Goal: Register for event/course

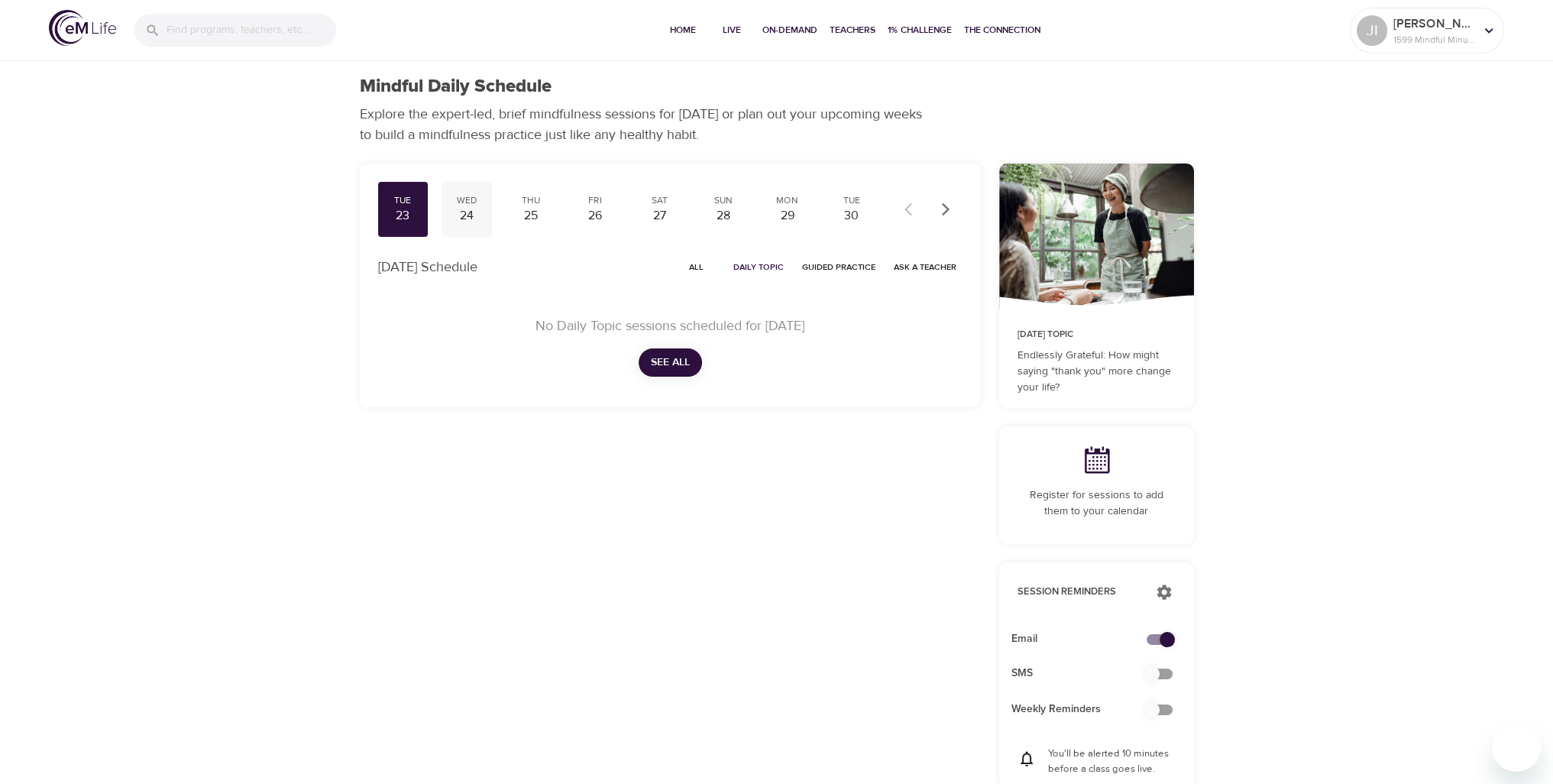
click at [475, 208] on div "24" at bounding box center [467, 216] width 38 height 18
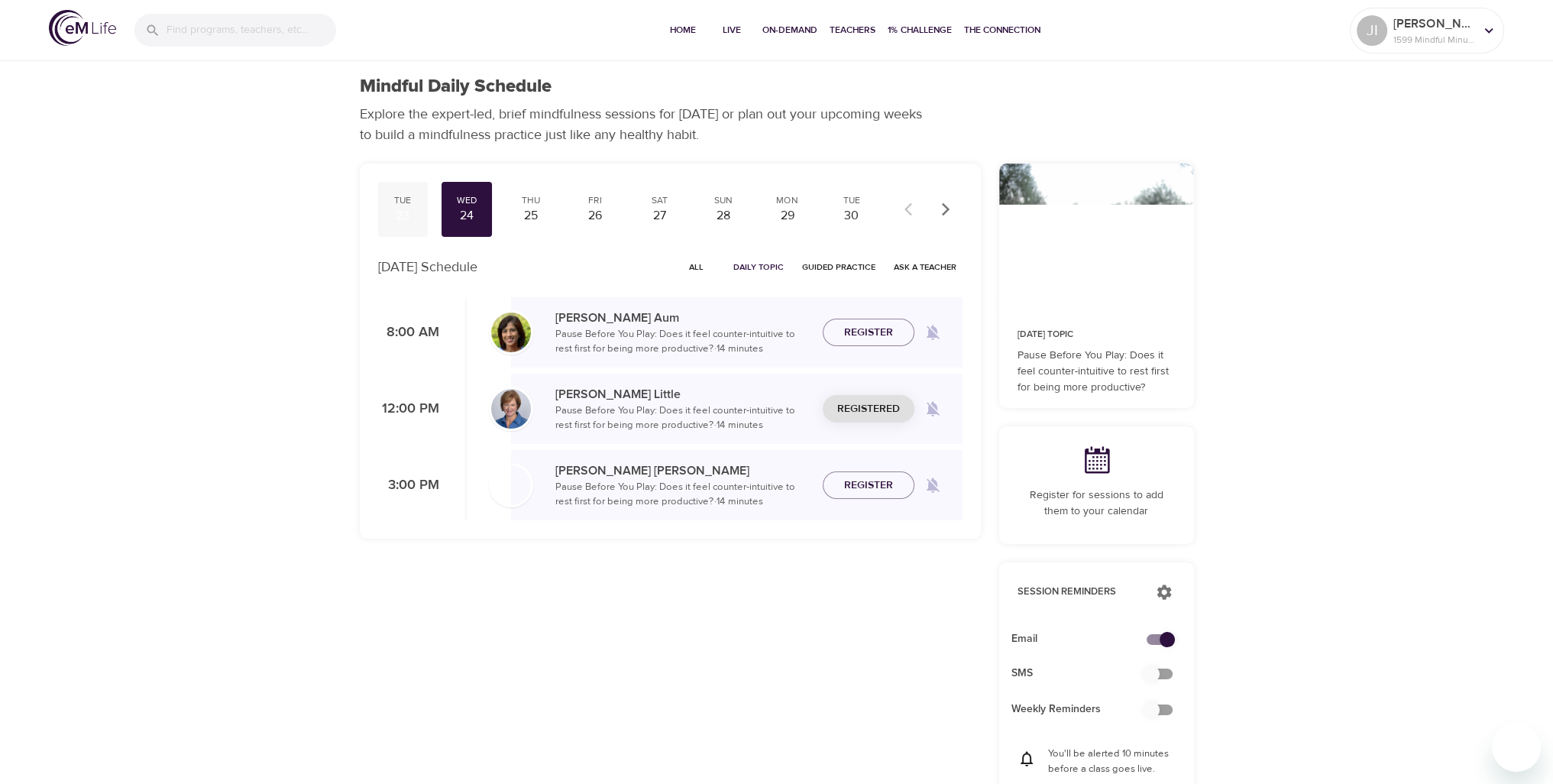
click at [400, 220] on div "23" at bounding box center [403, 216] width 38 height 18
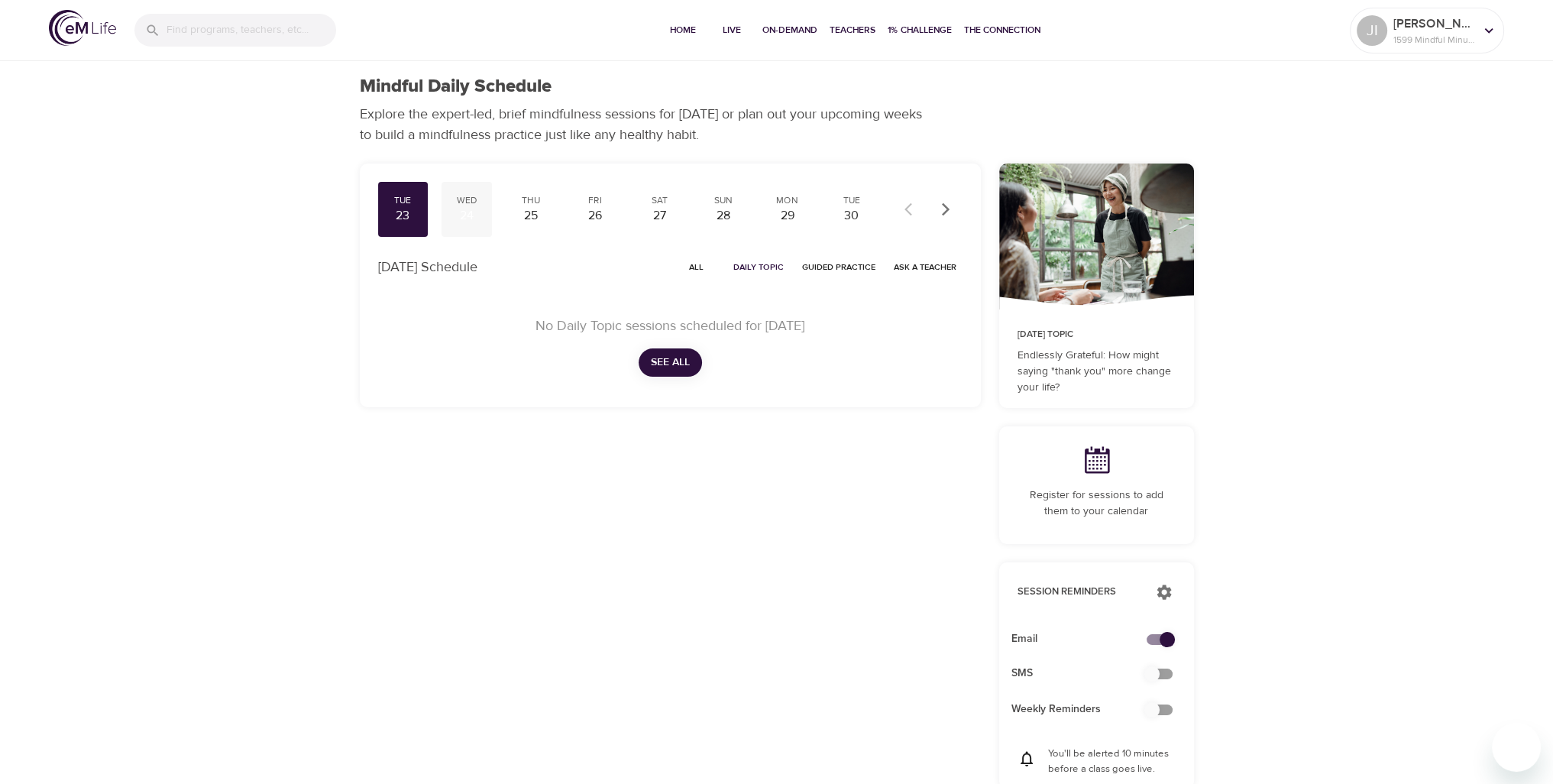
click at [457, 216] on div "24" at bounding box center [467, 216] width 38 height 18
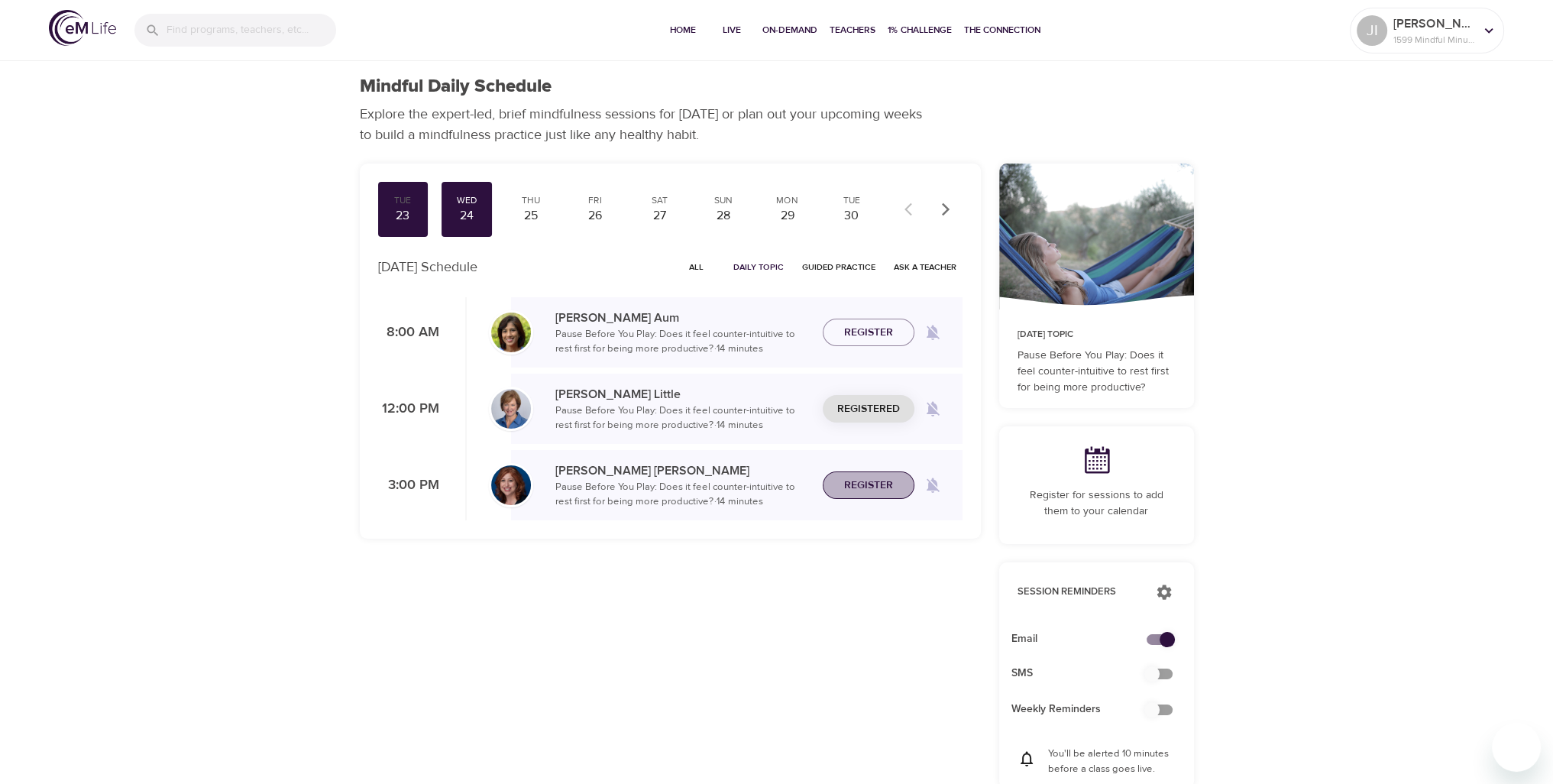
click at [865, 487] on span "Register" at bounding box center [868, 486] width 49 height 19
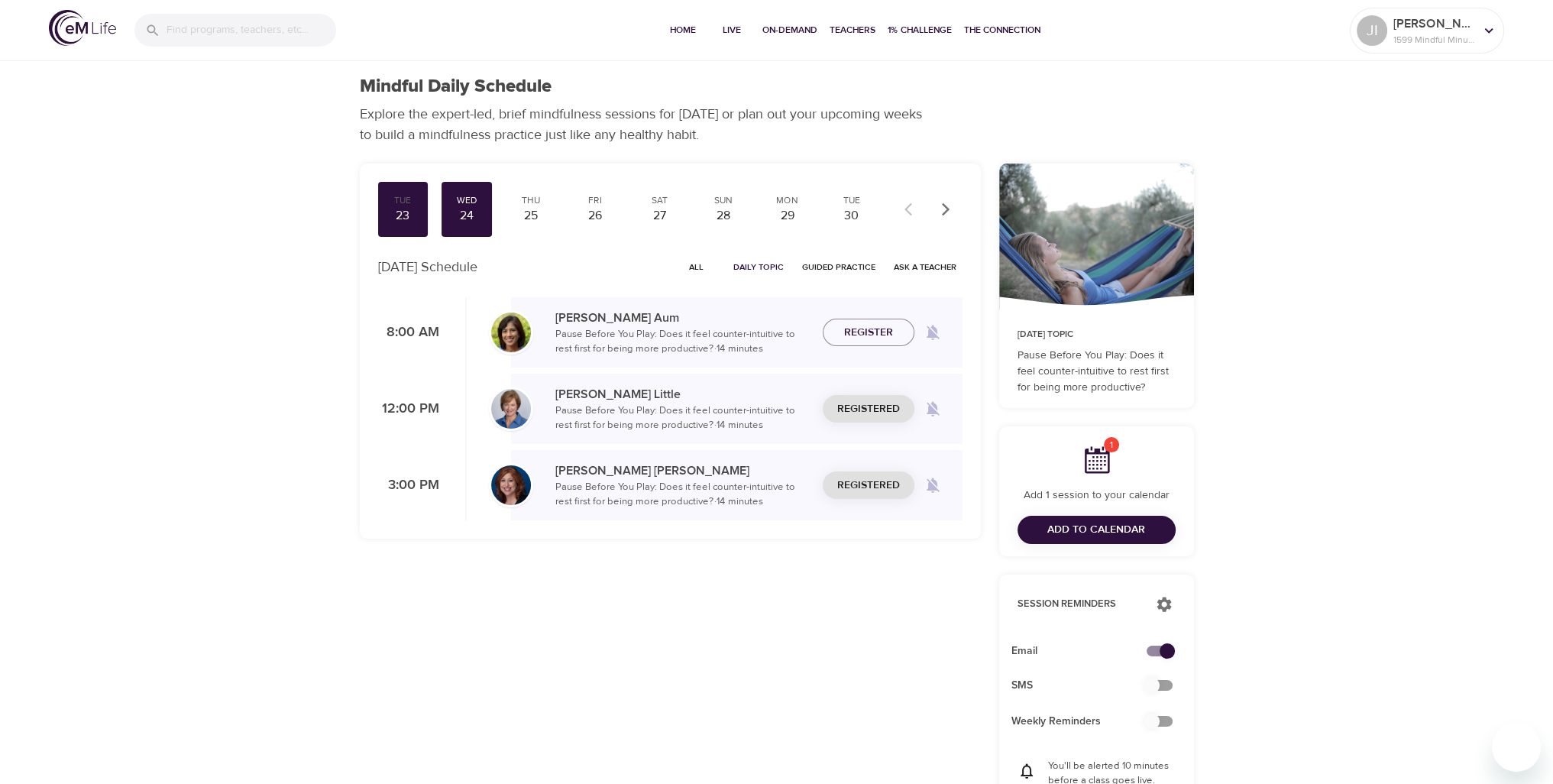
click at [1089, 524] on span "Add to Calendar" at bounding box center [1097, 530] width 98 height 19
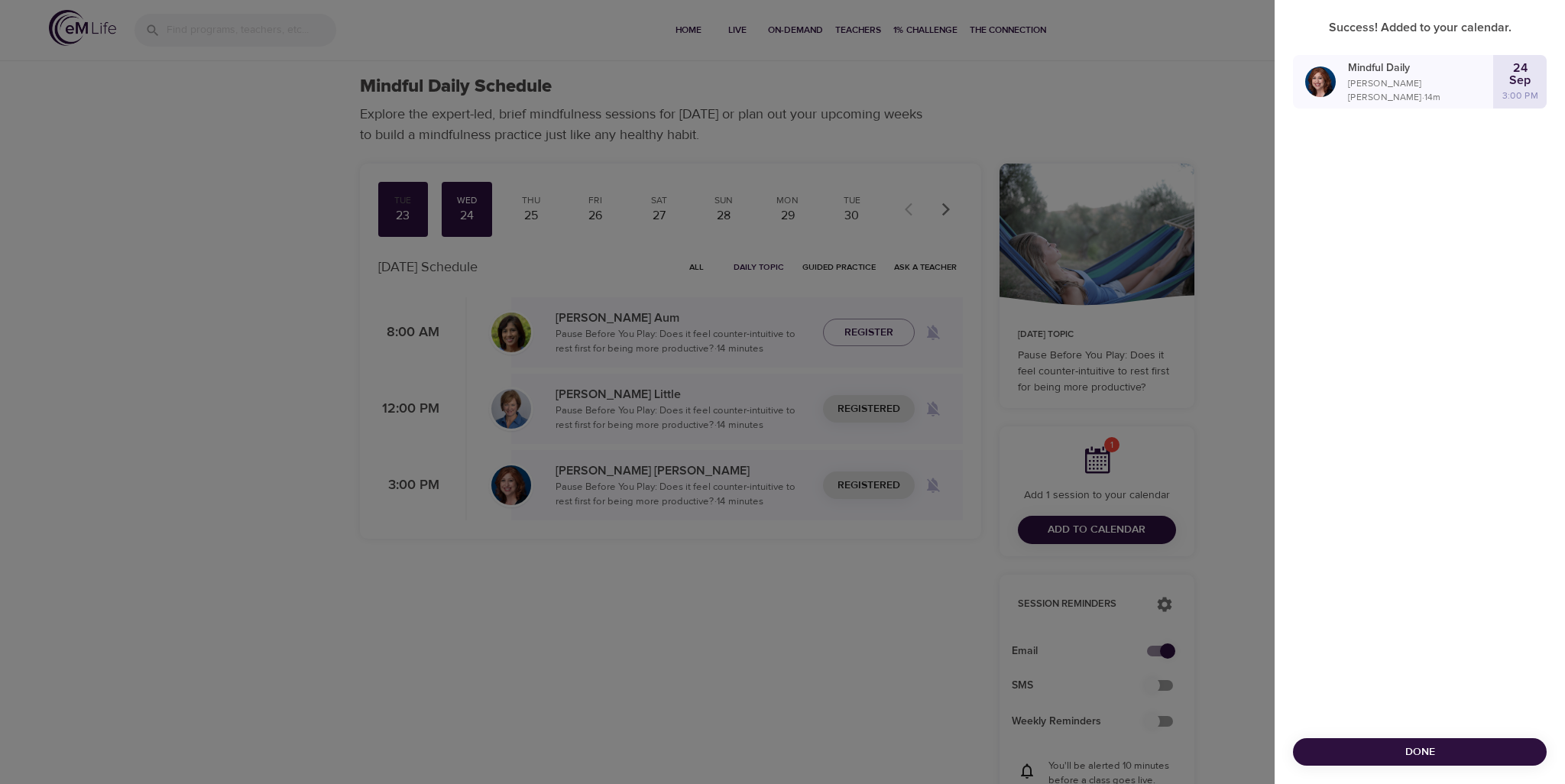
click at [533, 217] on div at bounding box center [782, 392] width 1565 height 784
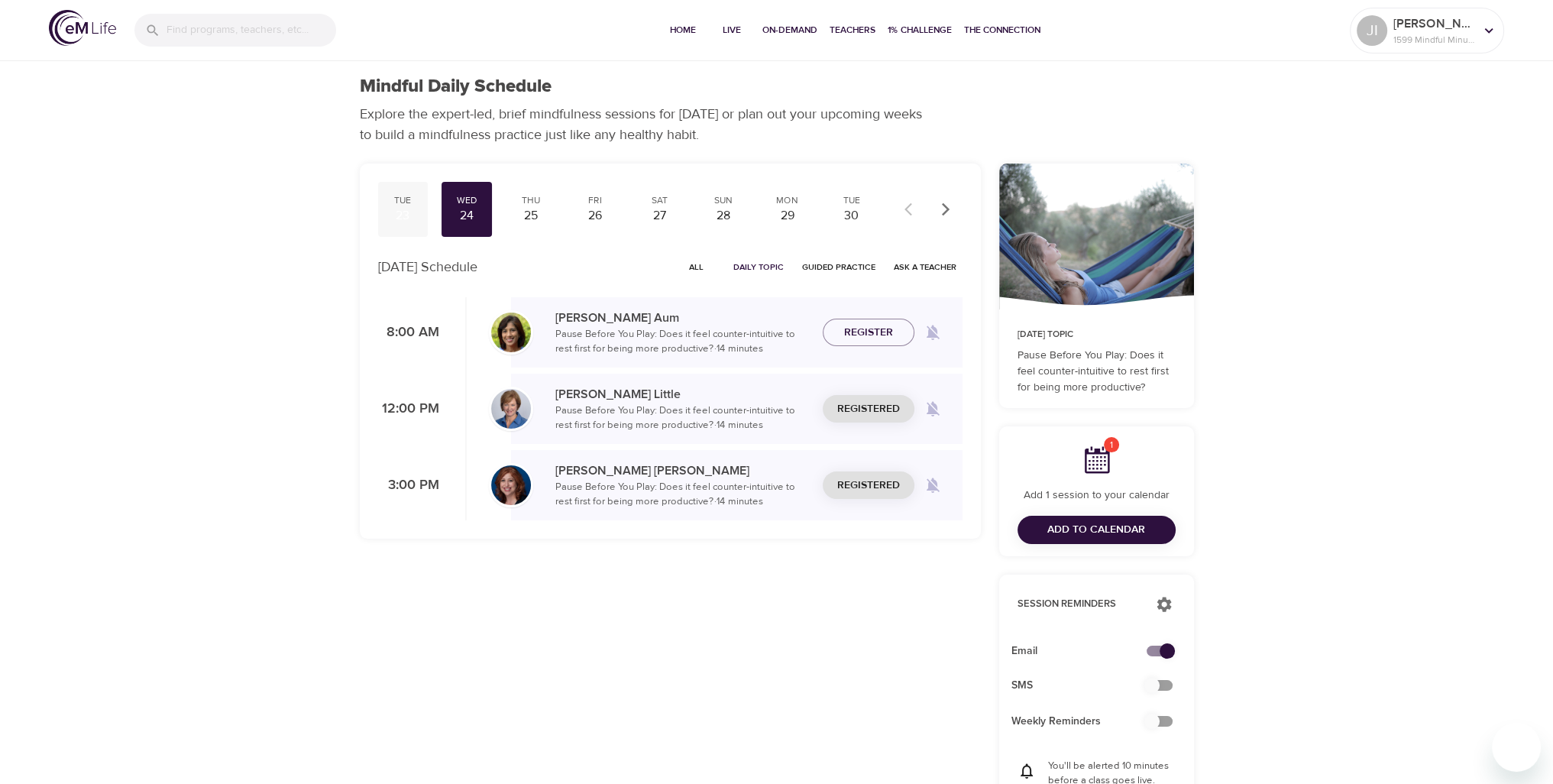
click at [390, 216] on div "23" at bounding box center [403, 216] width 38 height 18
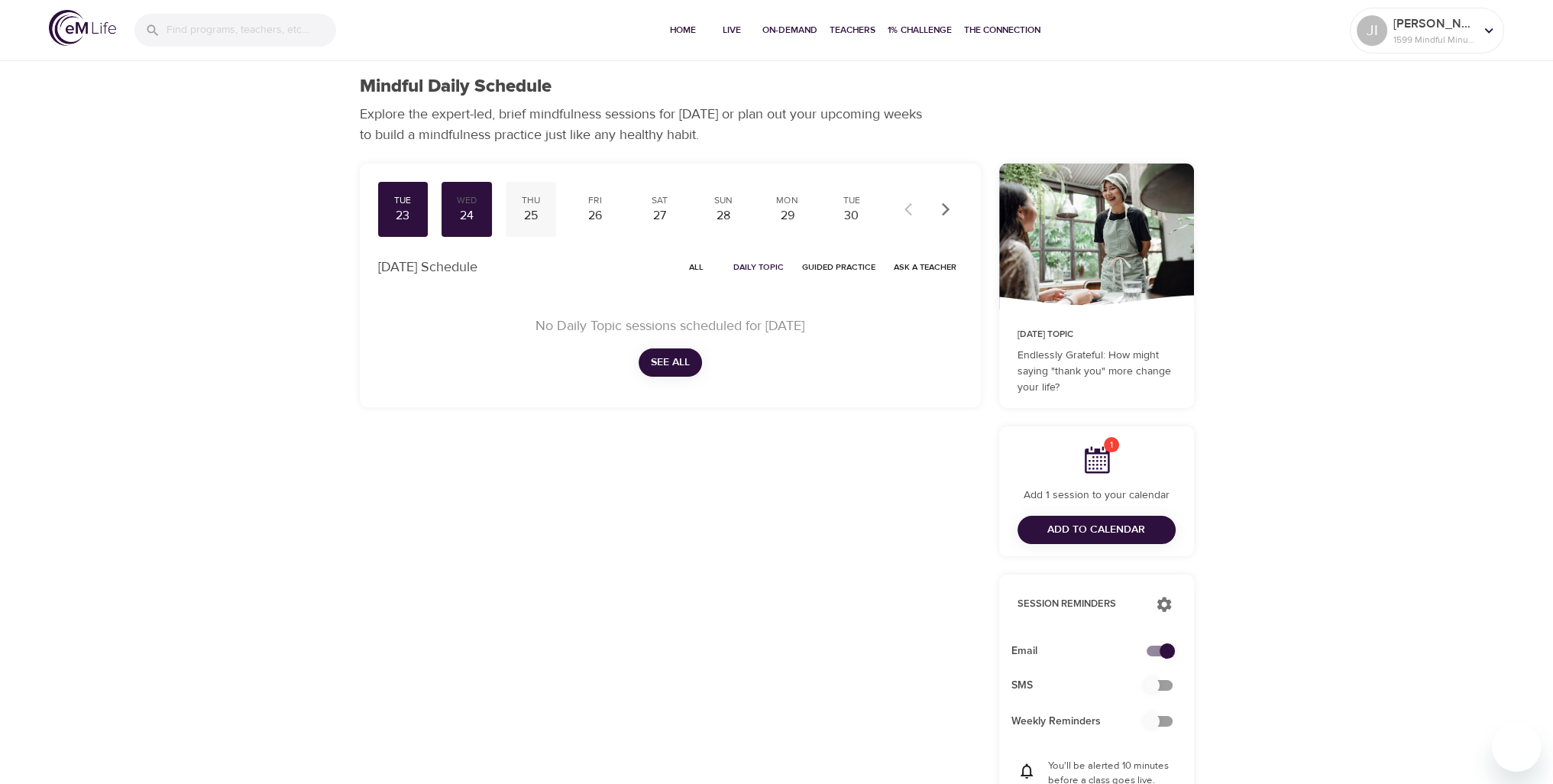
click at [522, 212] on div "25" at bounding box center [532, 216] width 38 height 18
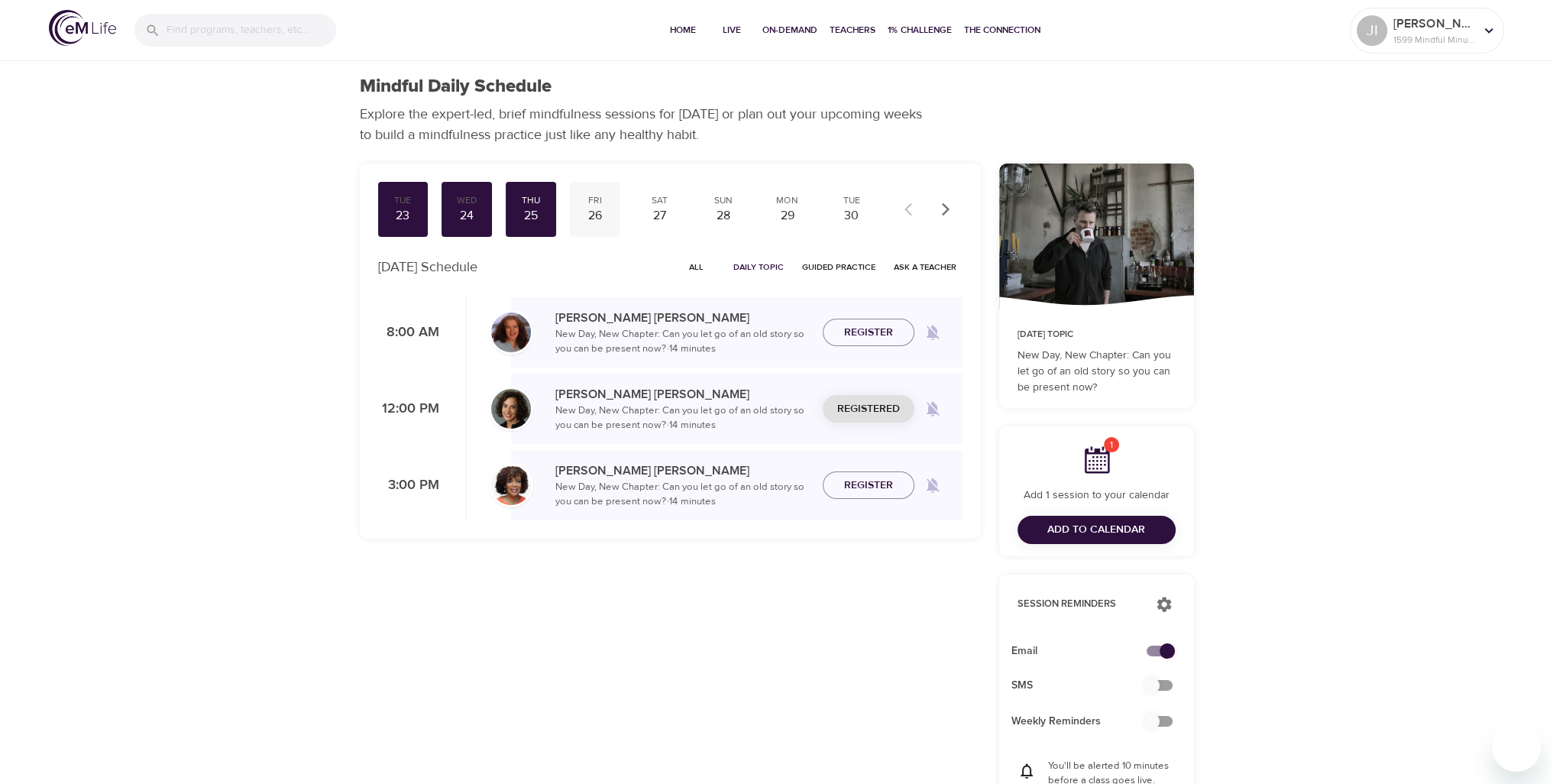
click at [593, 218] on div "26" at bounding box center [596, 216] width 38 height 18
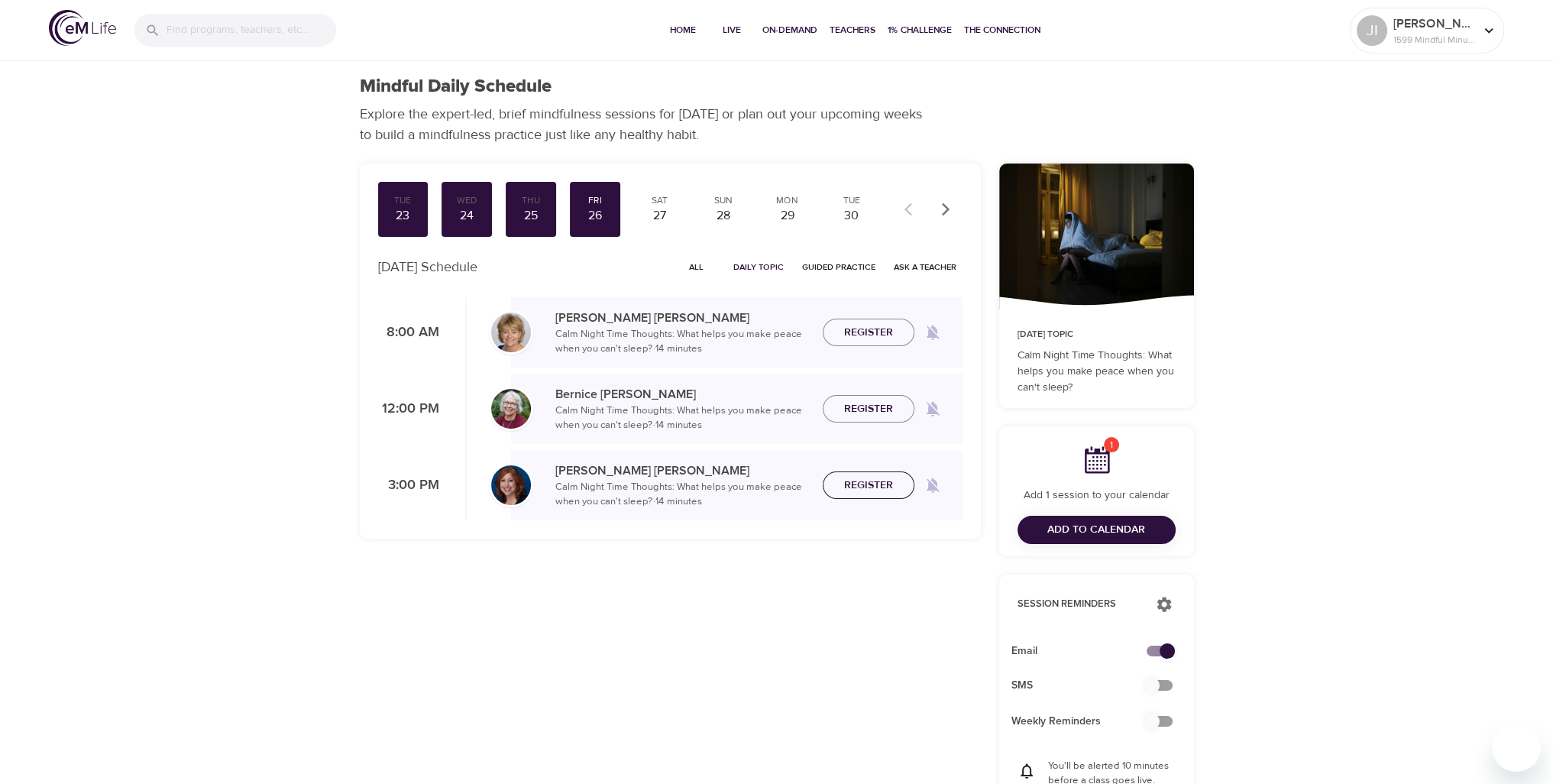
click at [863, 479] on span "Register" at bounding box center [868, 486] width 49 height 19
click at [1096, 527] on span "Add to Calendar" at bounding box center [1097, 530] width 98 height 19
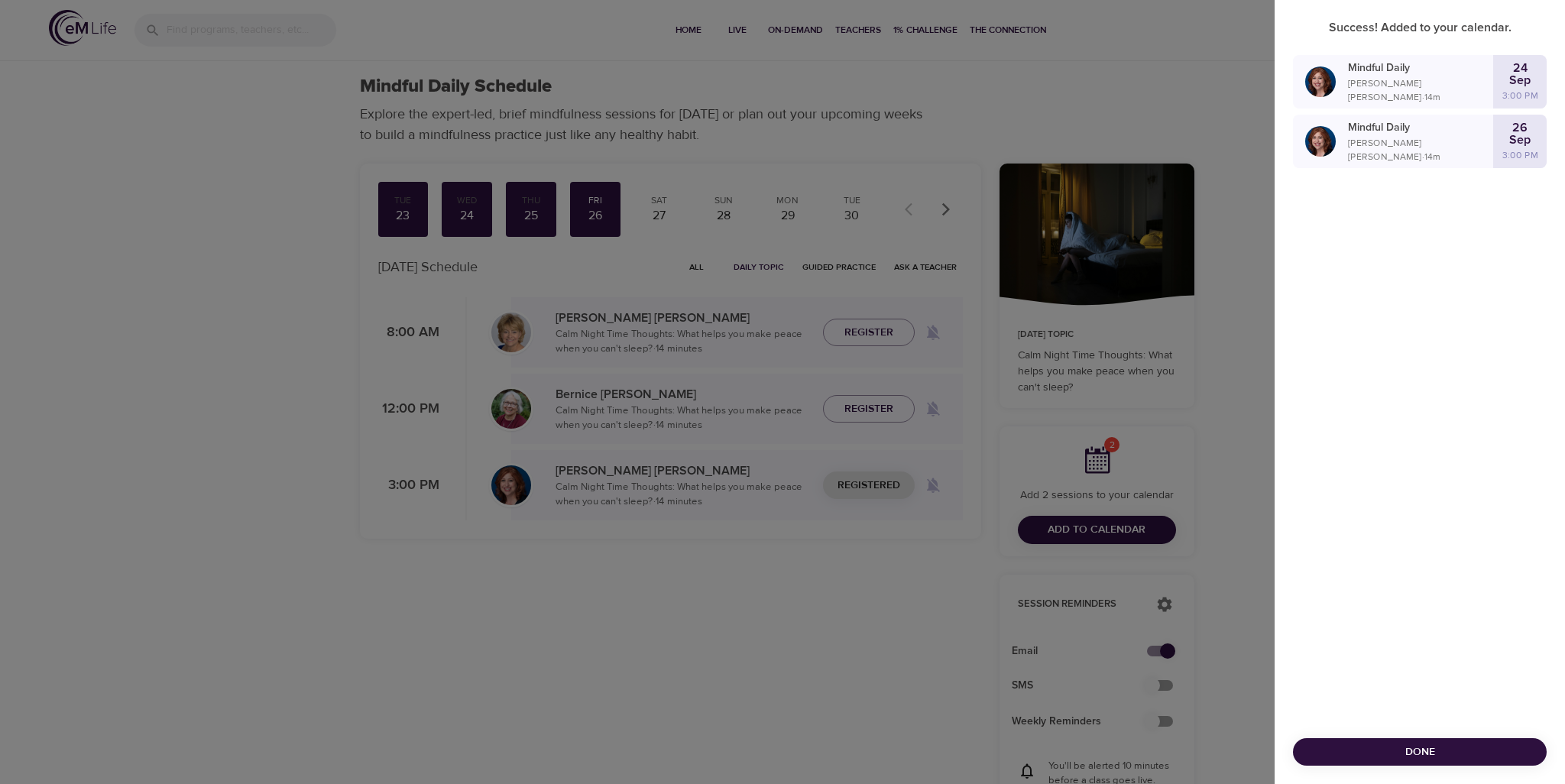
click at [1421, 750] on span "Done" at bounding box center [1420, 752] width 229 height 19
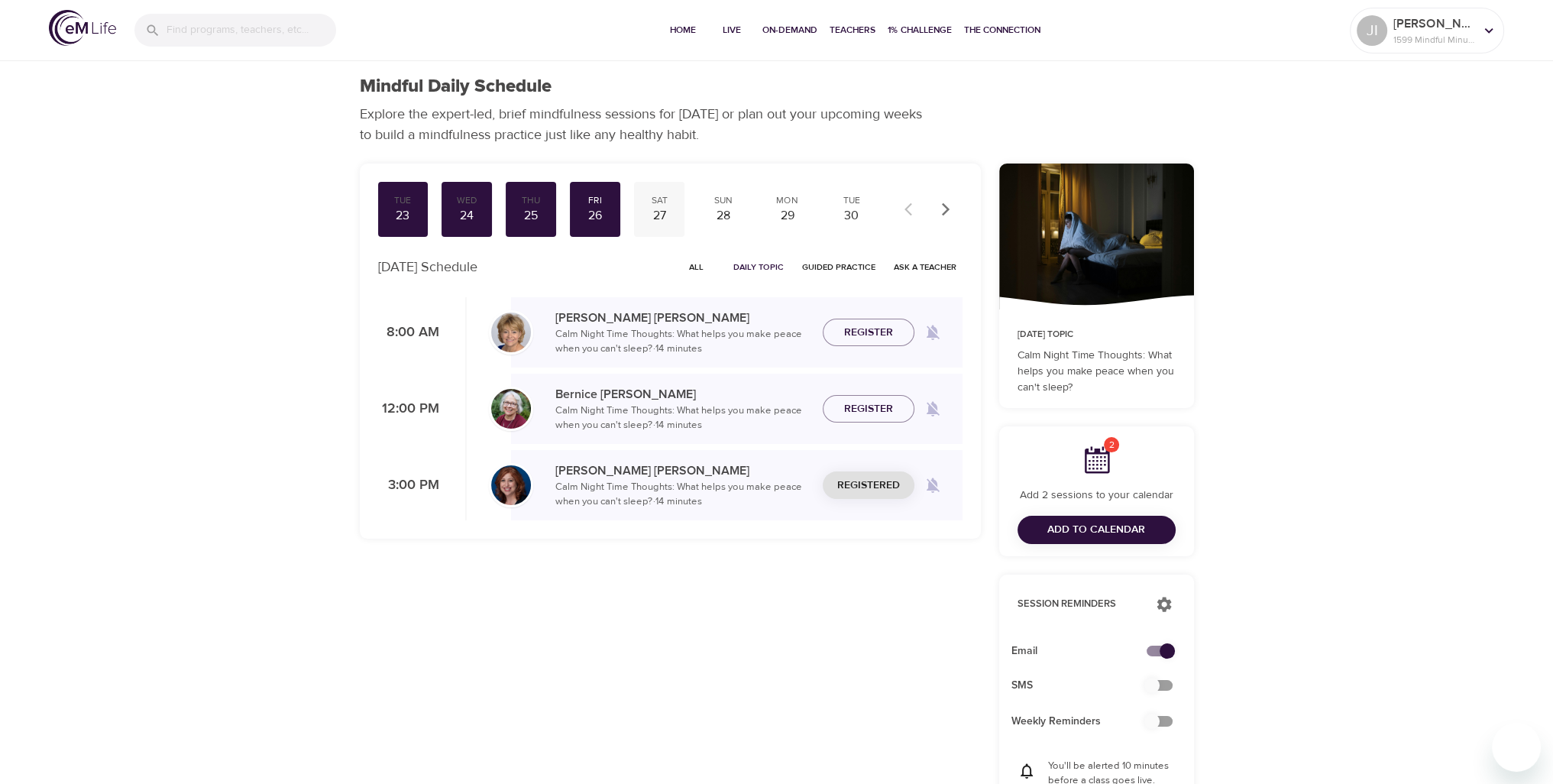
click at [653, 221] on div "27" at bounding box center [660, 216] width 38 height 18
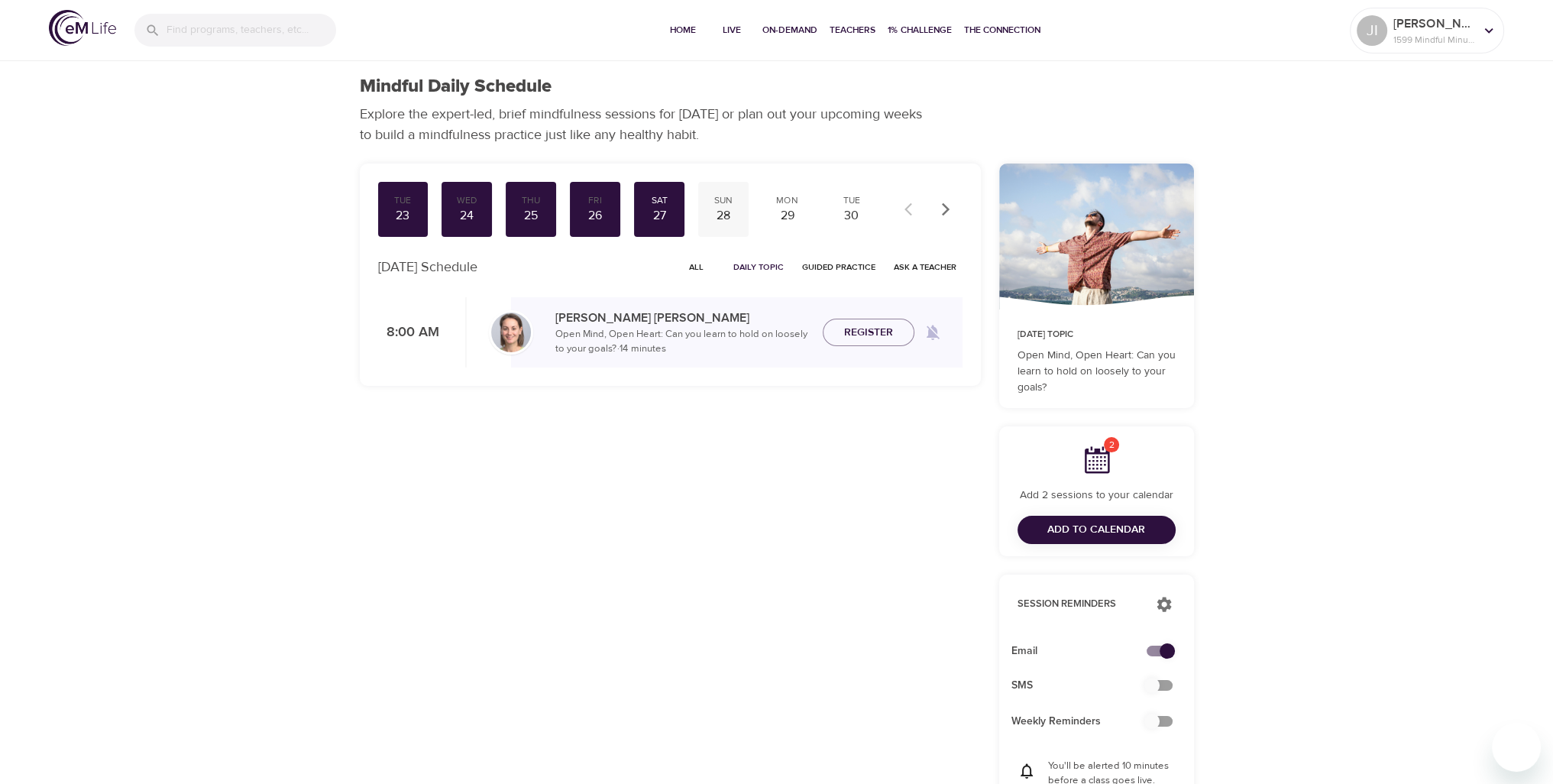
click at [722, 223] on div "28" at bounding box center [724, 216] width 38 height 18
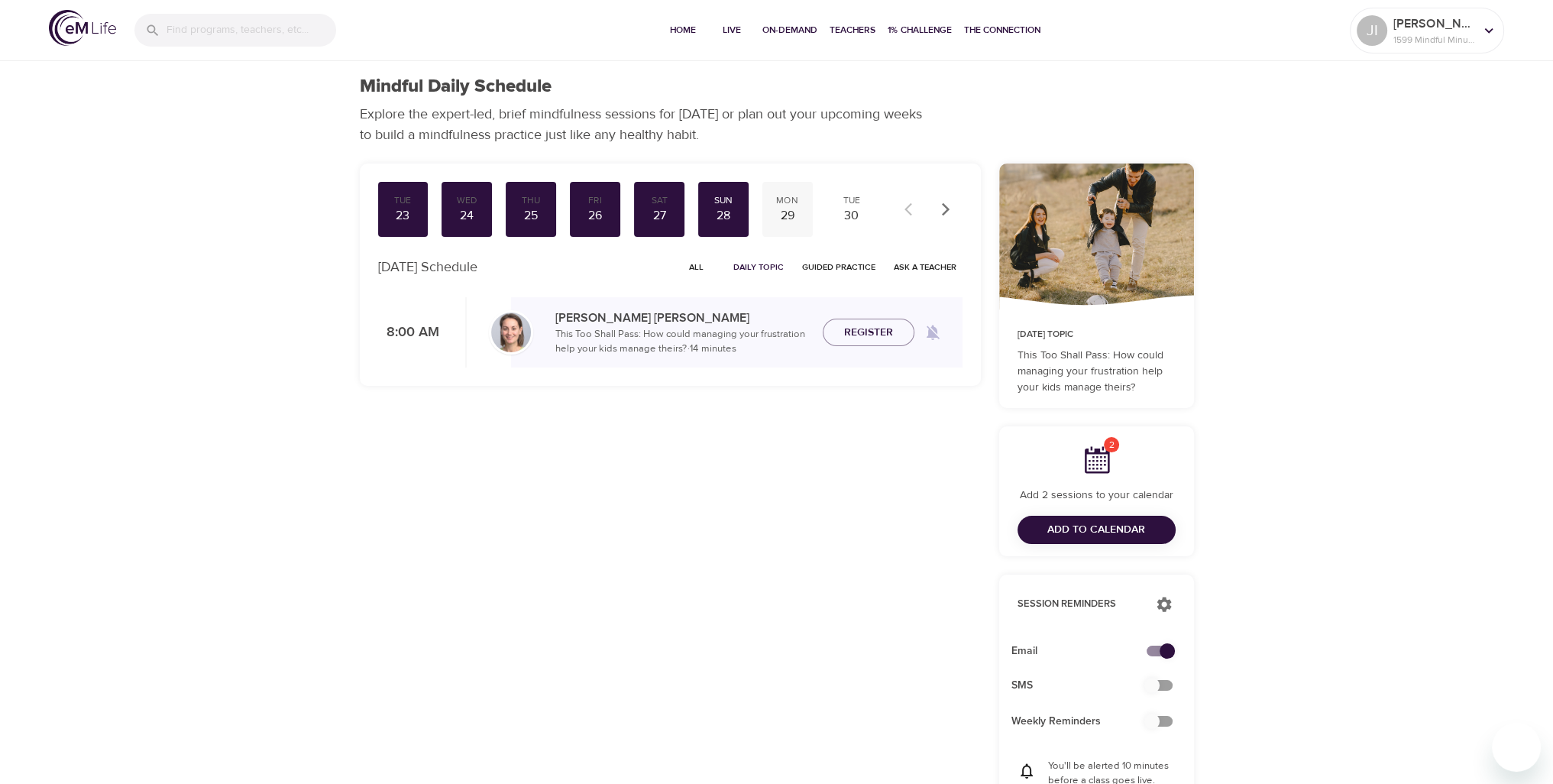
click at [779, 215] on div "29" at bounding box center [788, 216] width 38 height 18
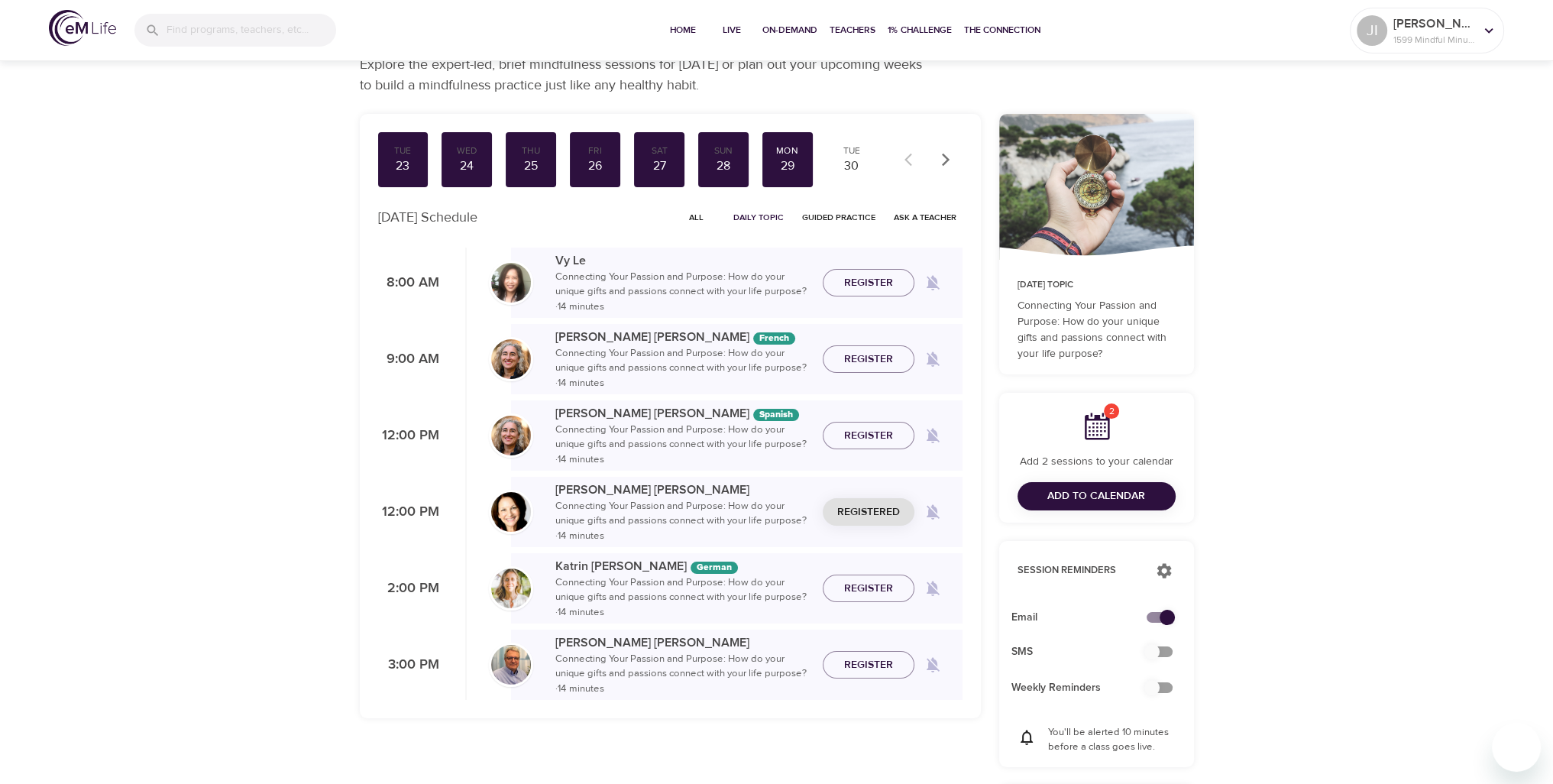
scroll to position [76, 0]
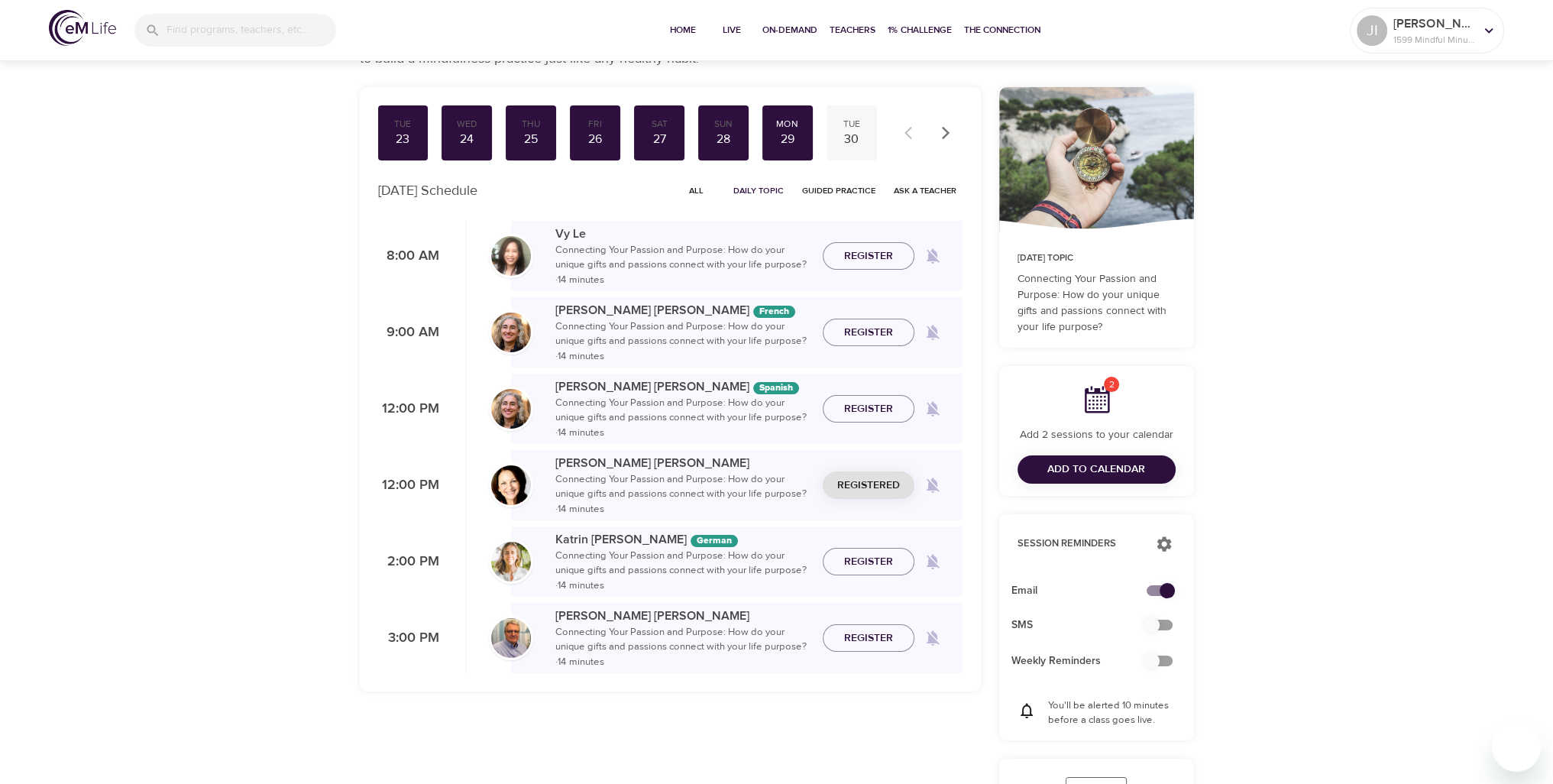
click at [843, 138] on div "30" at bounding box center [852, 139] width 38 height 18
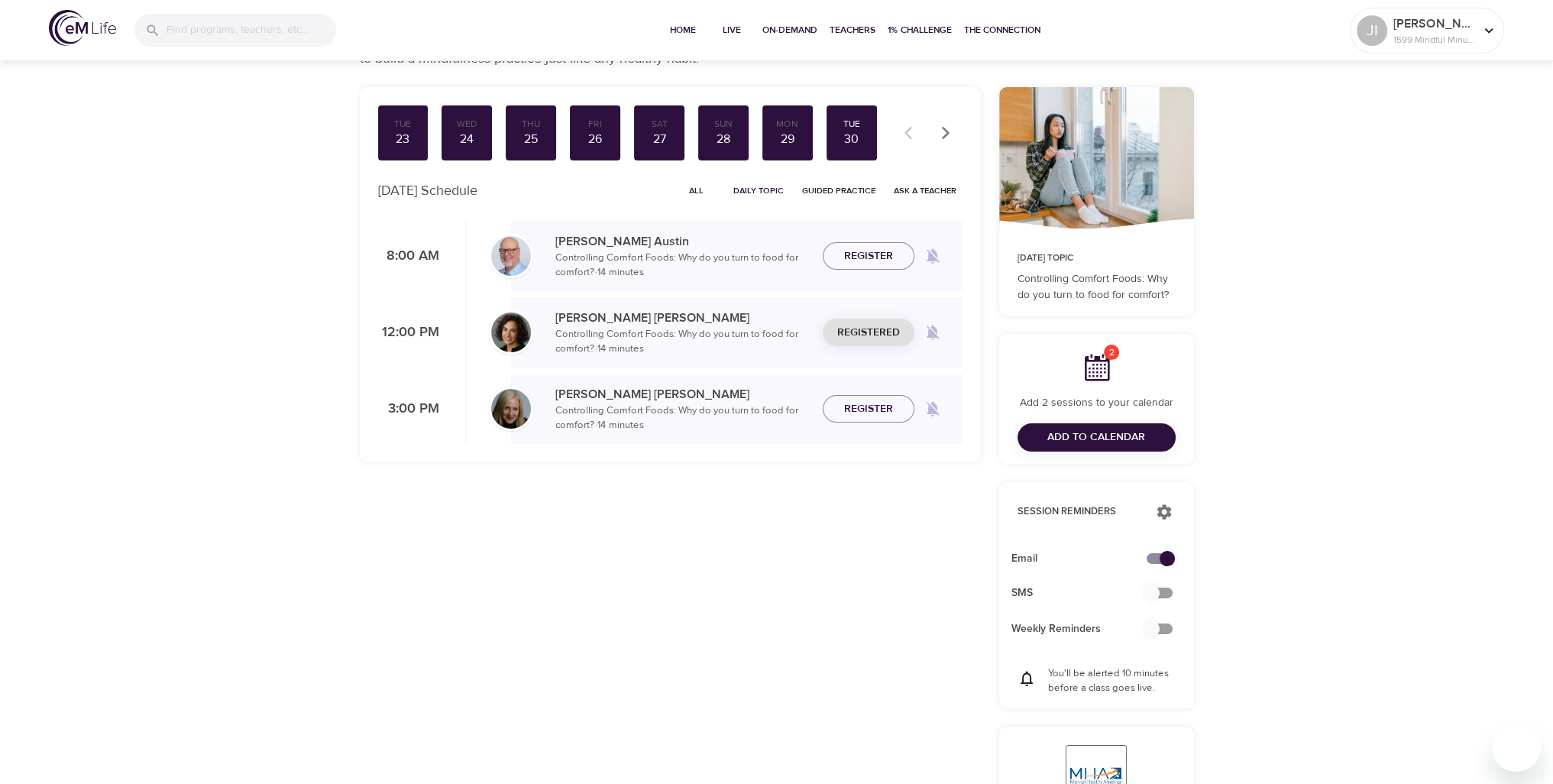
click at [948, 136] on icon "button" at bounding box center [945, 132] width 15 height 15
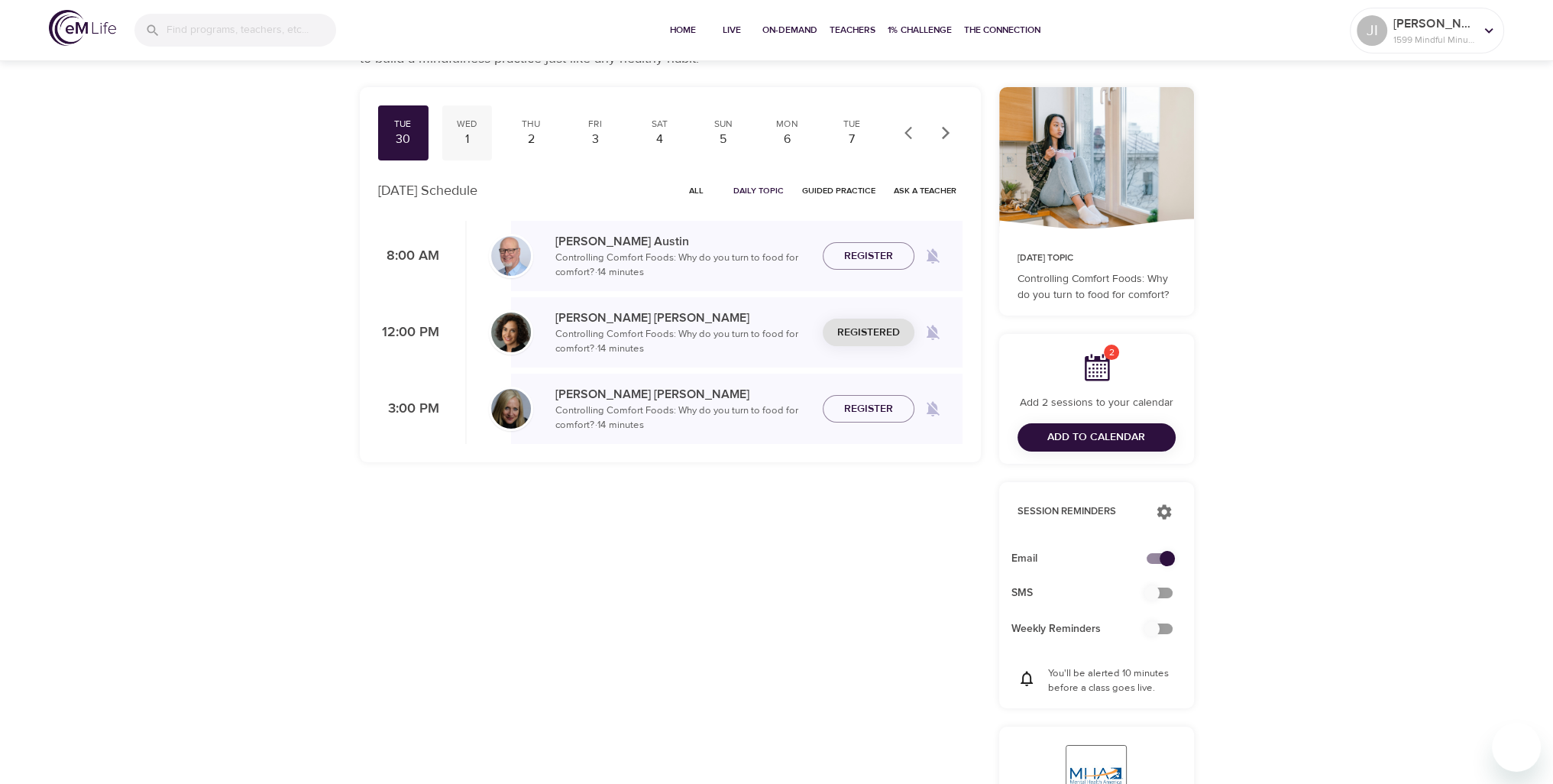
click at [464, 135] on div "1" at bounding box center [467, 139] width 38 height 18
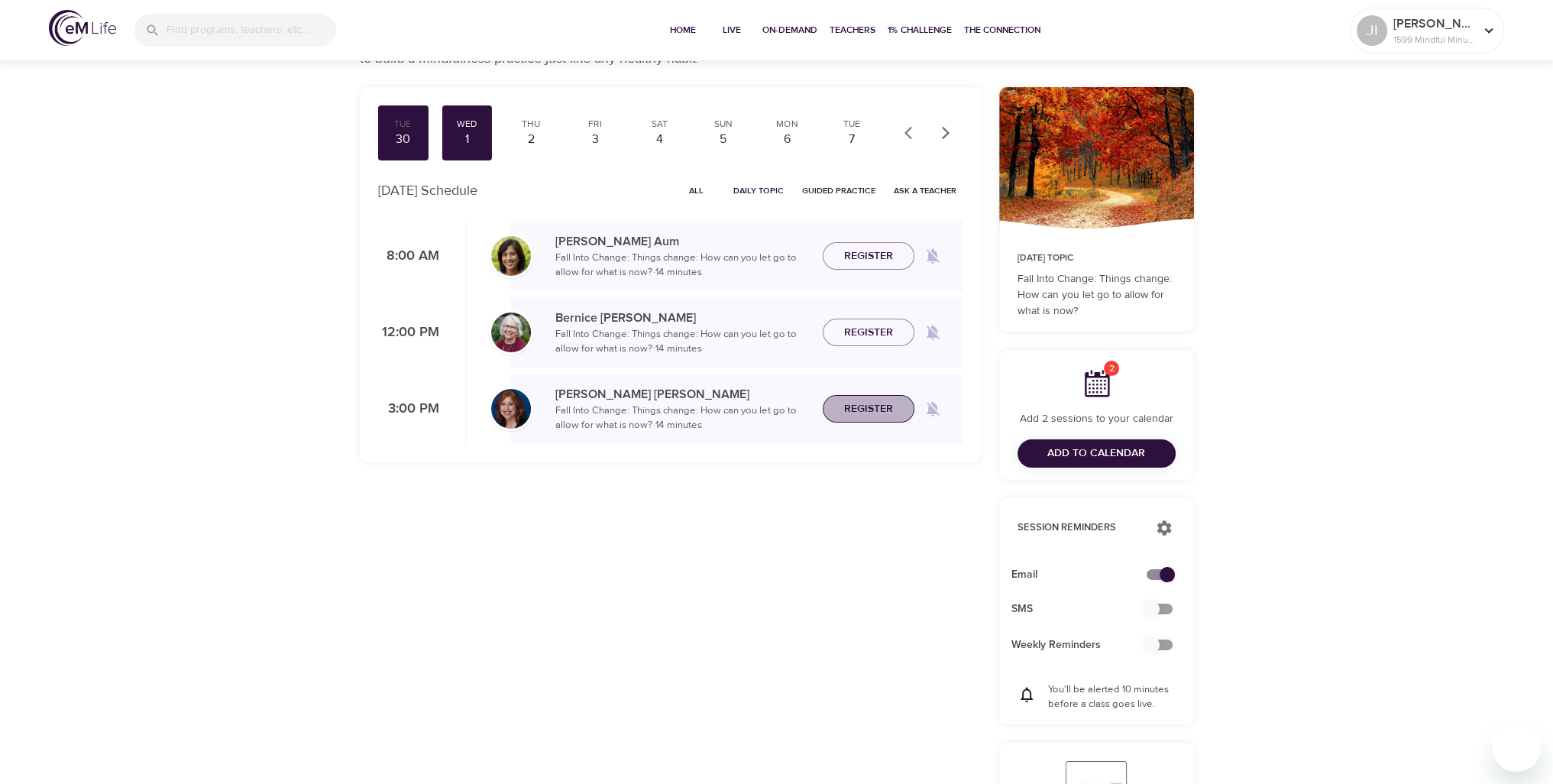
click at [868, 407] on span "Register" at bounding box center [868, 409] width 49 height 19
click at [528, 147] on div "2" at bounding box center [532, 139] width 38 height 18
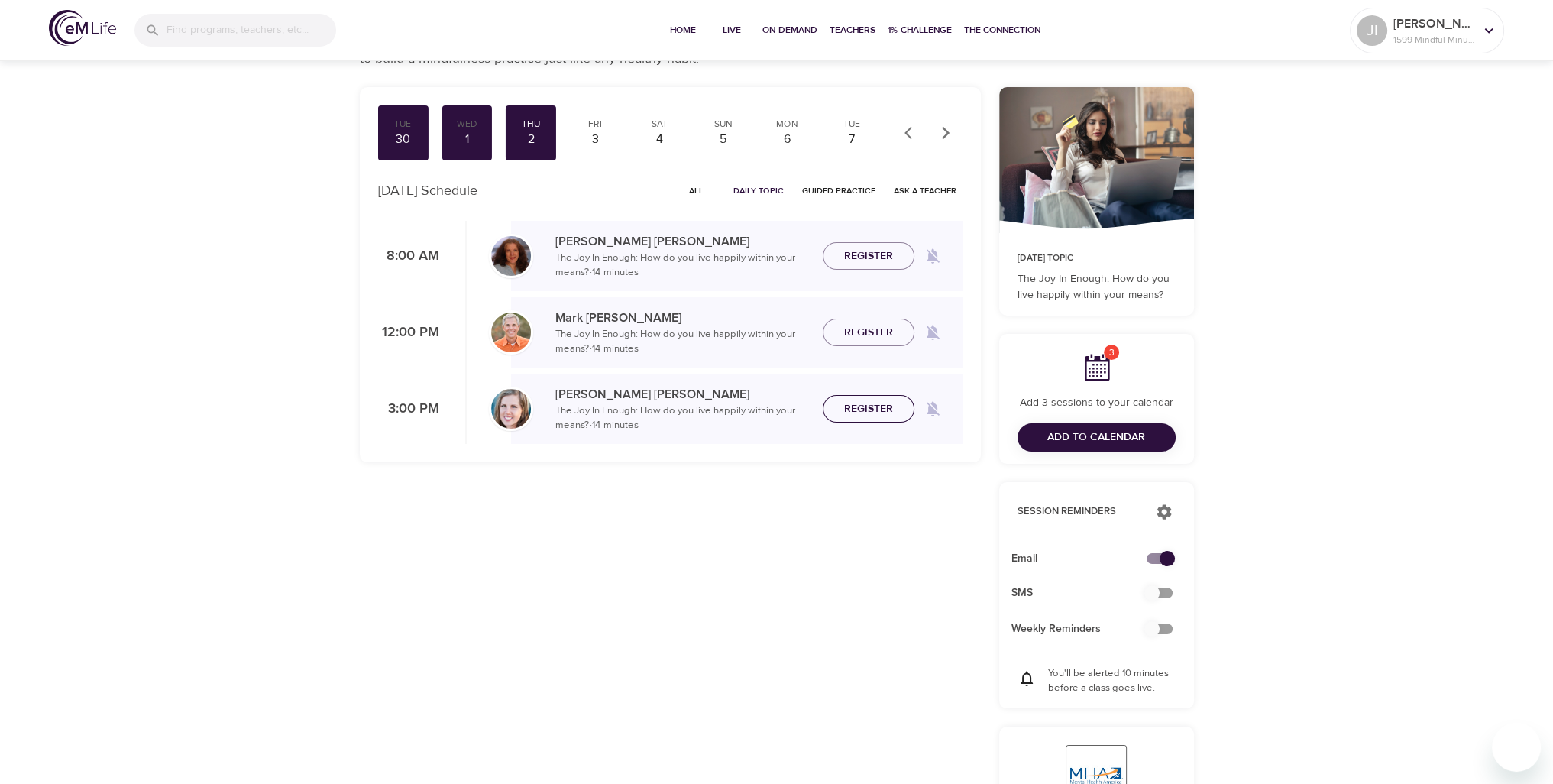
click at [891, 414] on span "Register" at bounding box center [868, 409] width 49 height 19
click at [587, 132] on div "3" at bounding box center [596, 139] width 38 height 18
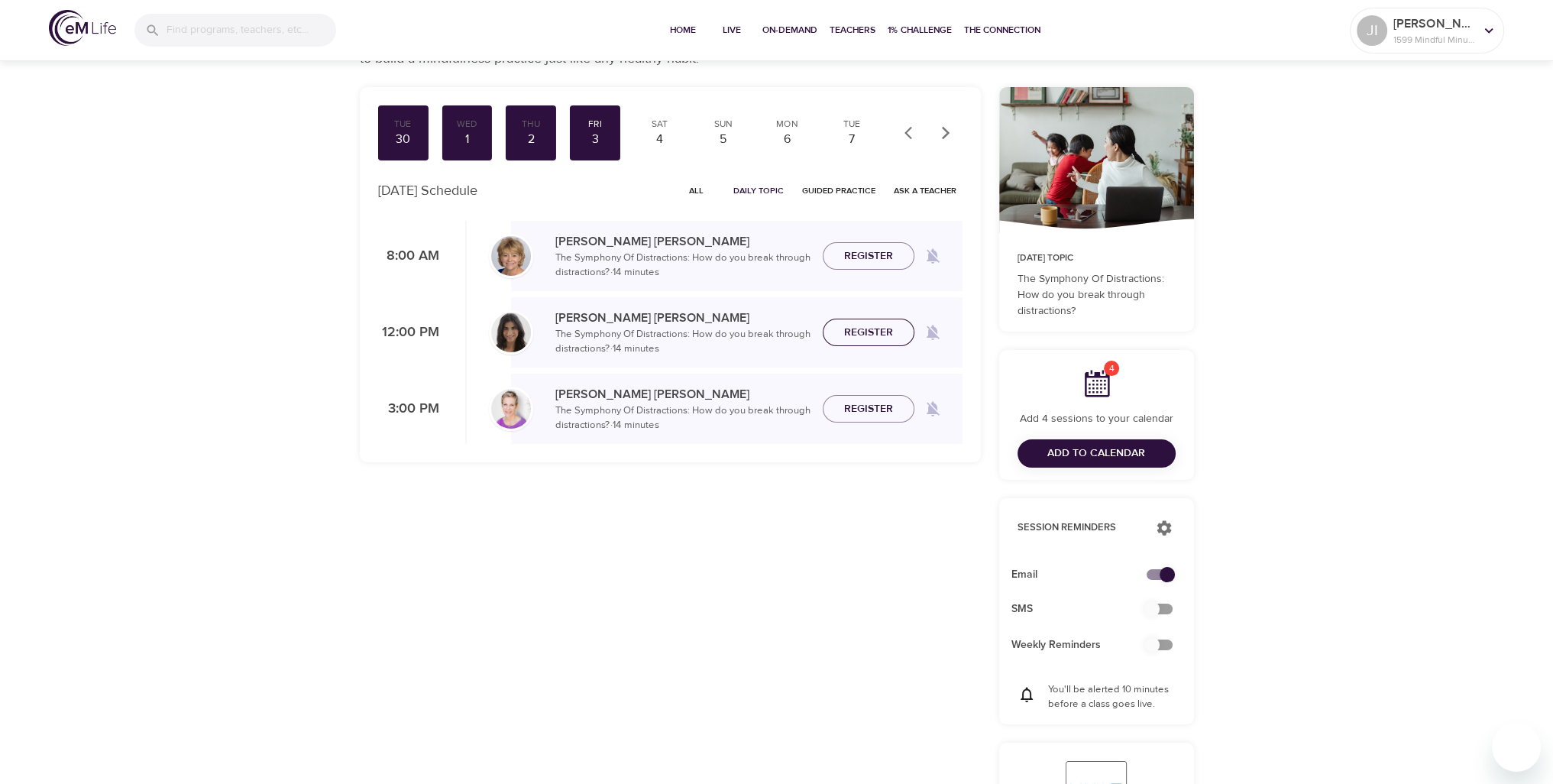
click at [896, 335] on span "Register" at bounding box center [869, 333] width 67 height 19
click at [873, 410] on span "Register" at bounding box center [868, 409] width 49 height 19
click at [661, 143] on div "4" at bounding box center [660, 139] width 38 height 18
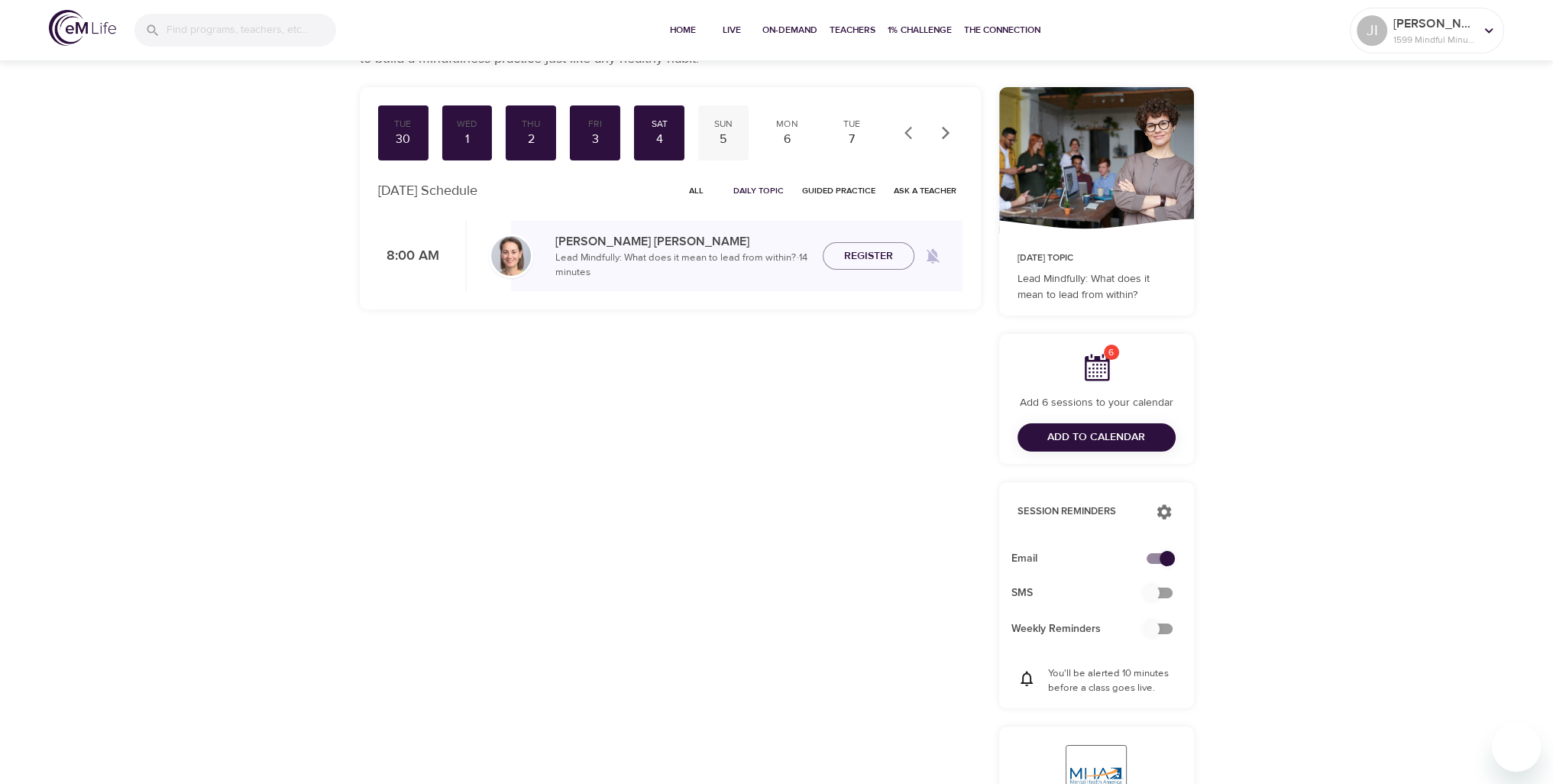
click at [712, 141] on div "5" at bounding box center [724, 139] width 38 height 18
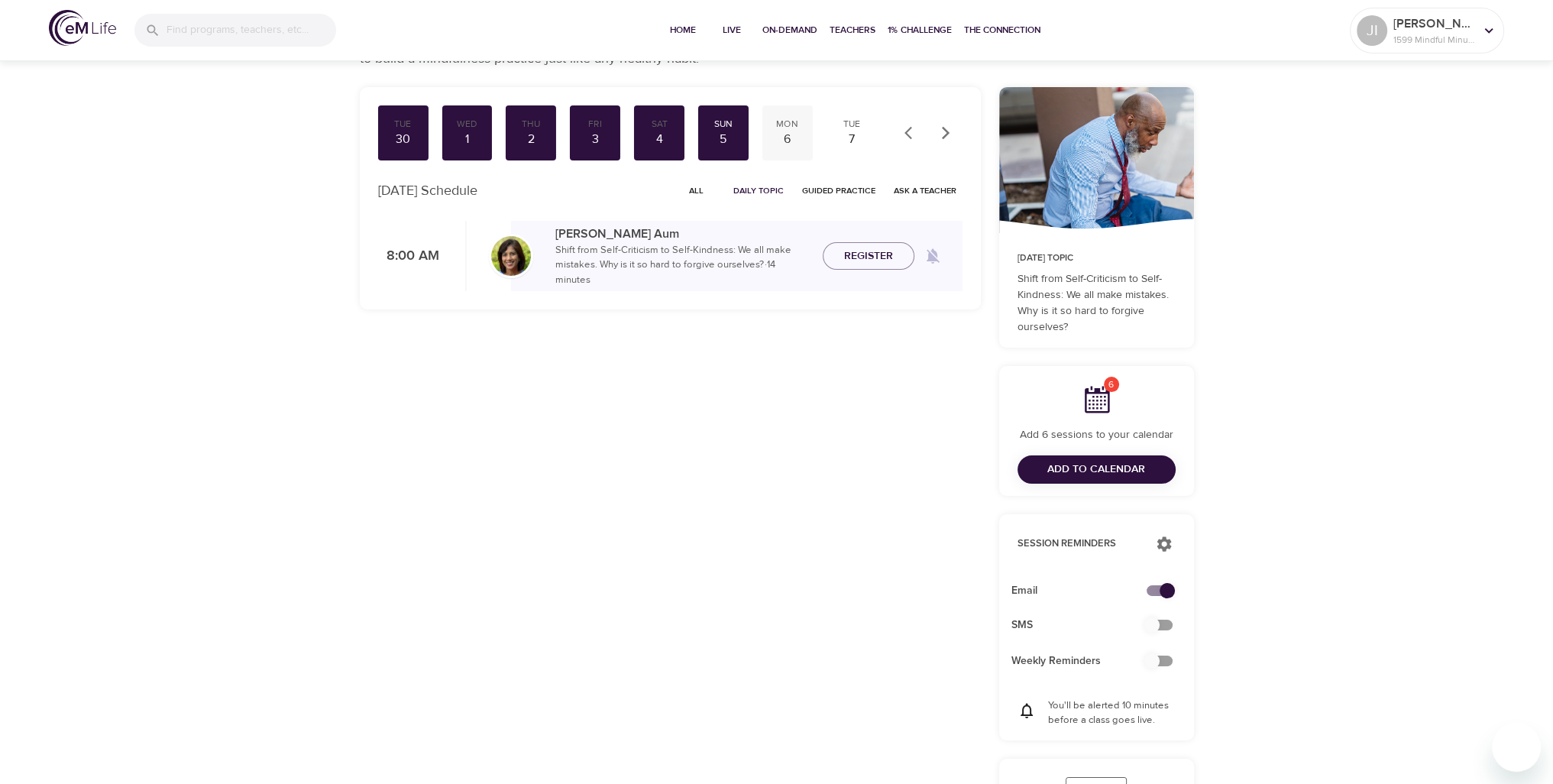
click at [772, 141] on div "6" at bounding box center [788, 139] width 38 height 18
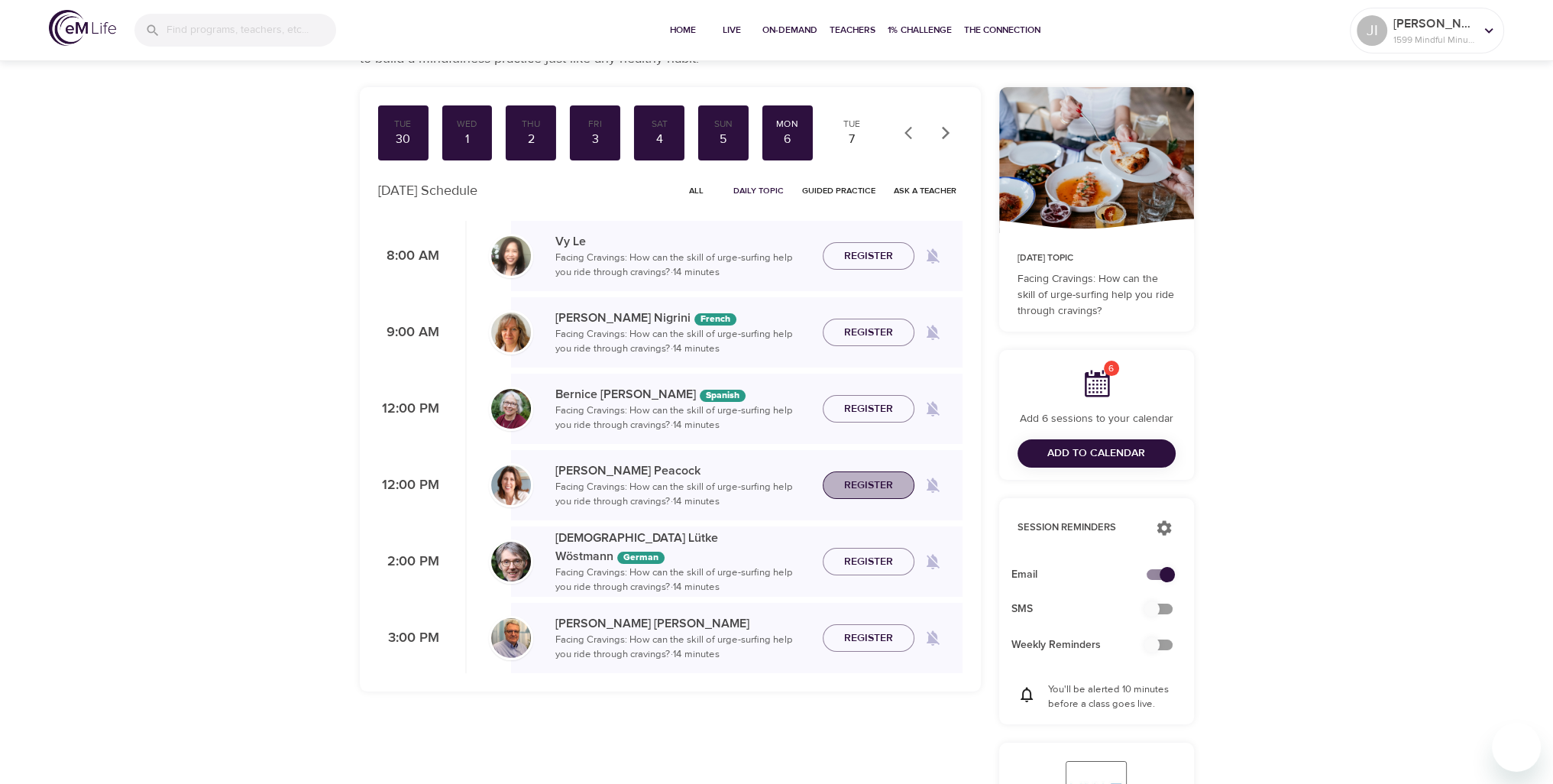
click at [883, 489] on span "Register" at bounding box center [868, 486] width 49 height 19
click at [847, 120] on div "Tue" at bounding box center [852, 124] width 38 height 13
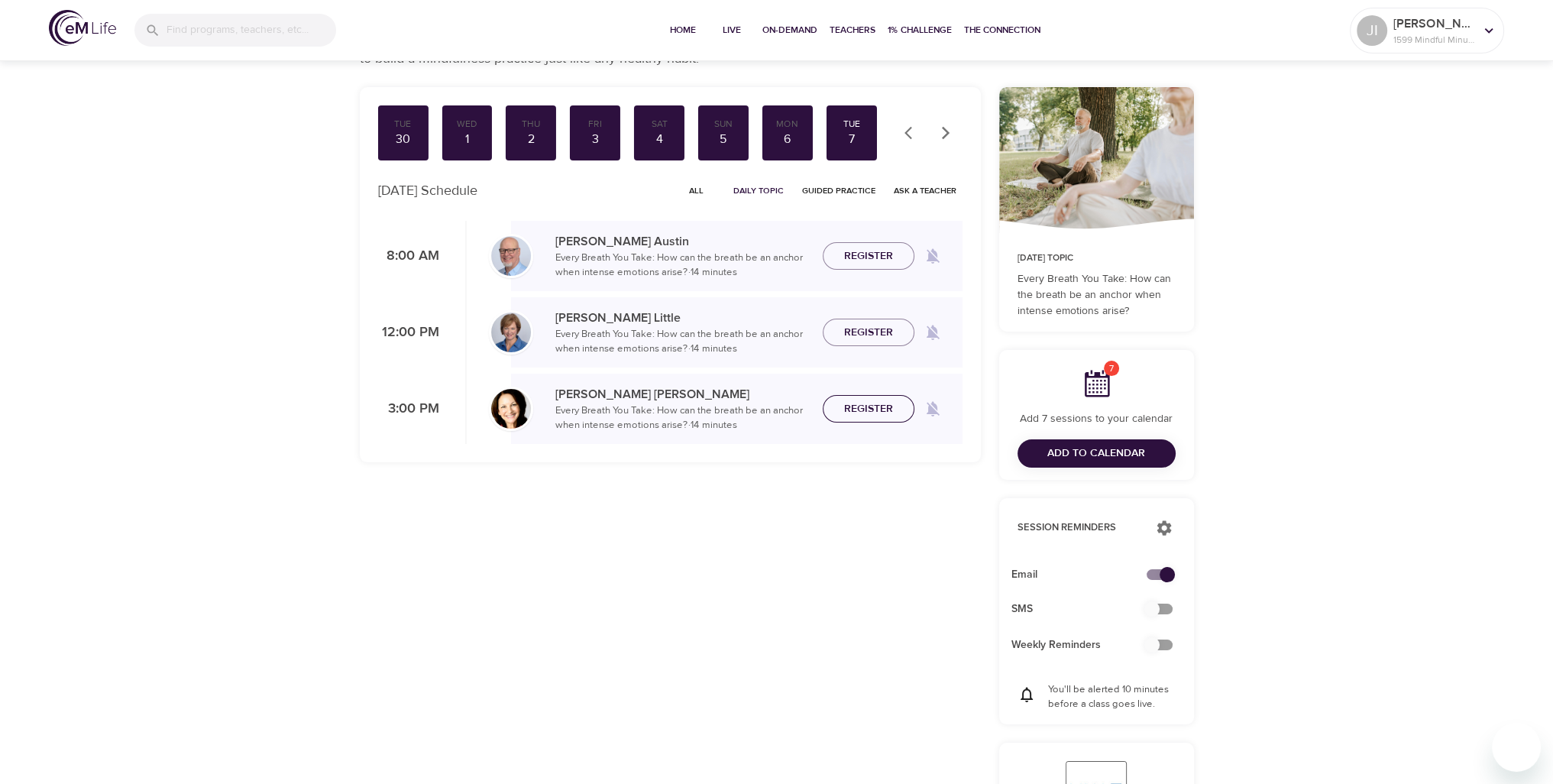
click at [880, 410] on span "Register" at bounding box center [868, 409] width 49 height 19
click at [886, 334] on span "Register" at bounding box center [868, 333] width 49 height 19
click at [938, 131] on icon "button" at bounding box center [945, 132] width 15 height 15
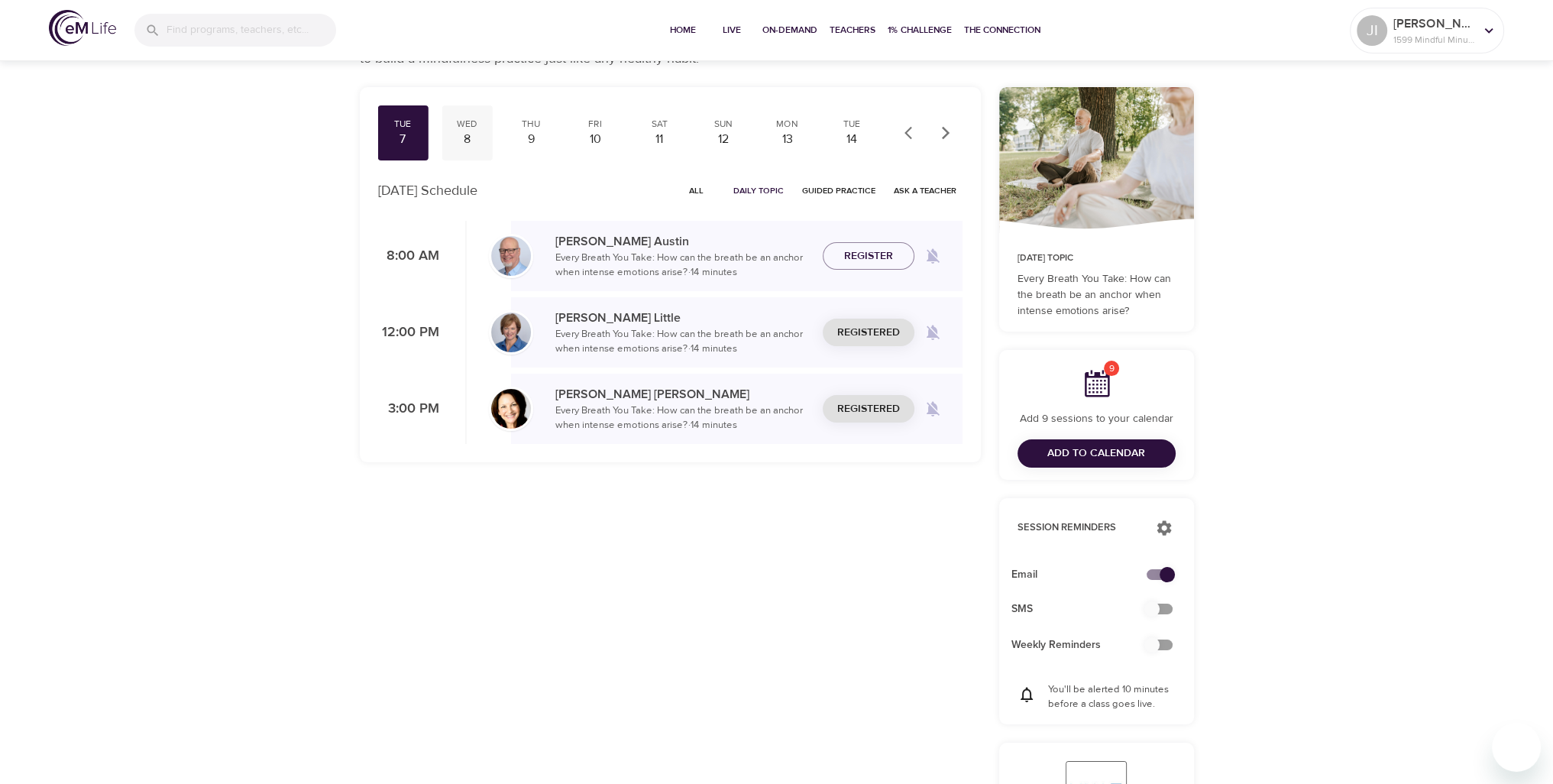
click at [475, 138] on div "8" at bounding box center [467, 139] width 38 height 18
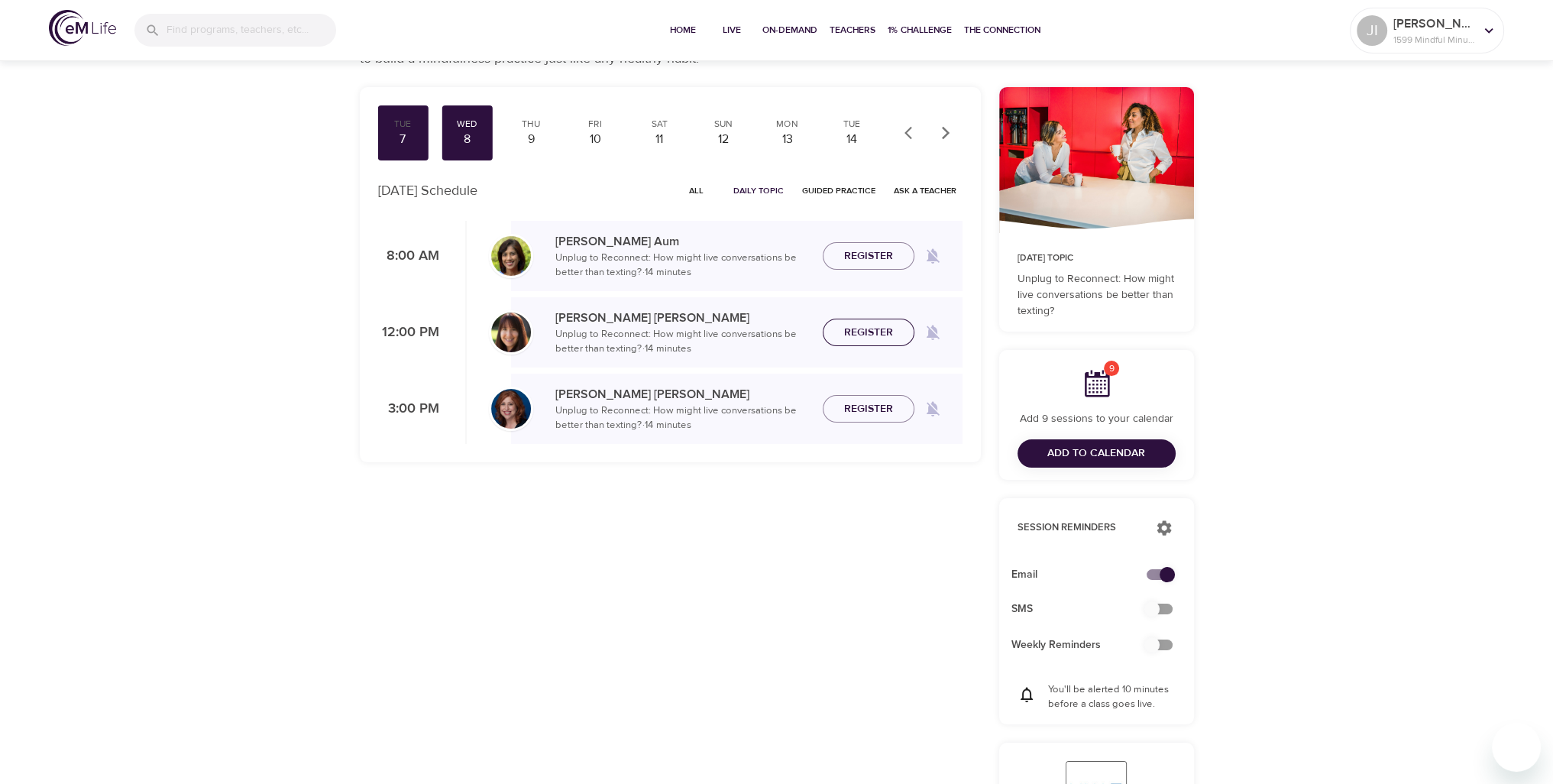
click at [883, 329] on span "Register" at bounding box center [868, 333] width 49 height 19
click at [882, 402] on span "Register" at bounding box center [868, 409] width 49 height 19
click at [527, 135] on div "9" at bounding box center [532, 139] width 38 height 18
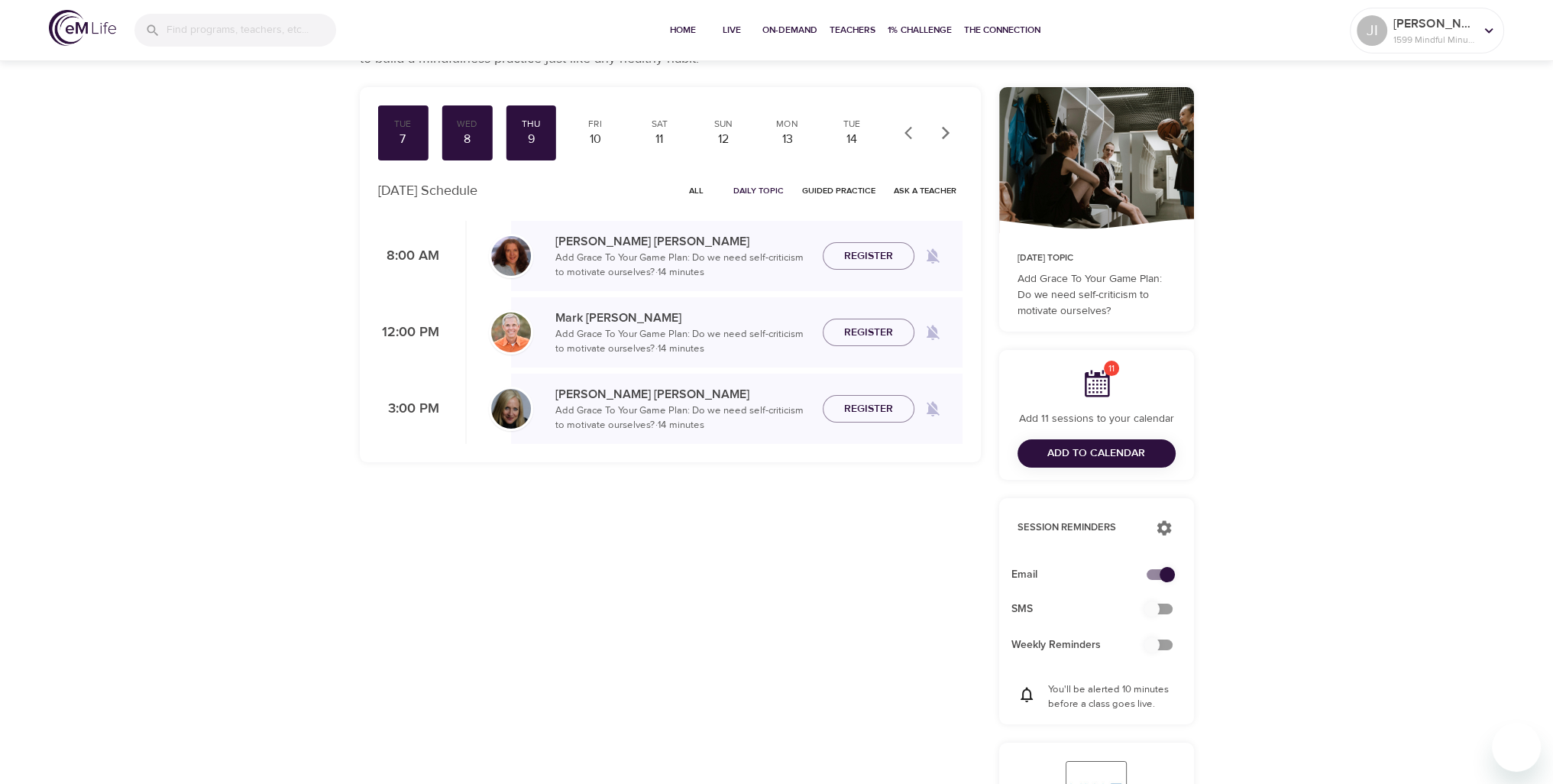
click at [862, 414] on span "Register" at bounding box center [868, 409] width 49 height 19
click at [606, 134] on div "10" at bounding box center [596, 139] width 38 height 18
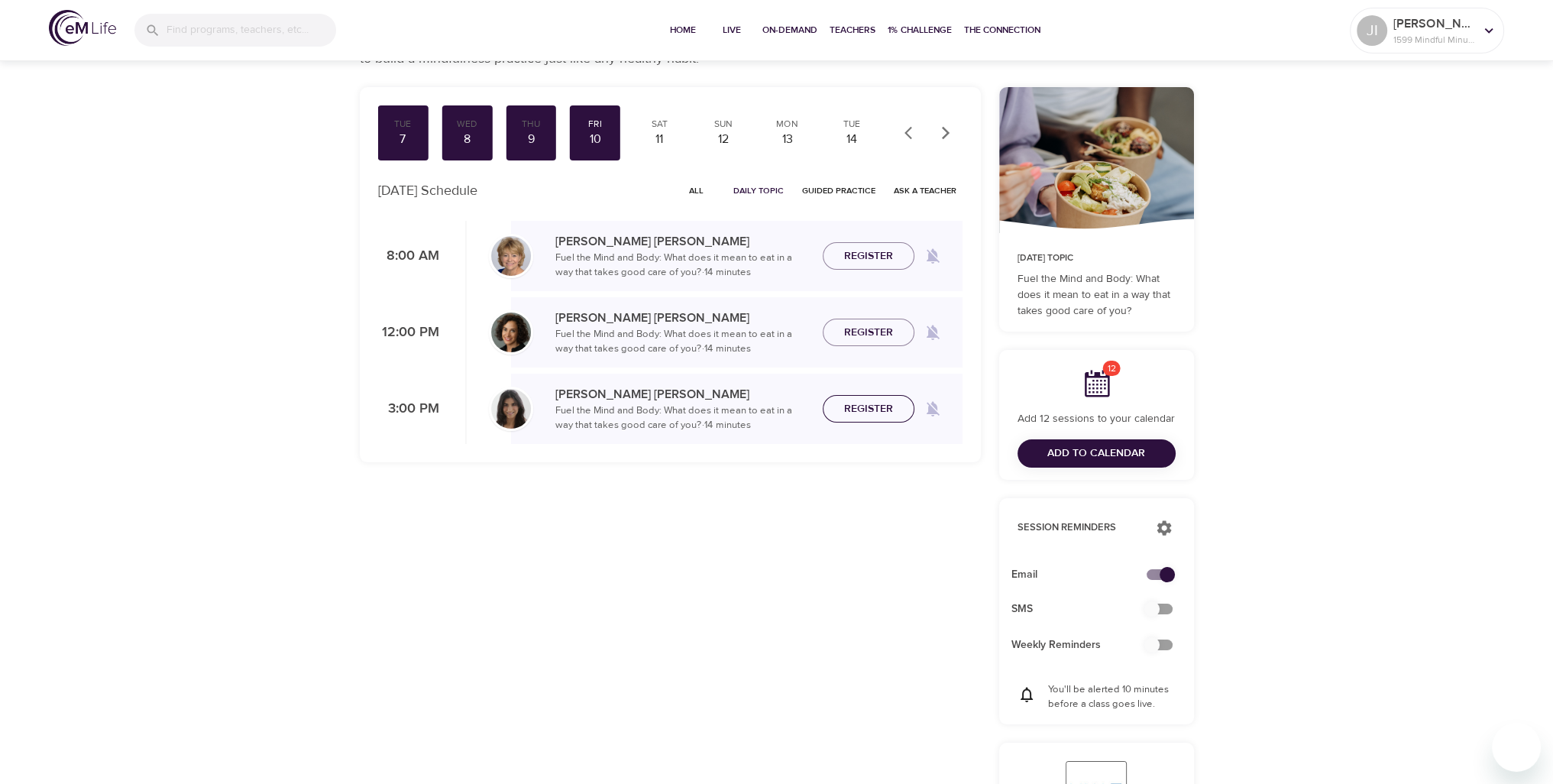
click at [864, 404] on span "Register" at bounding box center [868, 409] width 49 height 19
click at [857, 333] on span "Register" at bounding box center [868, 333] width 49 height 19
click at [780, 135] on div "13" at bounding box center [788, 139] width 38 height 18
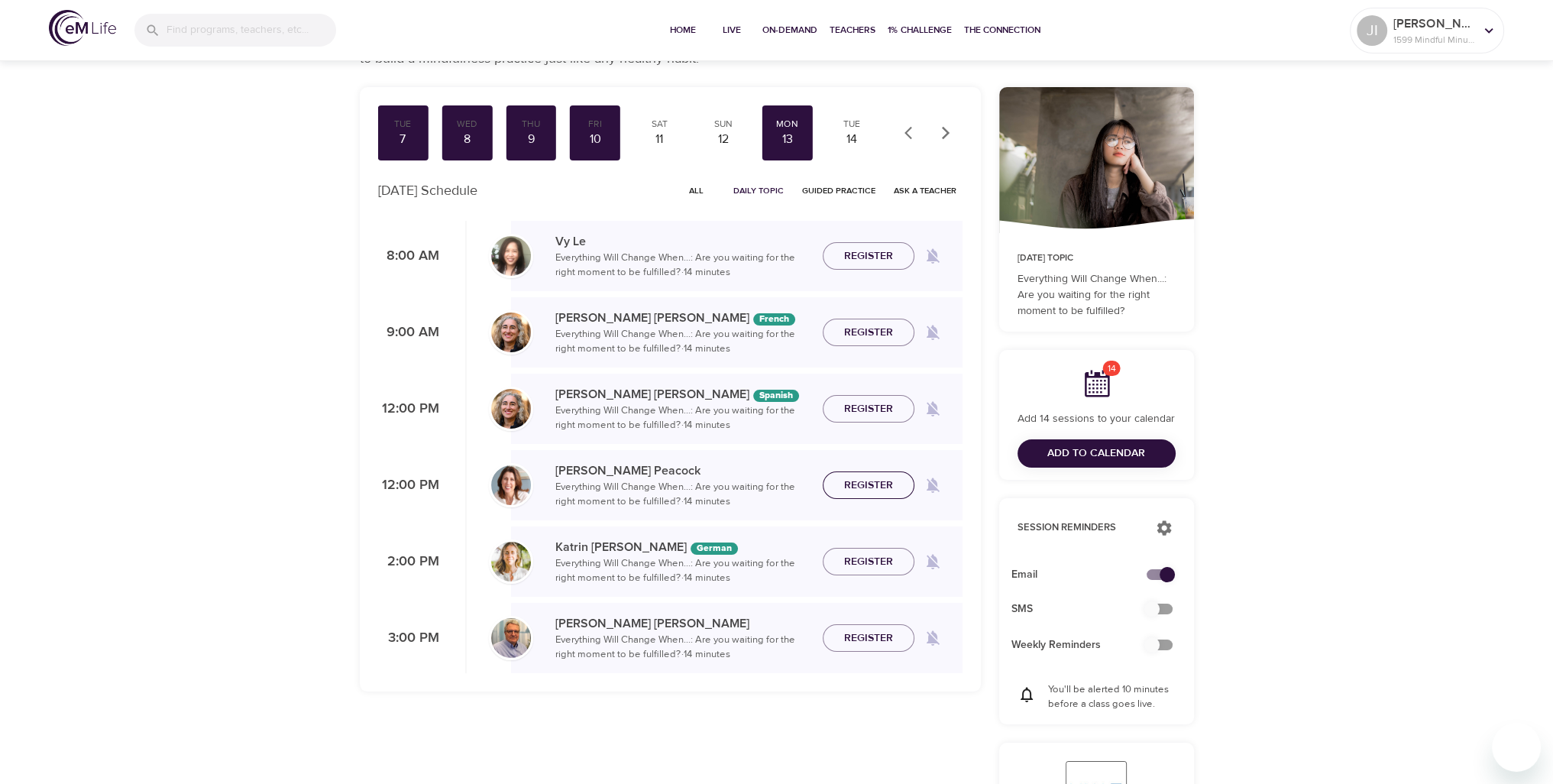
click at [877, 483] on span "Register" at bounding box center [868, 486] width 49 height 19
click at [843, 147] on div "14" at bounding box center [852, 139] width 38 height 18
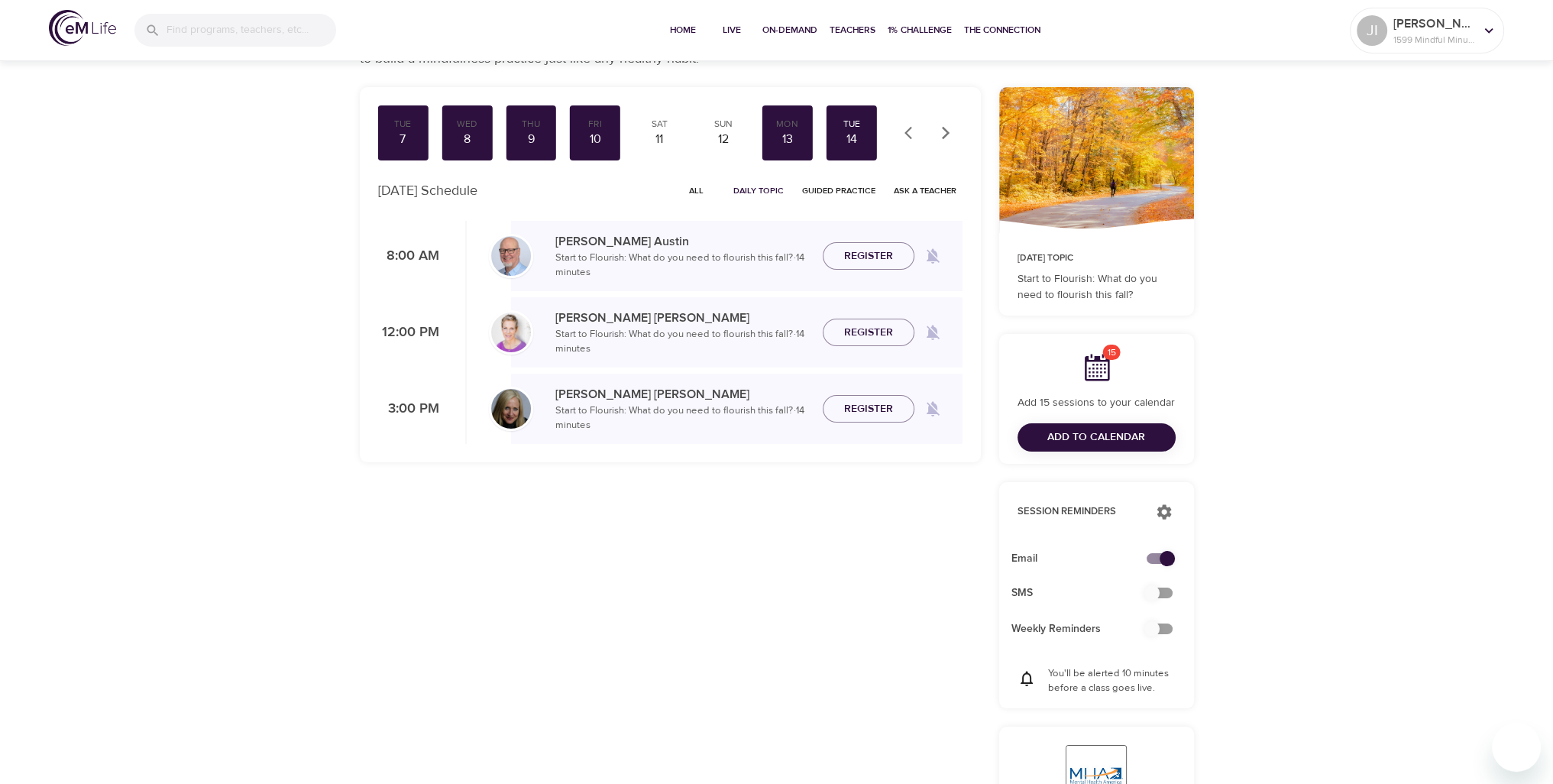
drag, startPoint x: 880, startPoint y: 410, endPoint x: 871, endPoint y: 386, distance: 25.6
click at [880, 410] on span "Register" at bounding box center [868, 409] width 49 height 19
click at [876, 334] on span "Register" at bounding box center [868, 333] width 49 height 19
click at [948, 131] on icon "button" at bounding box center [945, 132] width 15 height 15
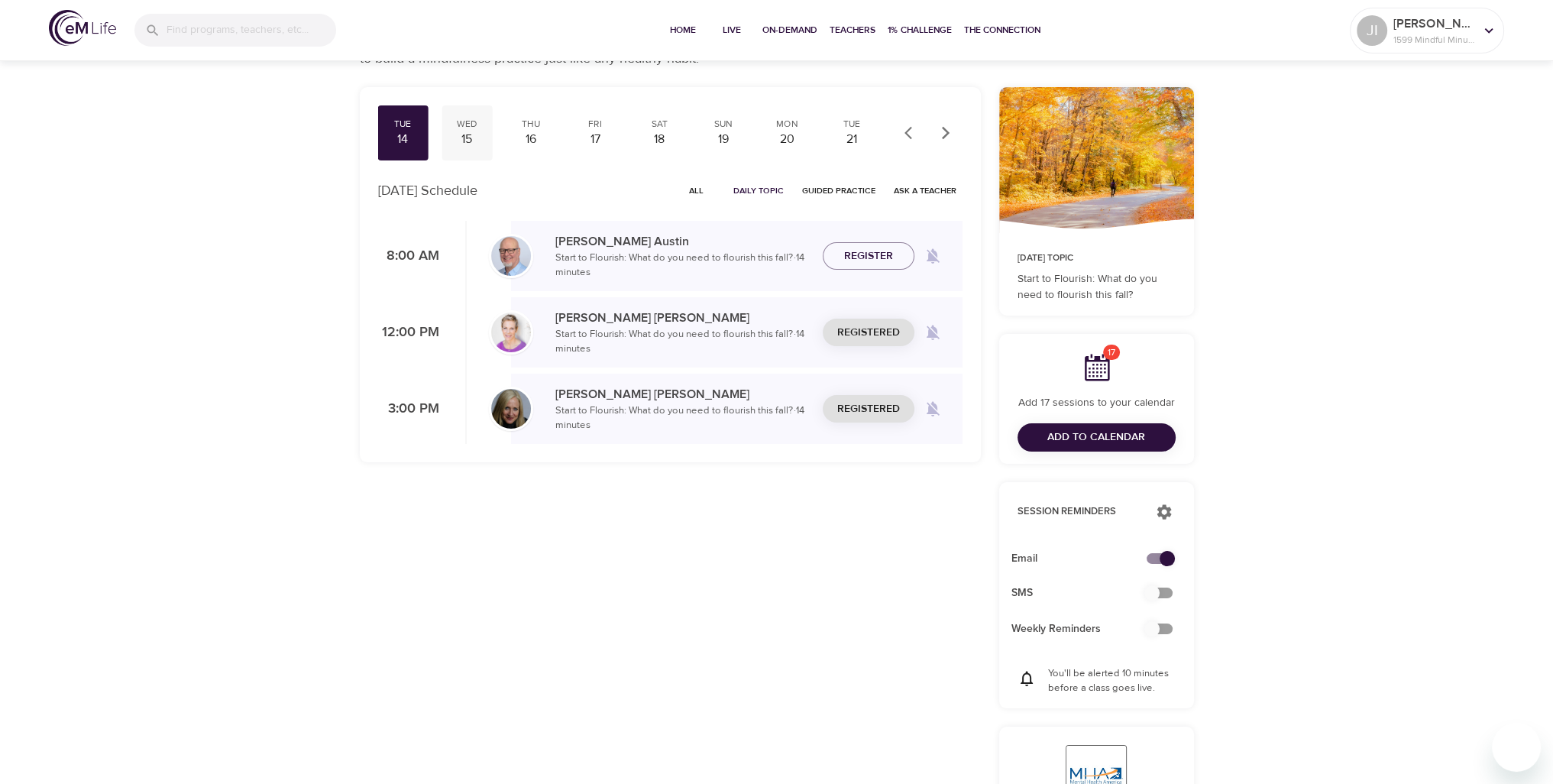
click at [471, 132] on div "15" at bounding box center [467, 139] width 38 height 18
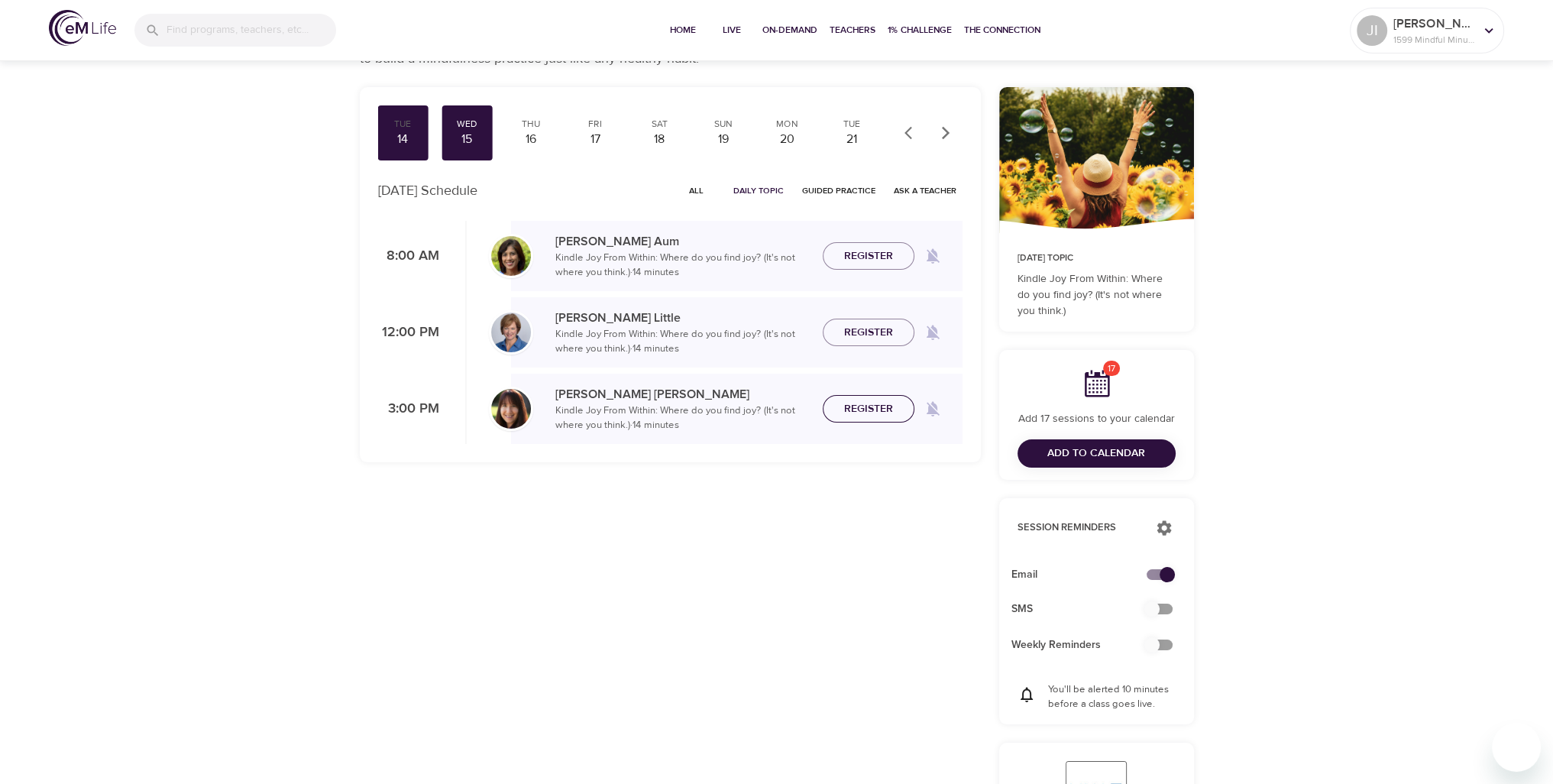
click at [871, 411] on span "Register" at bounding box center [868, 409] width 49 height 19
click at [871, 334] on span "Register" at bounding box center [868, 333] width 49 height 19
click at [524, 139] on div "16" at bounding box center [532, 139] width 38 height 18
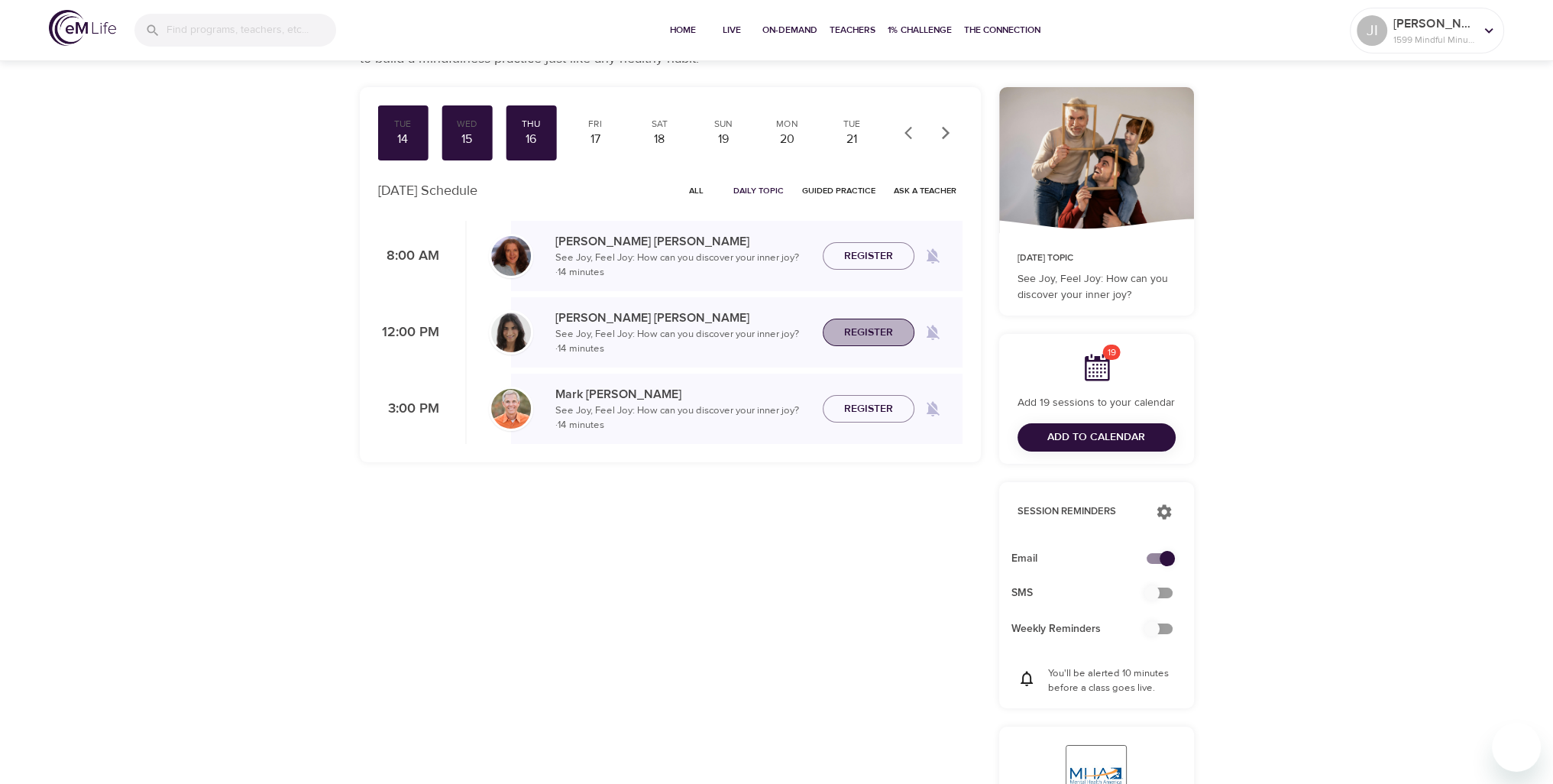
click at [880, 327] on span "Register" at bounding box center [868, 333] width 49 height 19
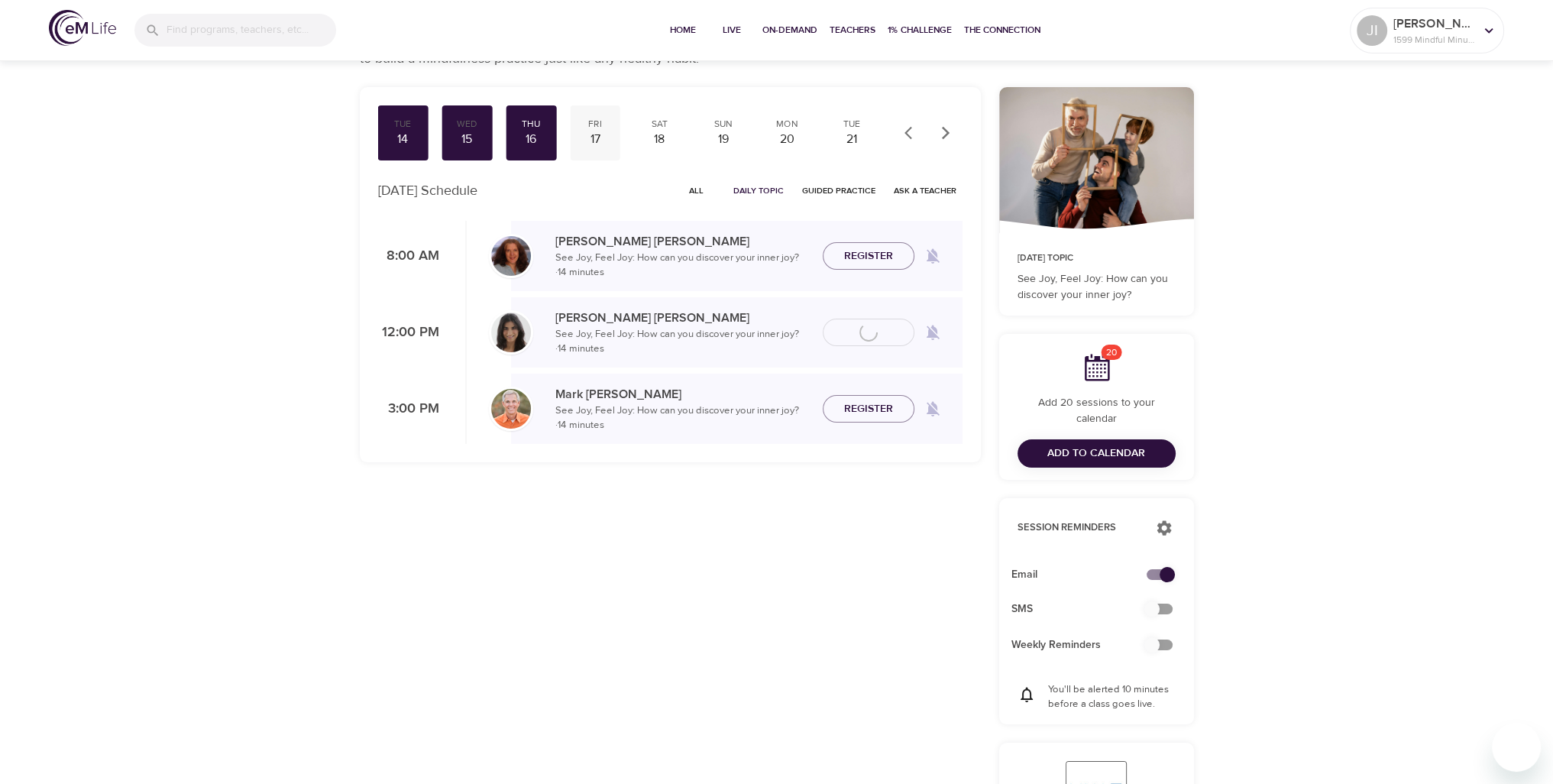
click at [591, 131] on div "17" at bounding box center [596, 139] width 38 height 18
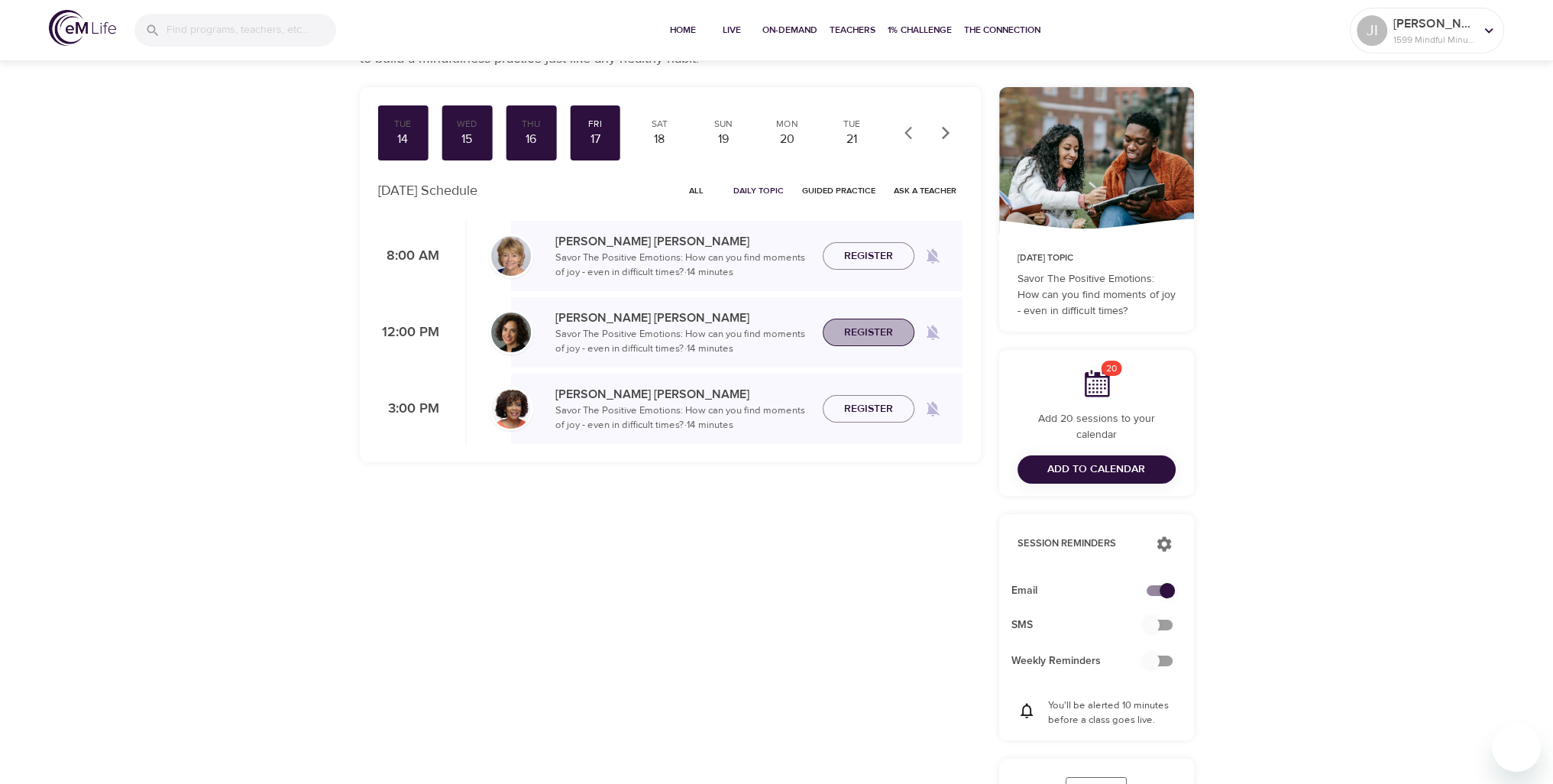
click at [862, 326] on span "Register" at bounding box center [868, 333] width 49 height 19
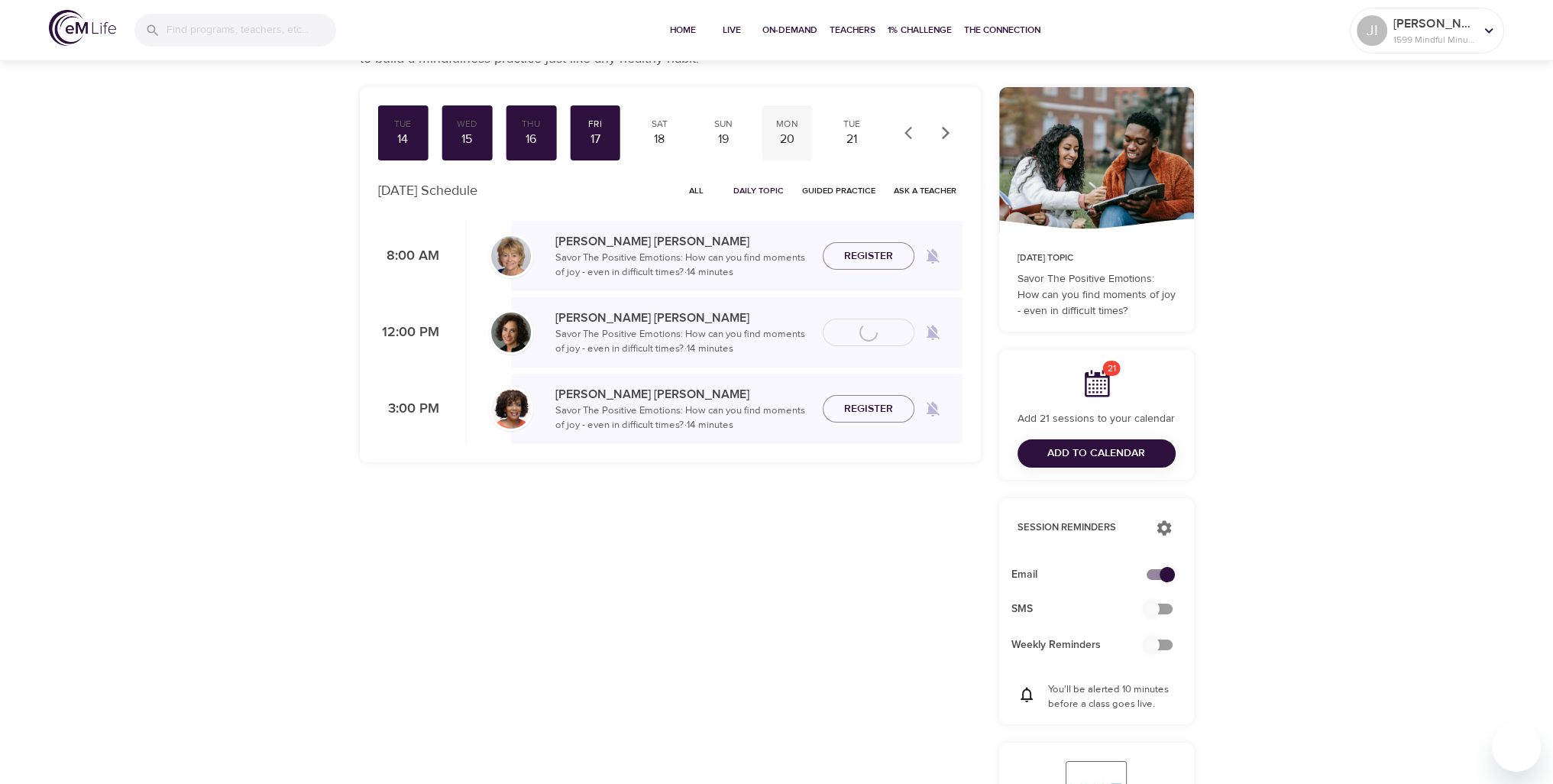
click at [782, 133] on div "20" at bounding box center [788, 139] width 38 height 18
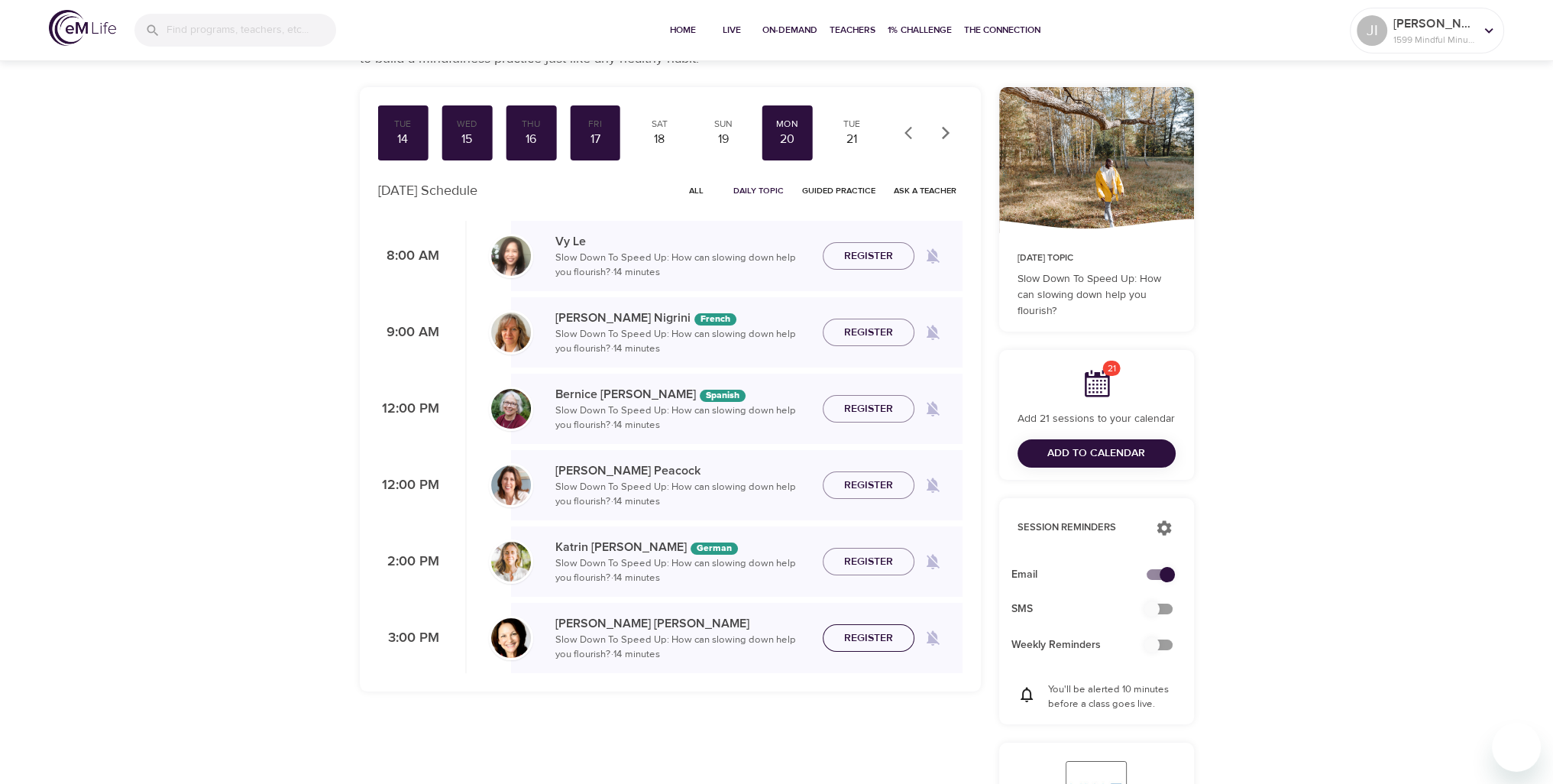
click at [863, 636] on span "Register" at bounding box center [868, 638] width 49 height 19
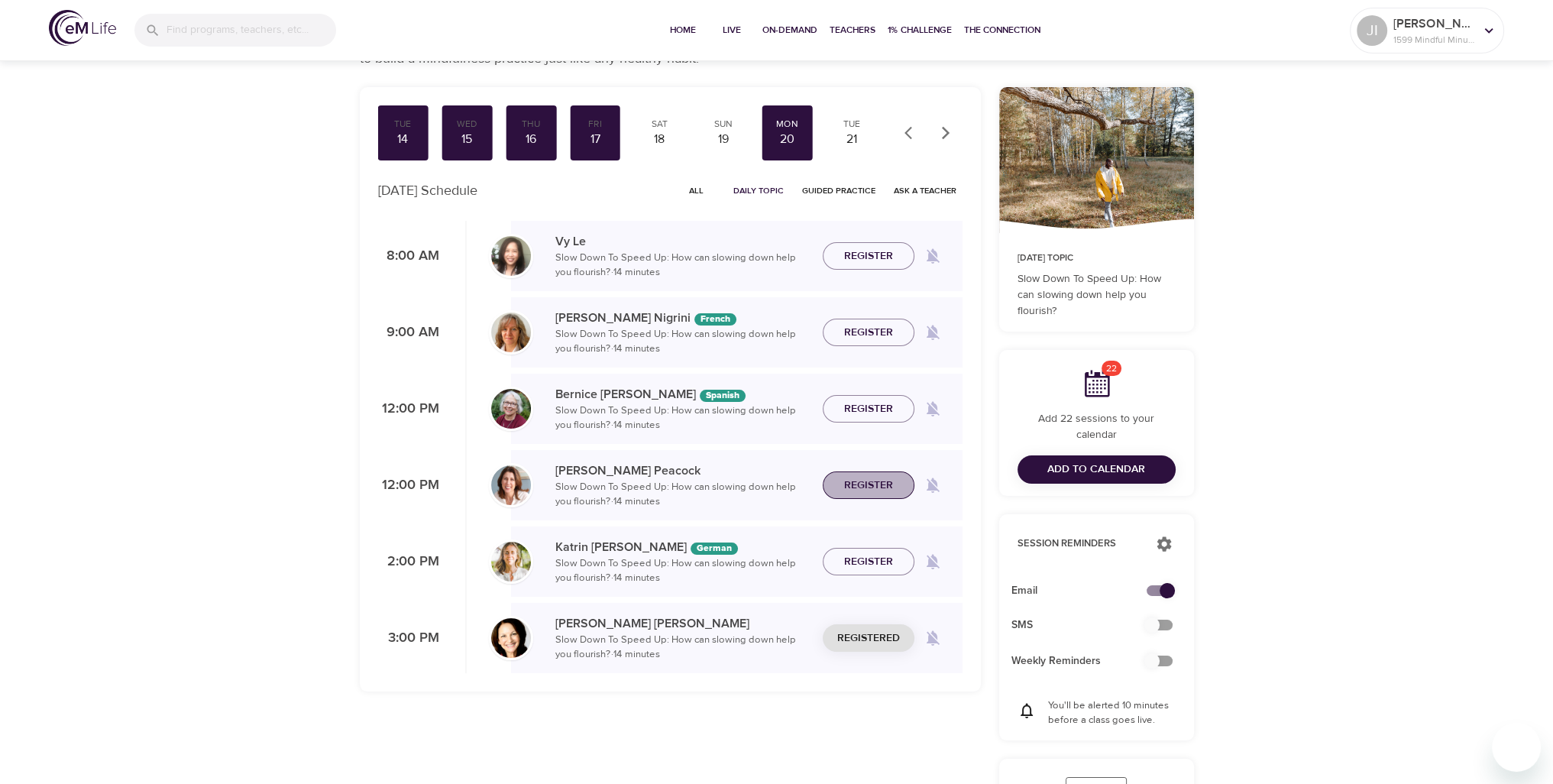
click at [873, 483] on span "Register" at bounding box center [868, 486] width 49 height 19
click at [847, 137] on div "21" at bounding box center [852, 139] width 38 height 18
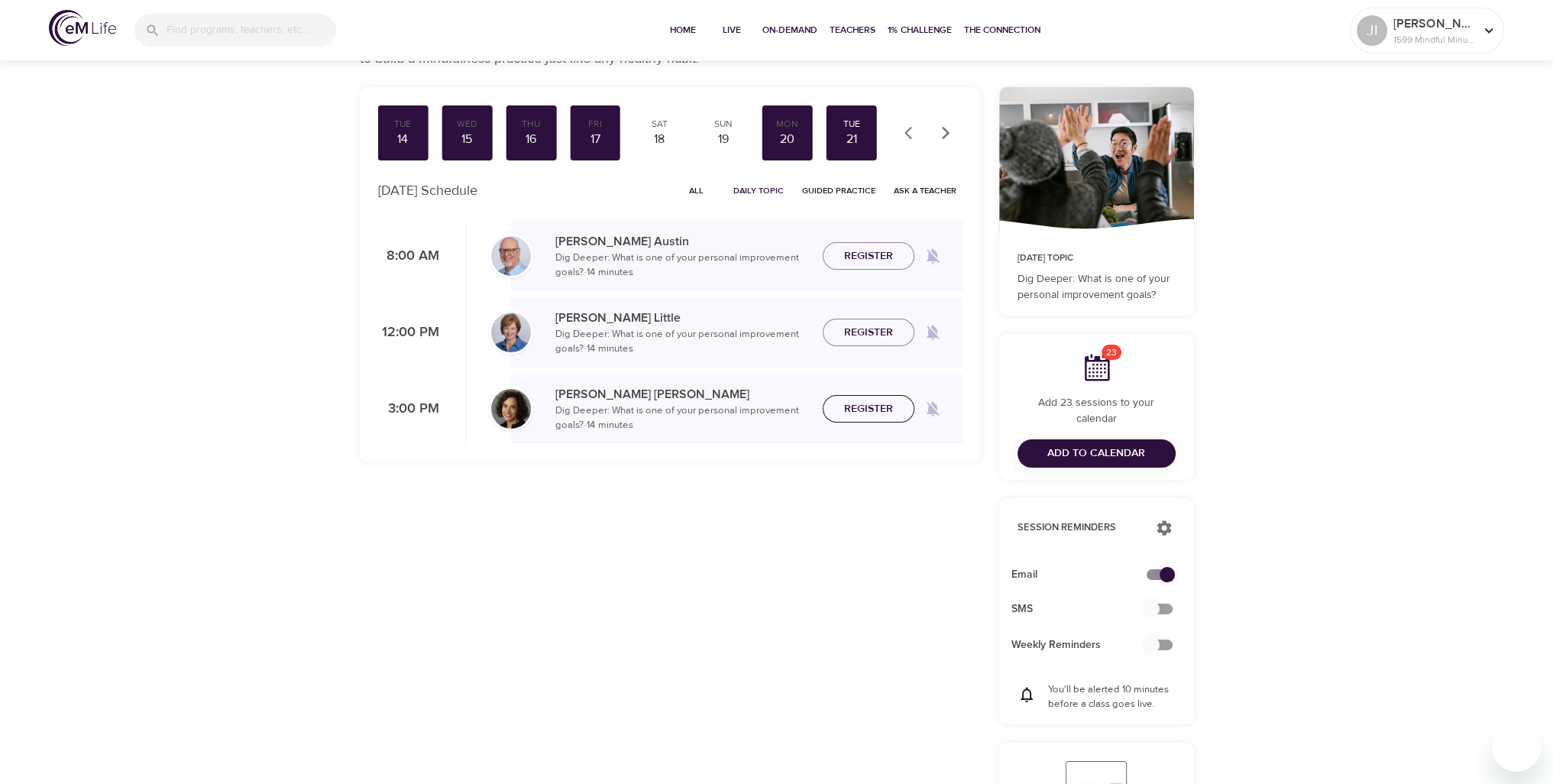
click at [880, 413] on span "Register" at bounding box center [868, 409] width 49 height 19
click at [879, 331] on span "Register" at bounding box center [868, 333] width 49 height 19
click at [944, 132] on icon "button" at bounding box center [945, 132] width 15 height 15
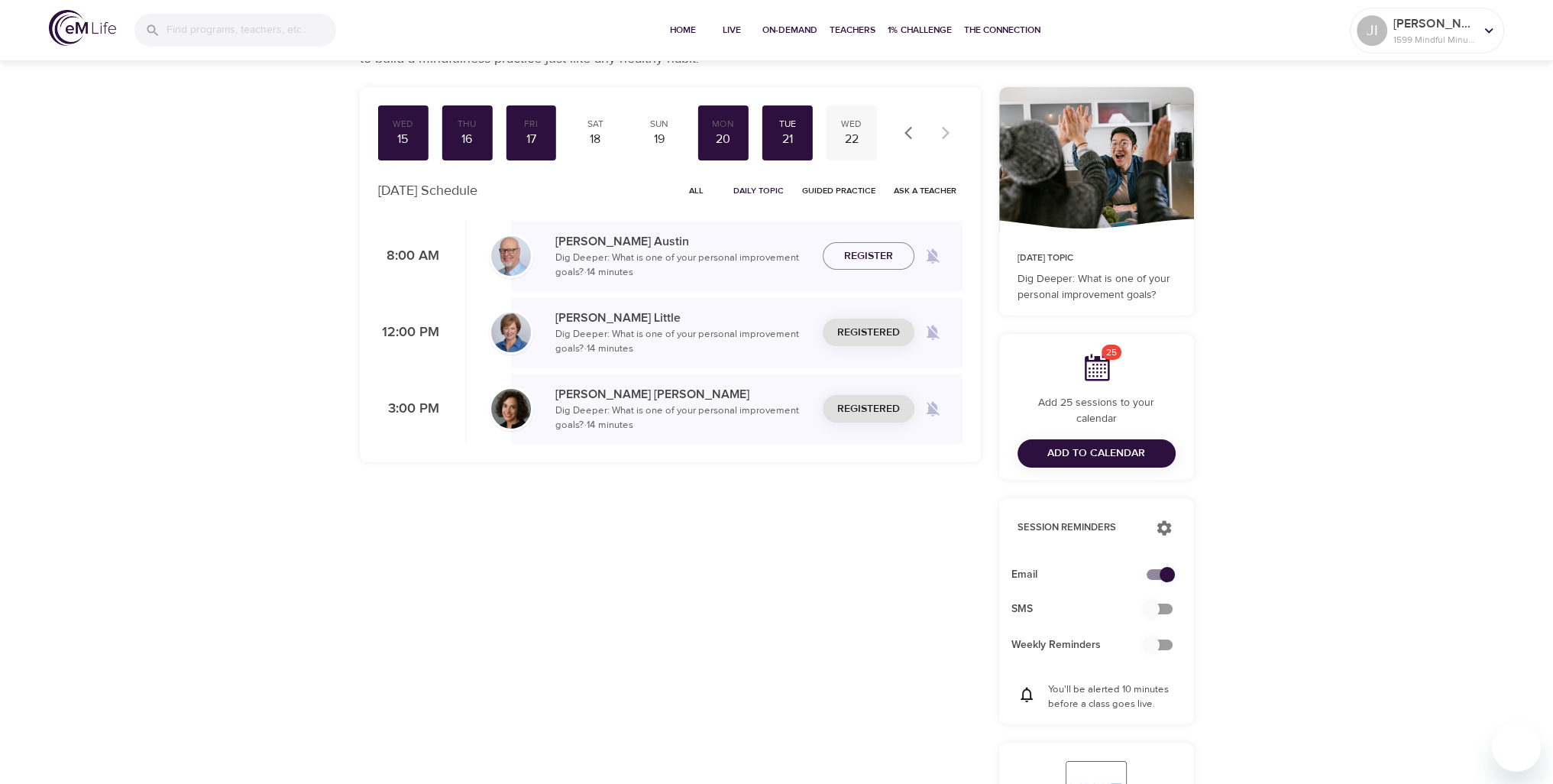
click at [842, 141] on div "22" at bounding box center [852, 139] width 38 height 18
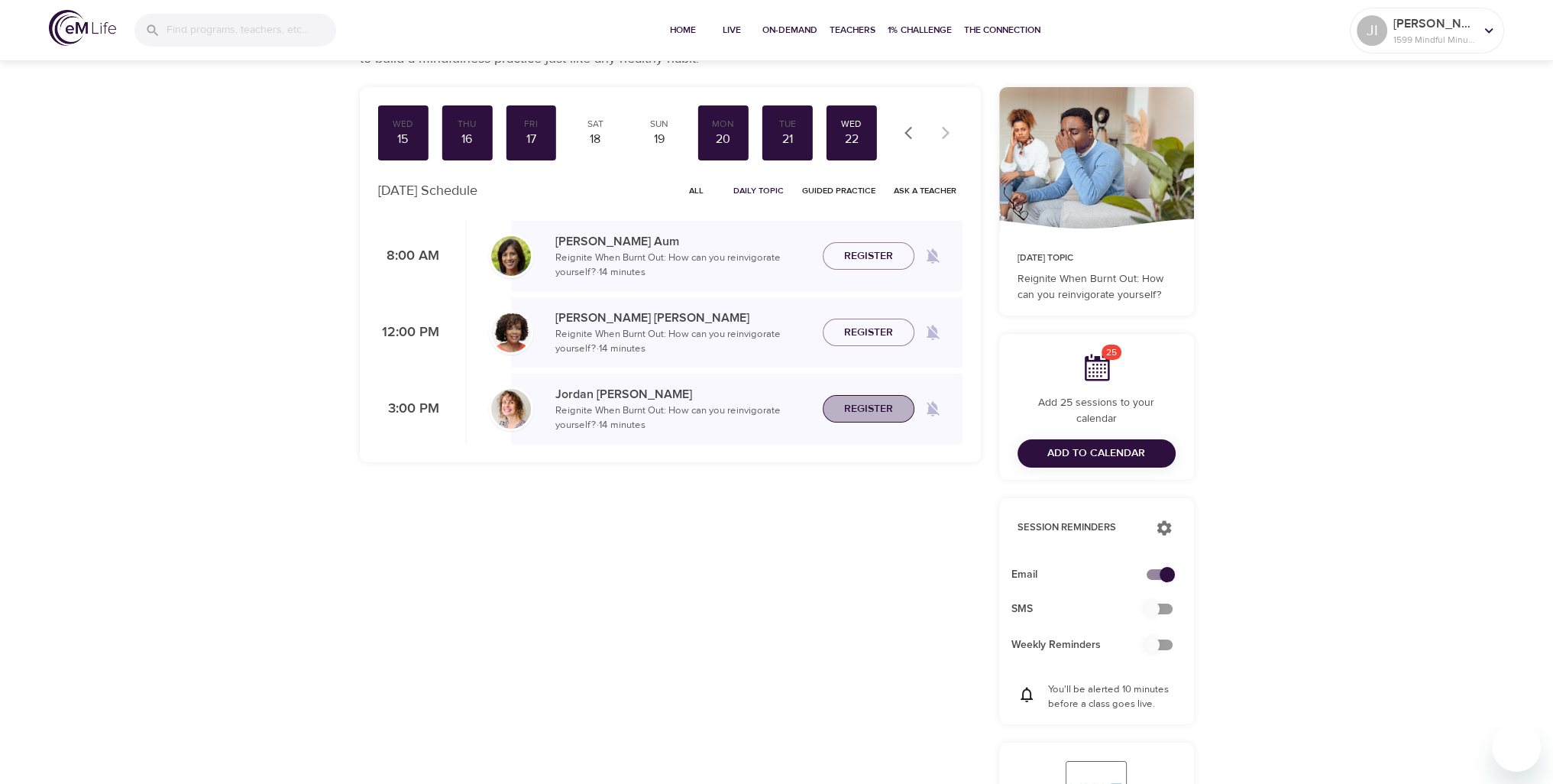
click at [878, 415] on span "Register" at bounding box center [868, 409] width 49 height 19
click at [1091, 444] on span "Add to Calendar" at bounding box center [1097, 454] width 98 height 19
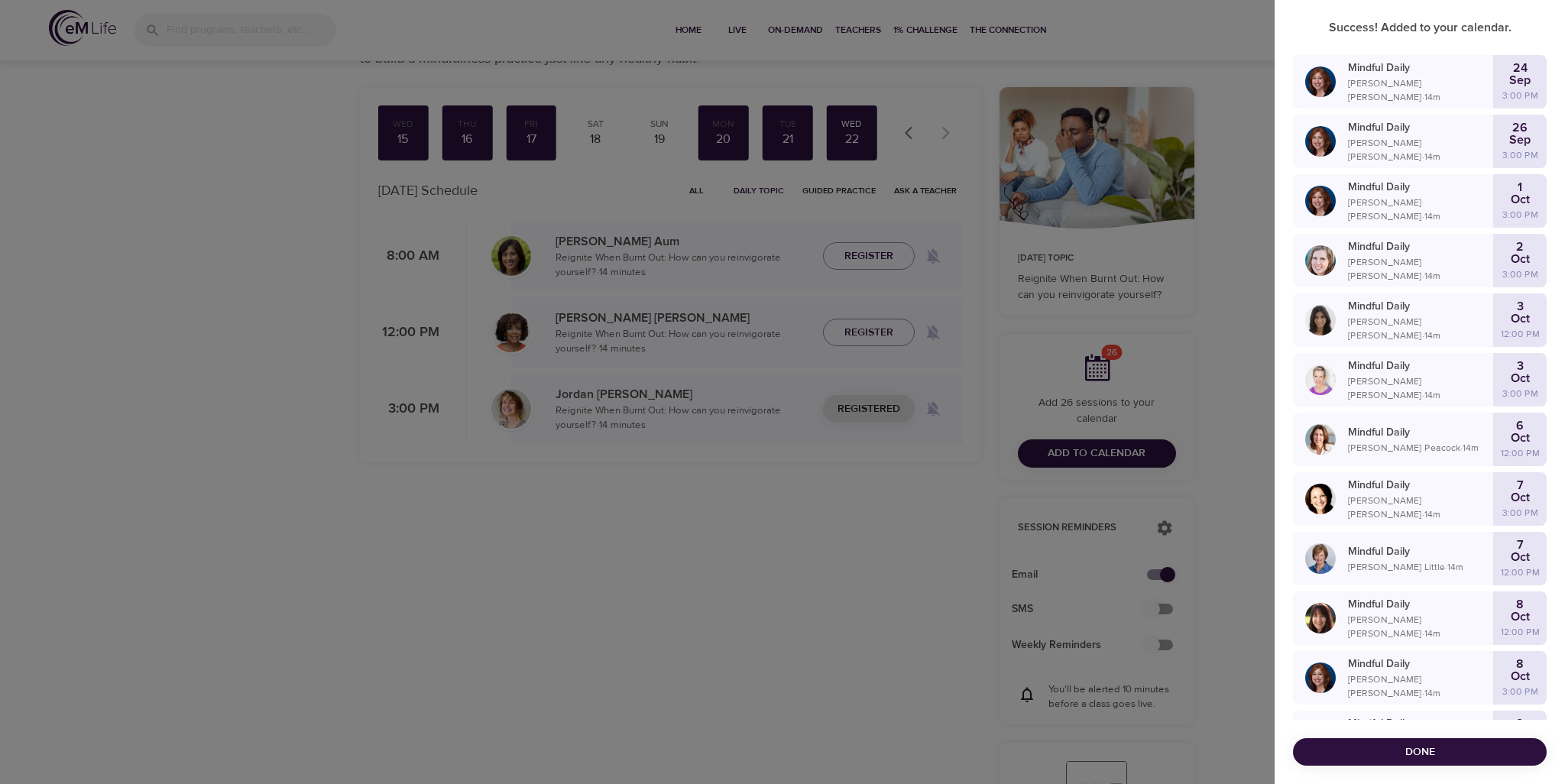
click at [1433, 753] on span "Done" at bounding box center [1420, 752] width 229 height 19
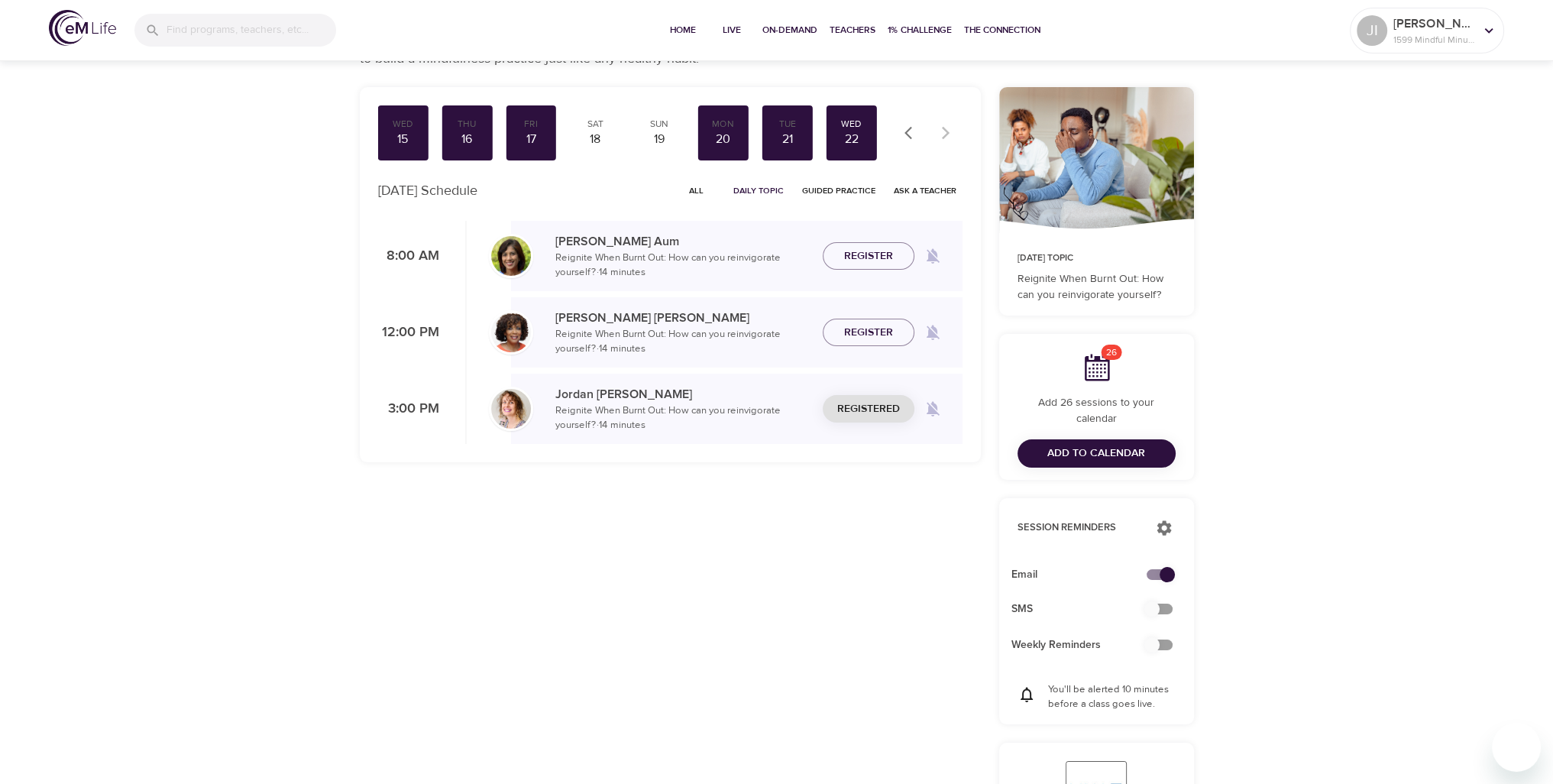
click at [948, 128] on div at bounding box center [929, 133] width 67 height 34
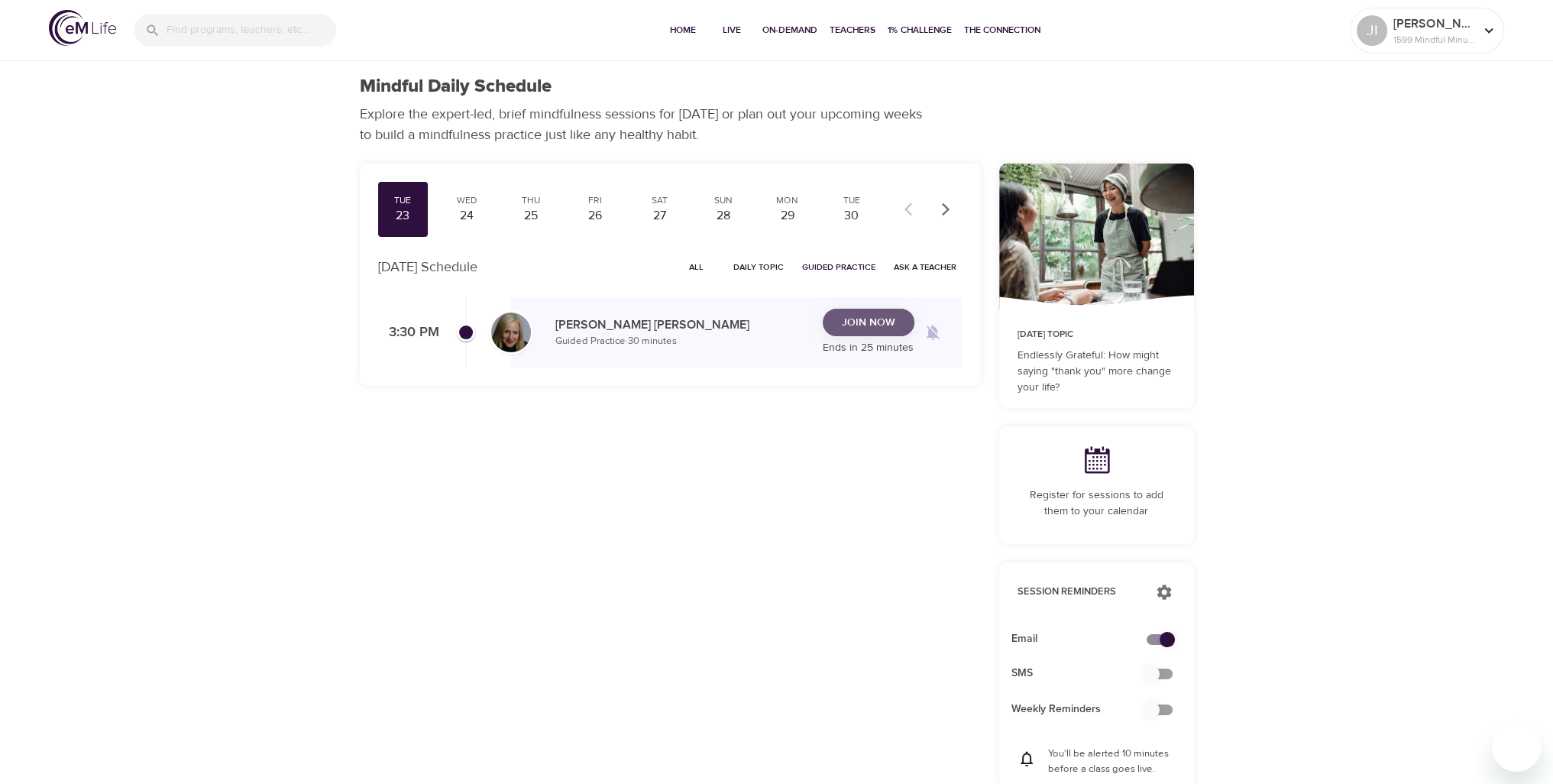
click at [865, 322] on span "Join Now" at bounding box center [868, 323] width 54 height 19
click at [474, 217] on div "24" at bounding box center [467, 216] width 38 height 18
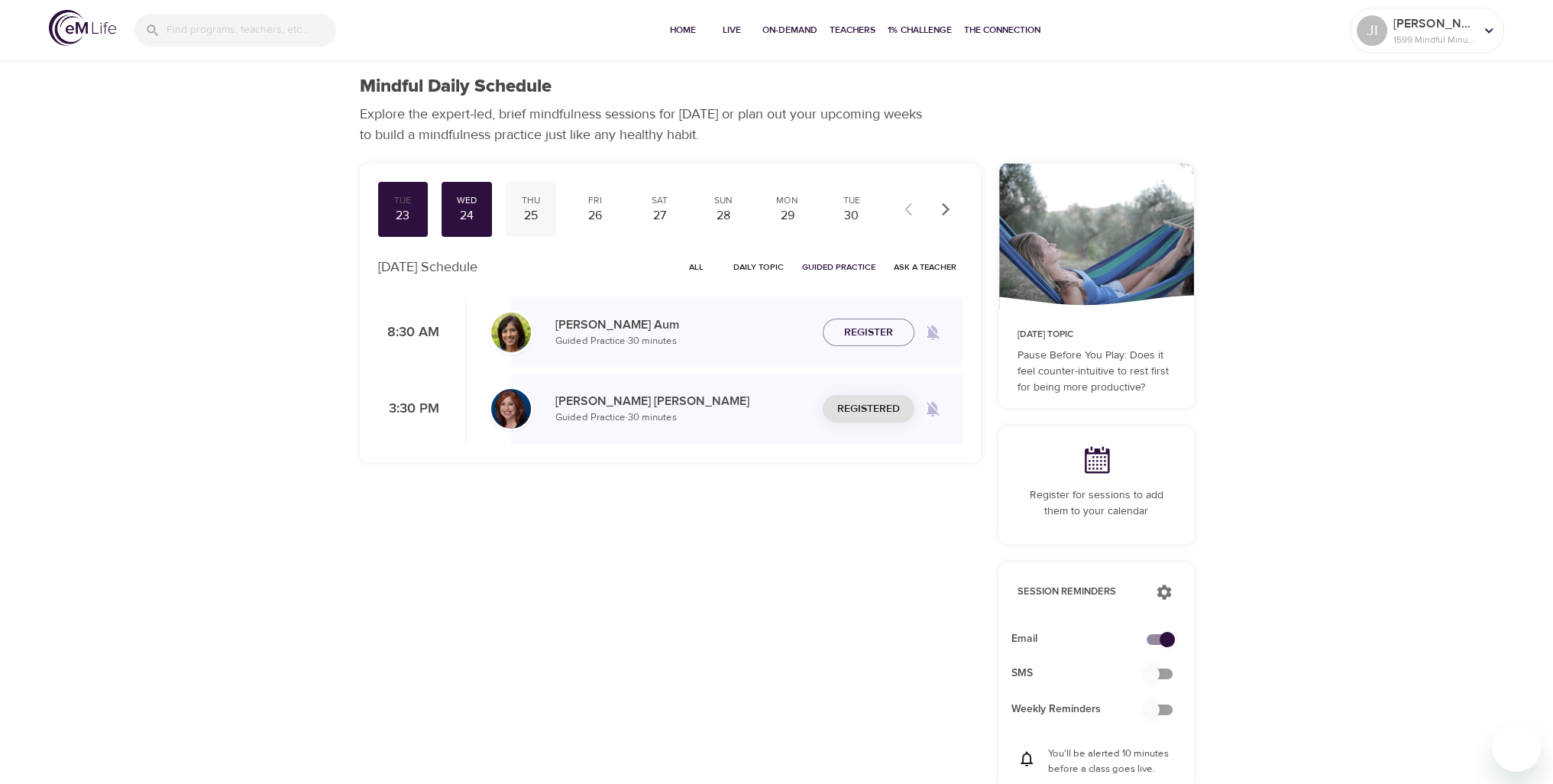
click at [523, 212] on div "25" at bounding box center [532, 216] width 38 height 18
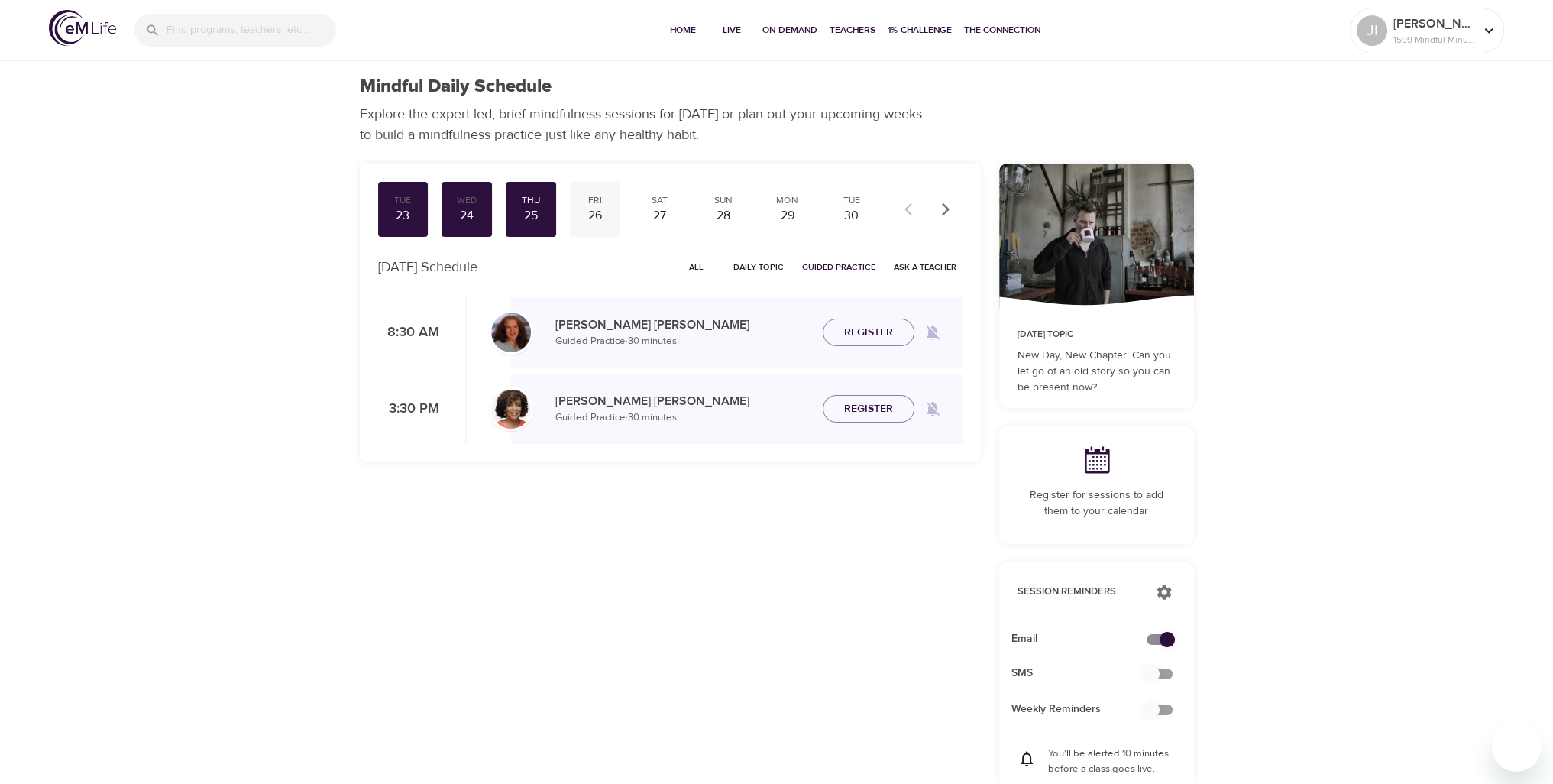
click at [593, 212] on div "26" at bounding box center [596, 216] width 38 height 18
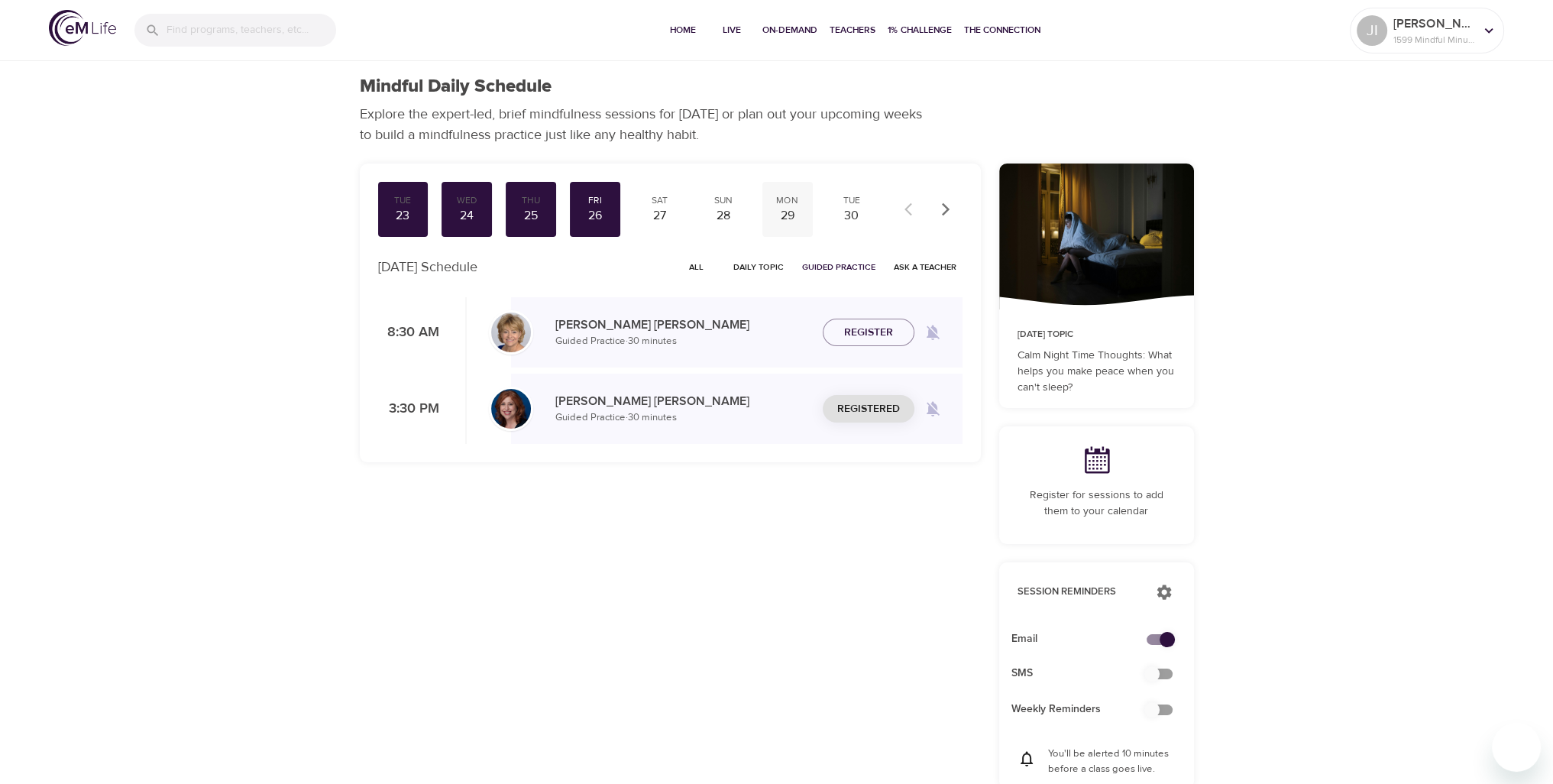
click at [793, 211] on div "29" at bounding box center [788, 216] width 38 height 18
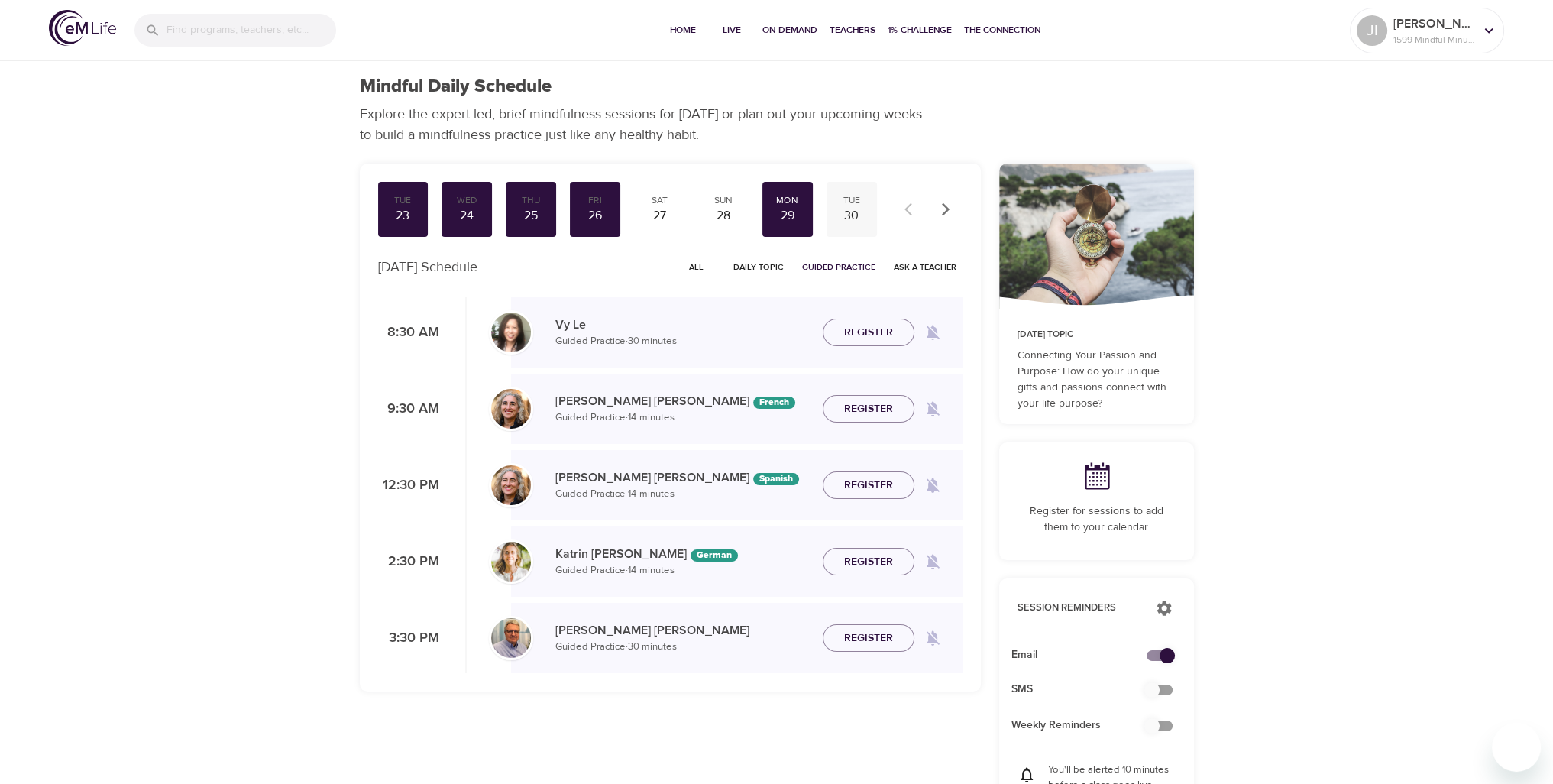
click at [853, 218] on div "30" at bounding box center [852, 216] width 38 height 18
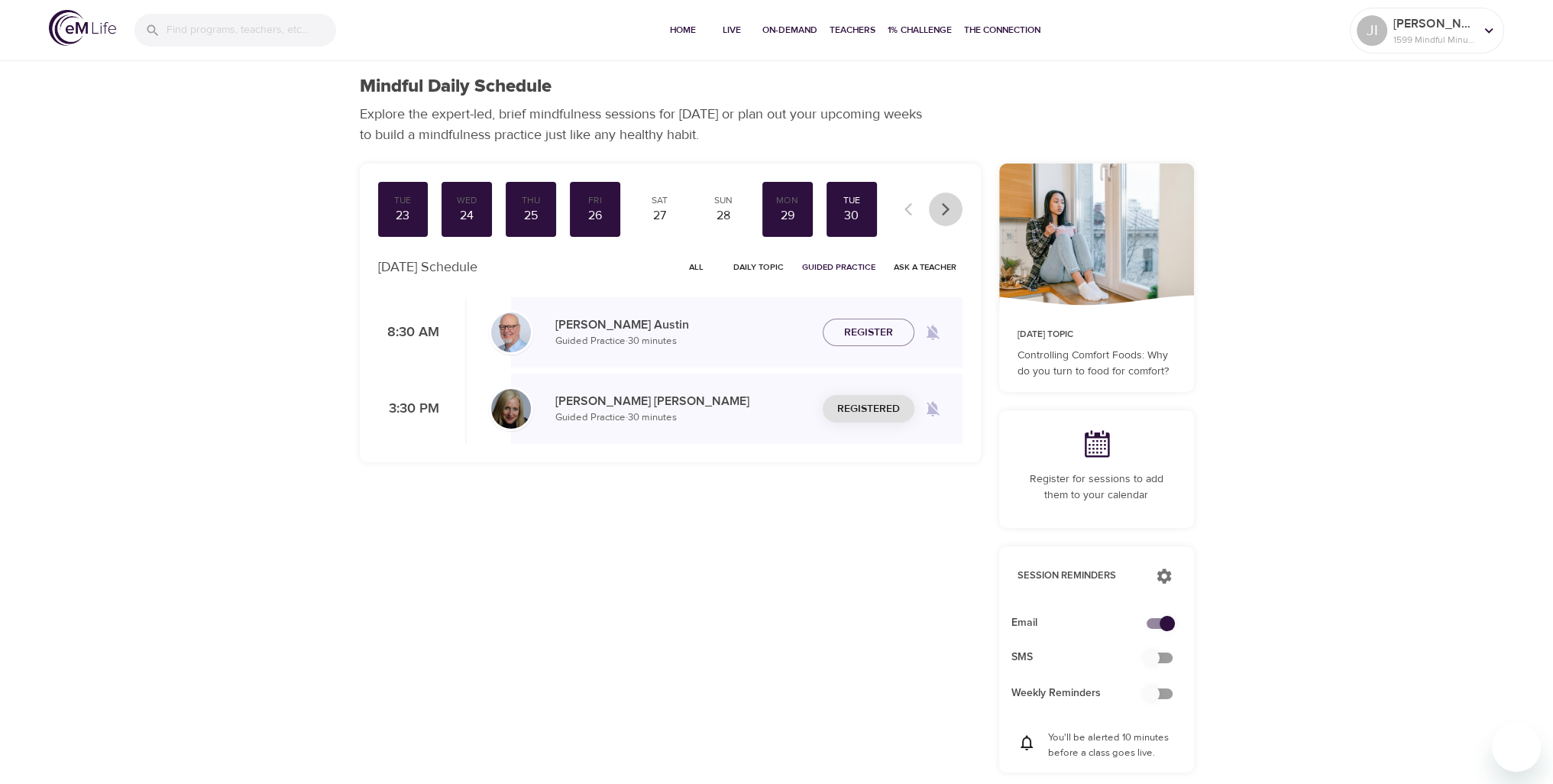
click at [945, 217] on button "button" at bounding box center [946, 209] width 34 height 34
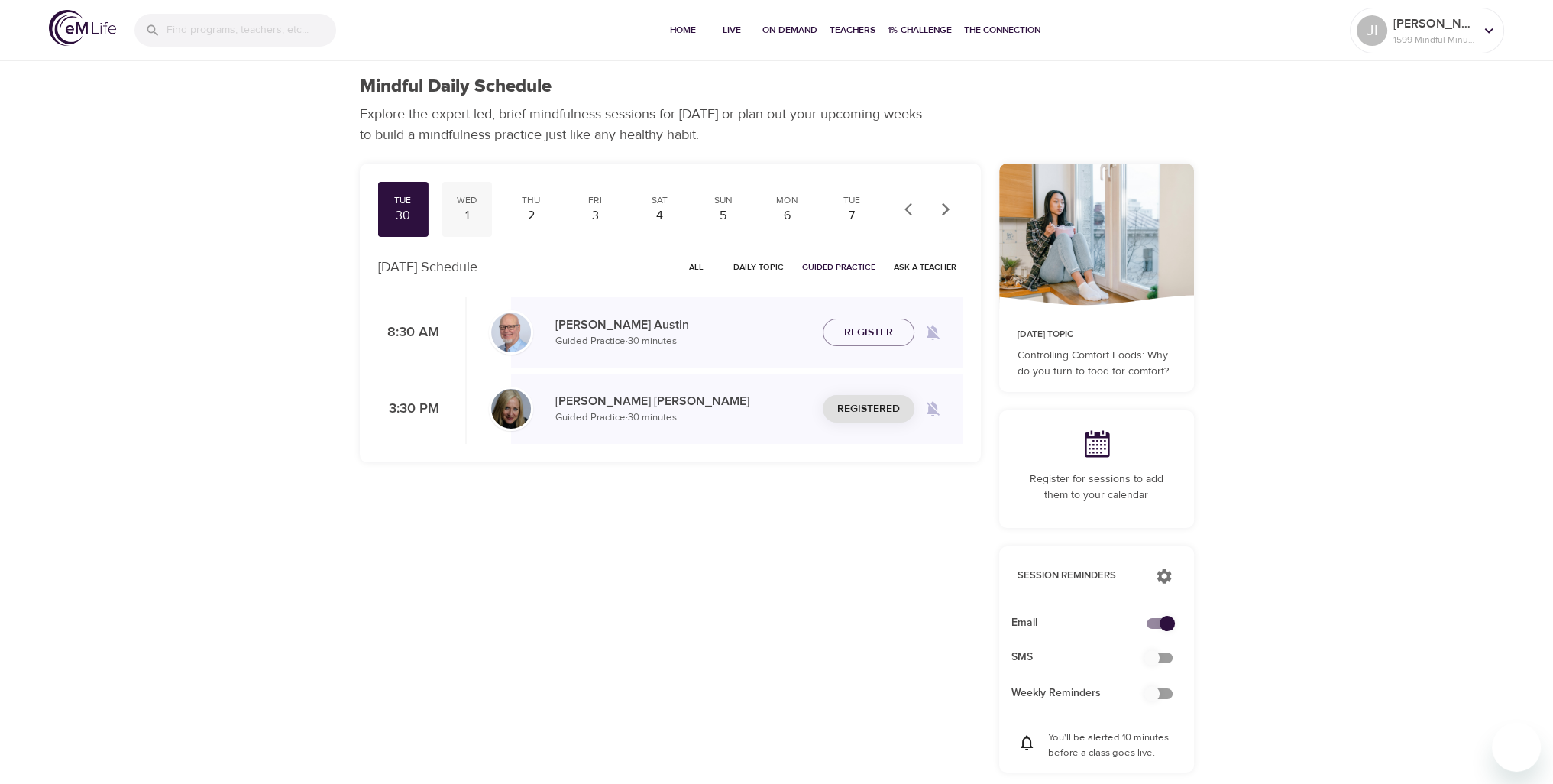
click at [477, 216] on div "1" at bounding box center [467, 216] width 38 height 18
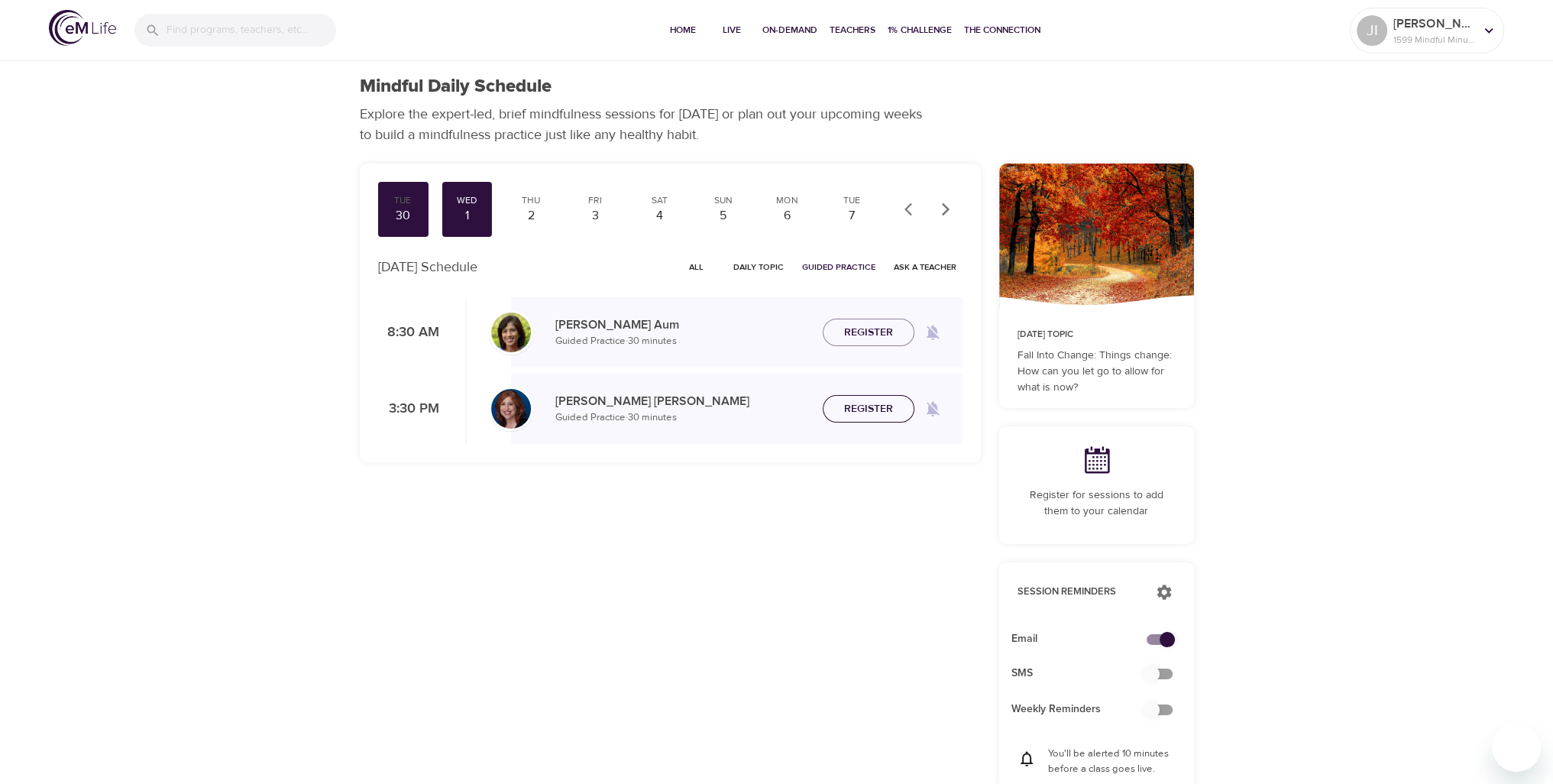
click at [873, 409] on span "Register" at bounding box center [868, 409] width 49 height 19
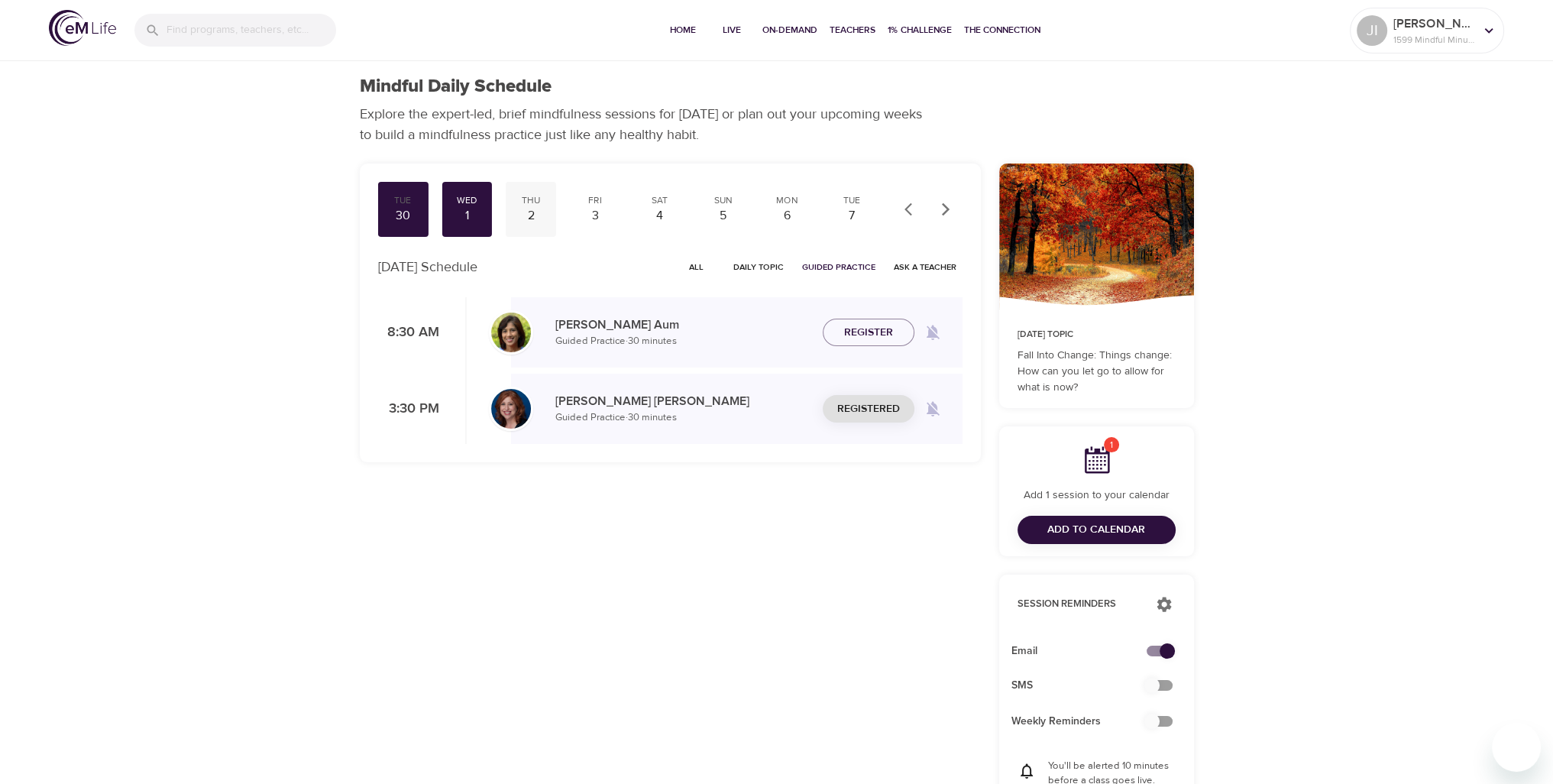
click at [529, 213] on div "2" at bounding box center [532, 216] width 38 height 18
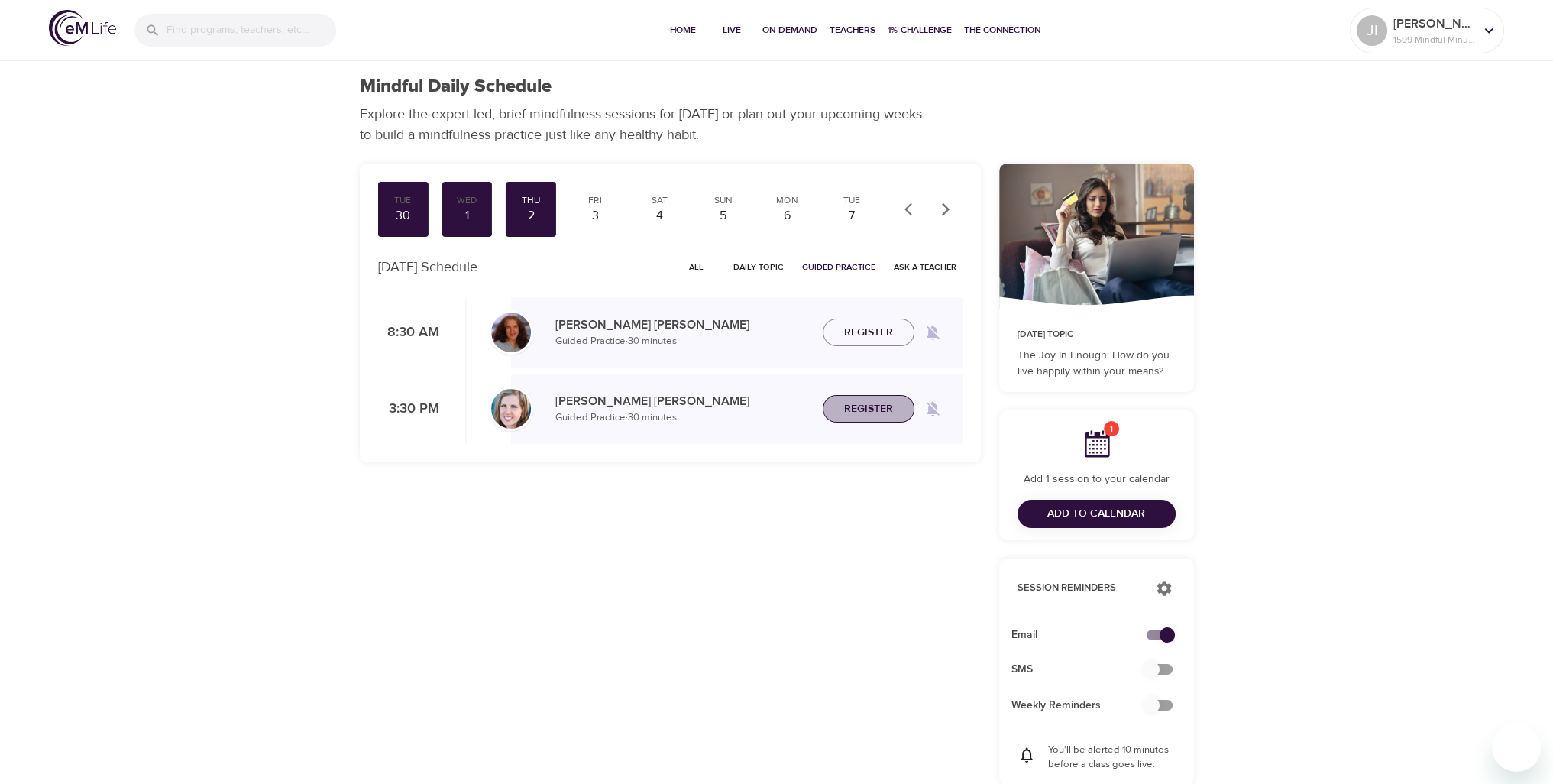
click at [871, 412] on span "Register" at bounding box center [868, 409] width 49 height 19
click at [591, 219] on div "3" at bounding box center [596, 216] width 38 height 18
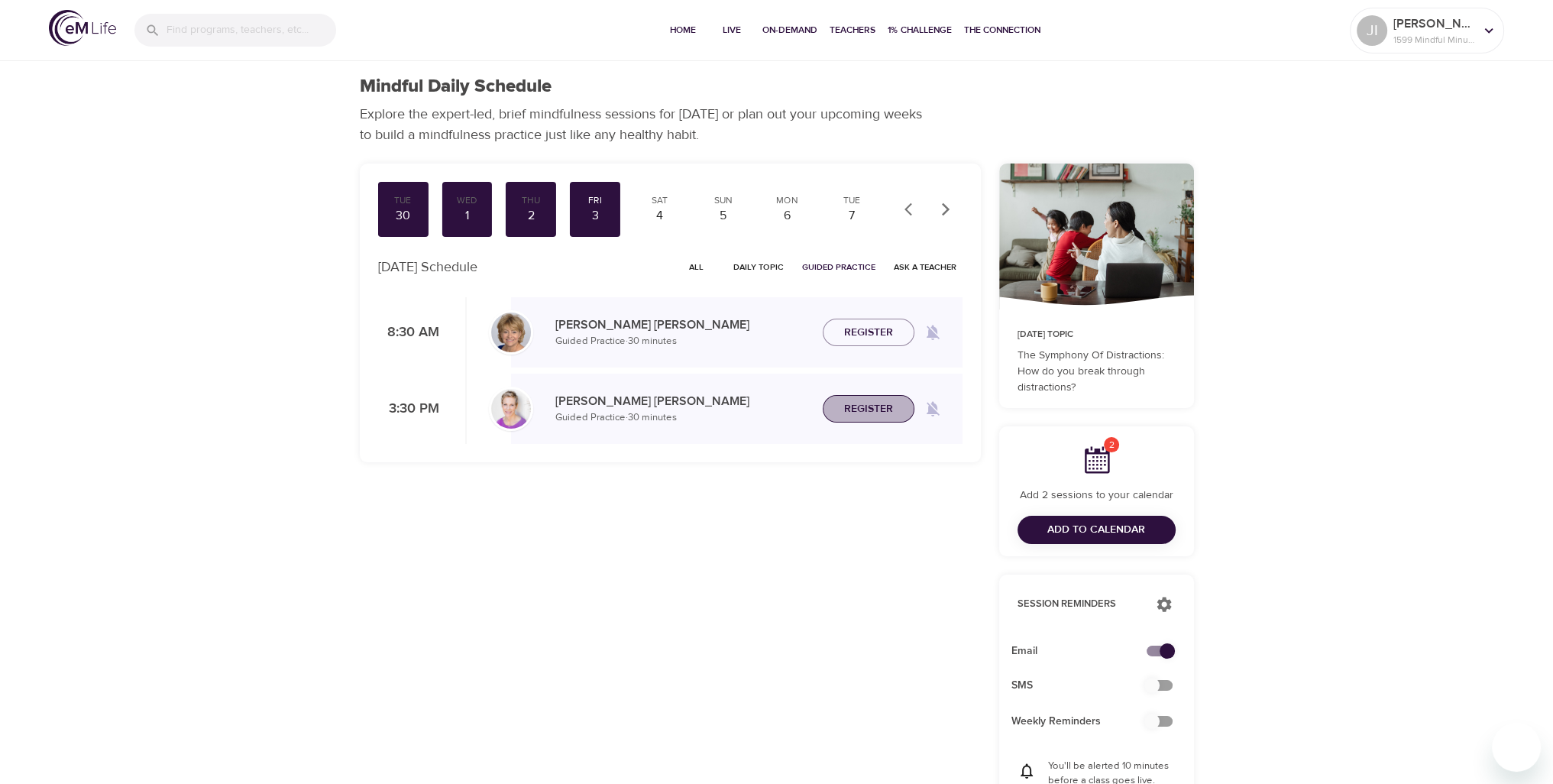
click at [863, 406] on span "Register" at bounding box center [868, 409] width 49 height 19
click at [661, 215] on div "4" at bounding box center [660, 216] width 38 height 18
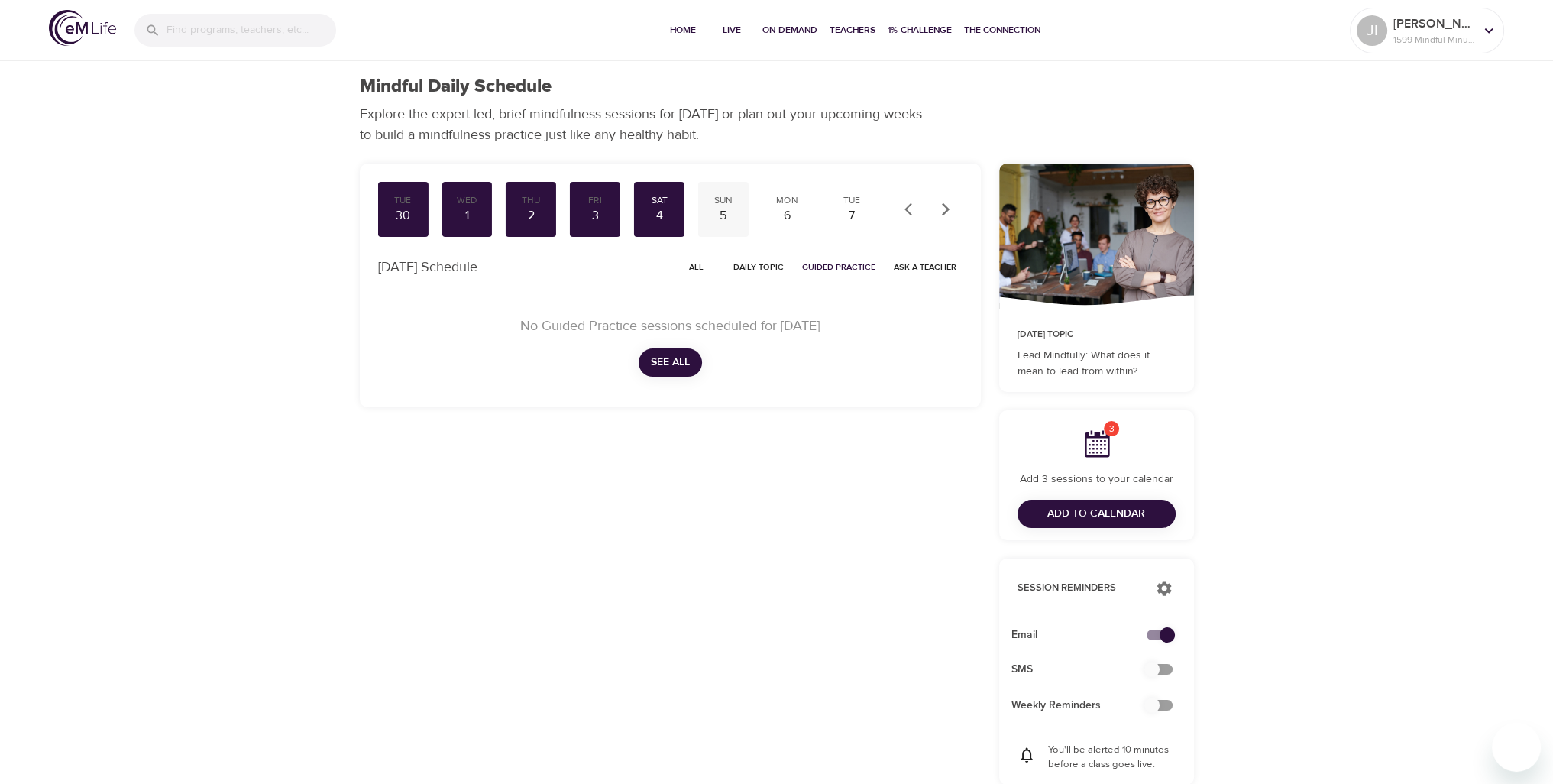
click at [724, 208] on div "5" at bounding box center [724, 216] width 38 height 18
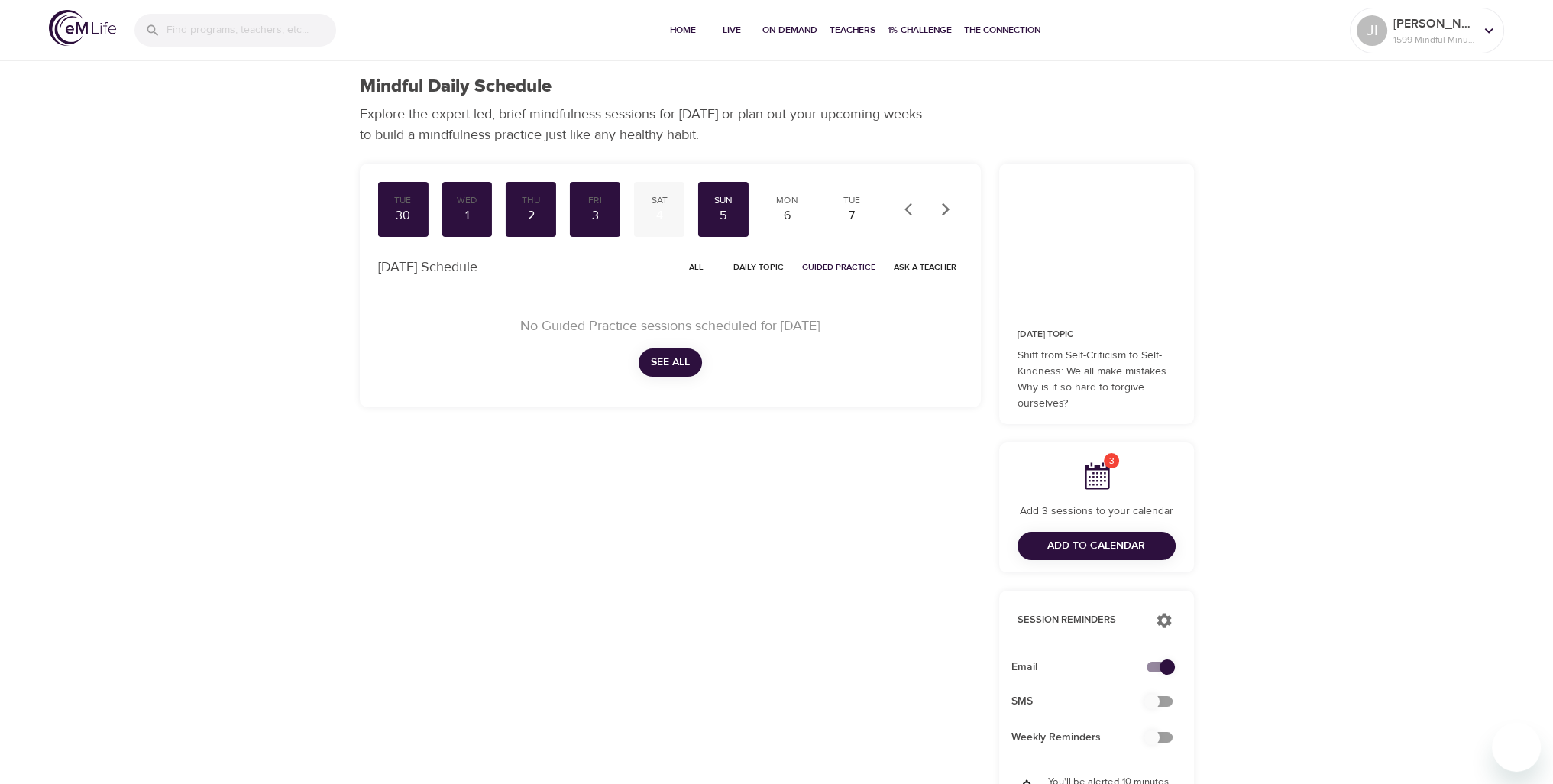
click at [654, 212] on div "4" at bounding box center [660, 216] width 38 height 18
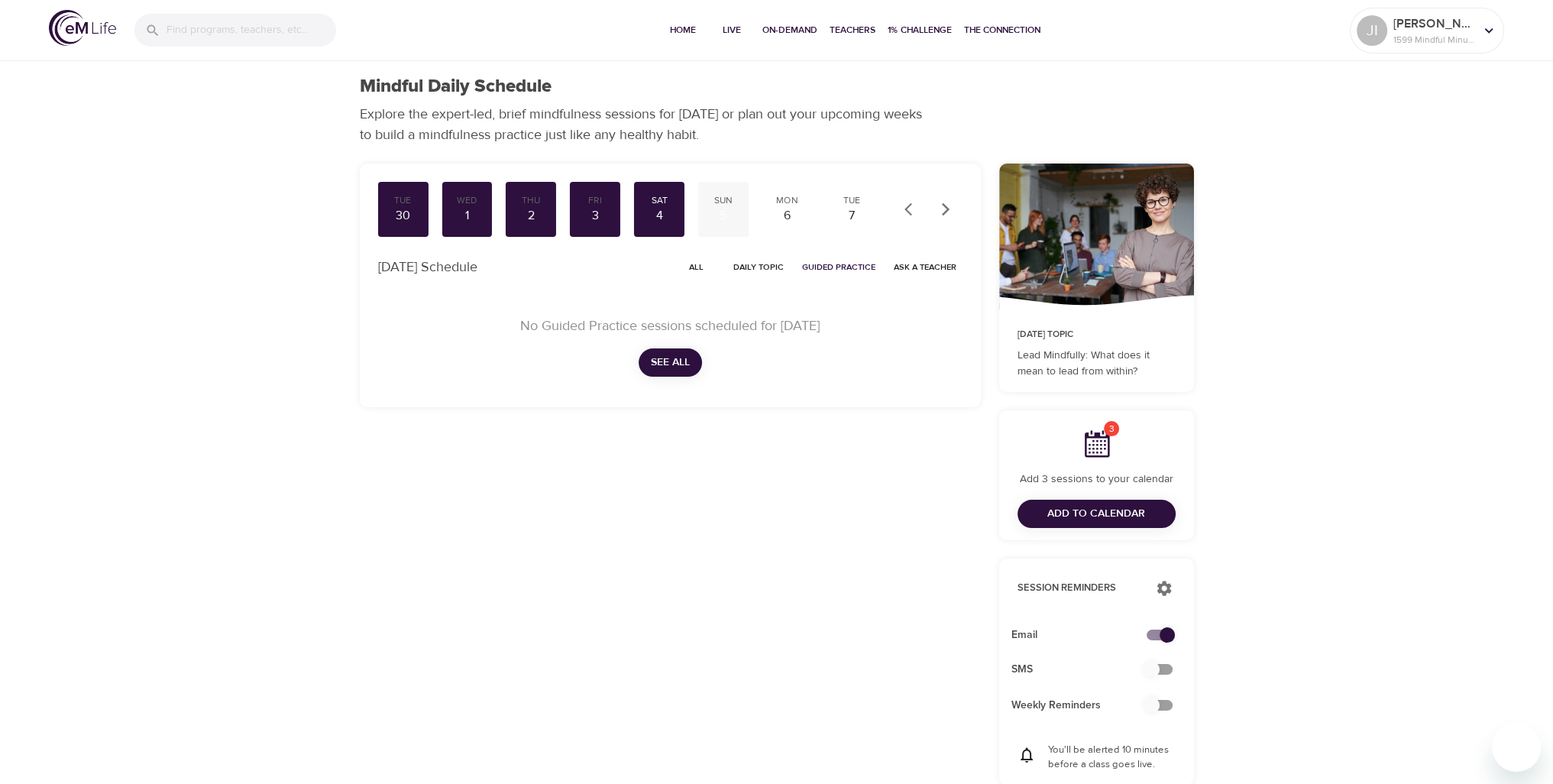
click at [734, 215] on div "5" at bounding box center [724, 216] width 38 height 18
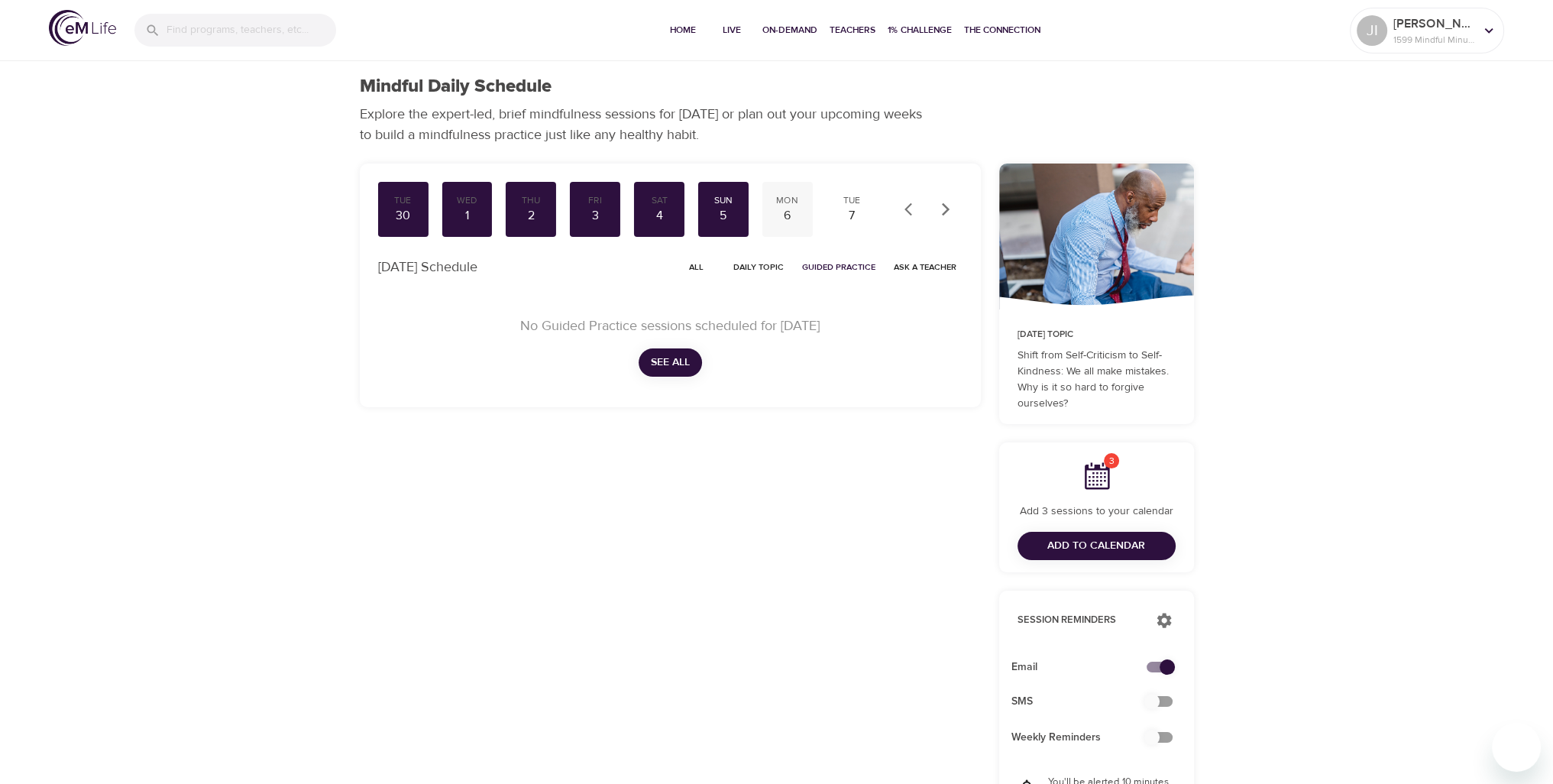
click at [775, 209] on div "6" at bounding box center [788, 216] width 38 height 18
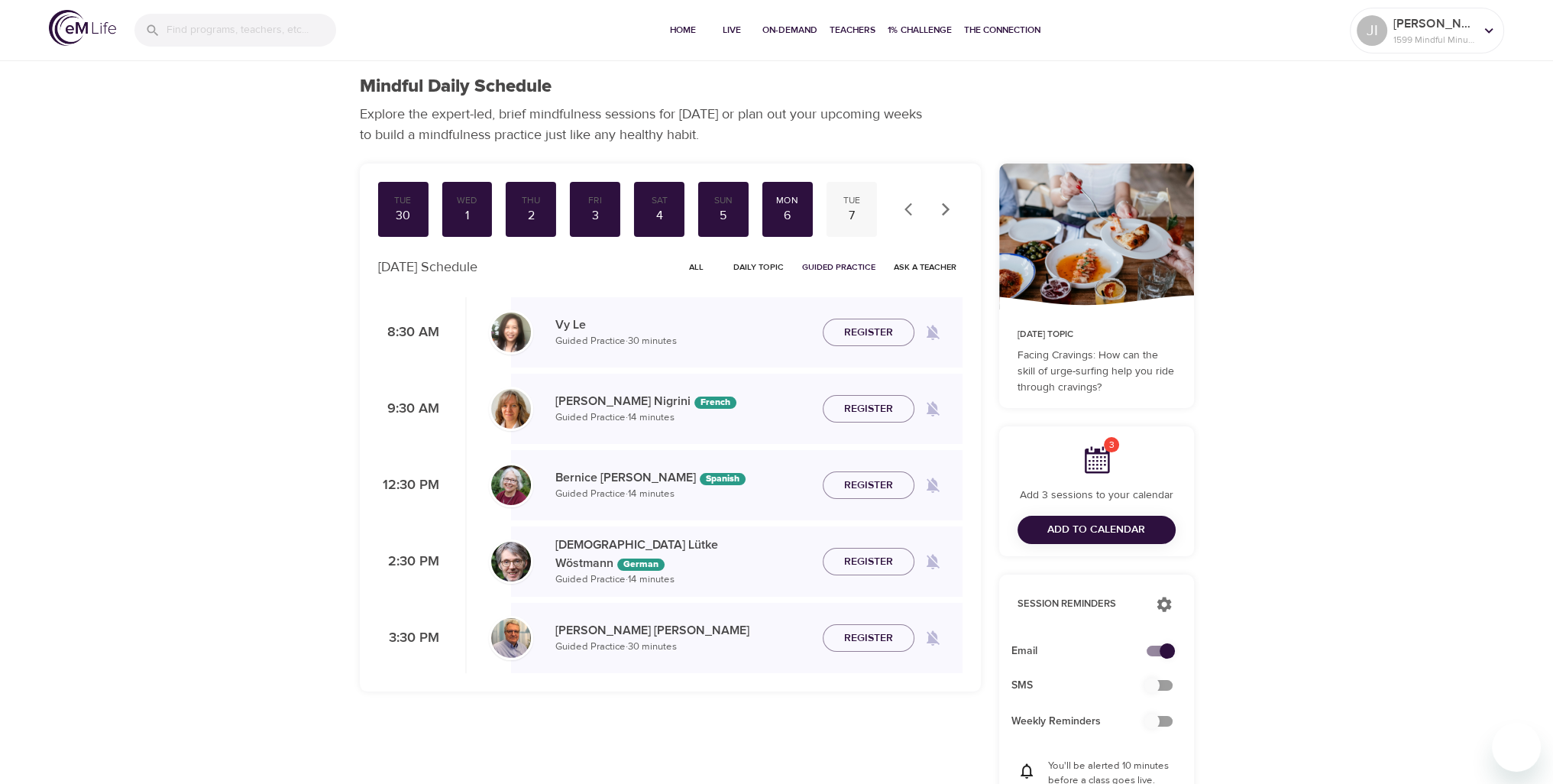
click at [853, 209] on div "7" at bounding box center [852, 216] width 38 height 18
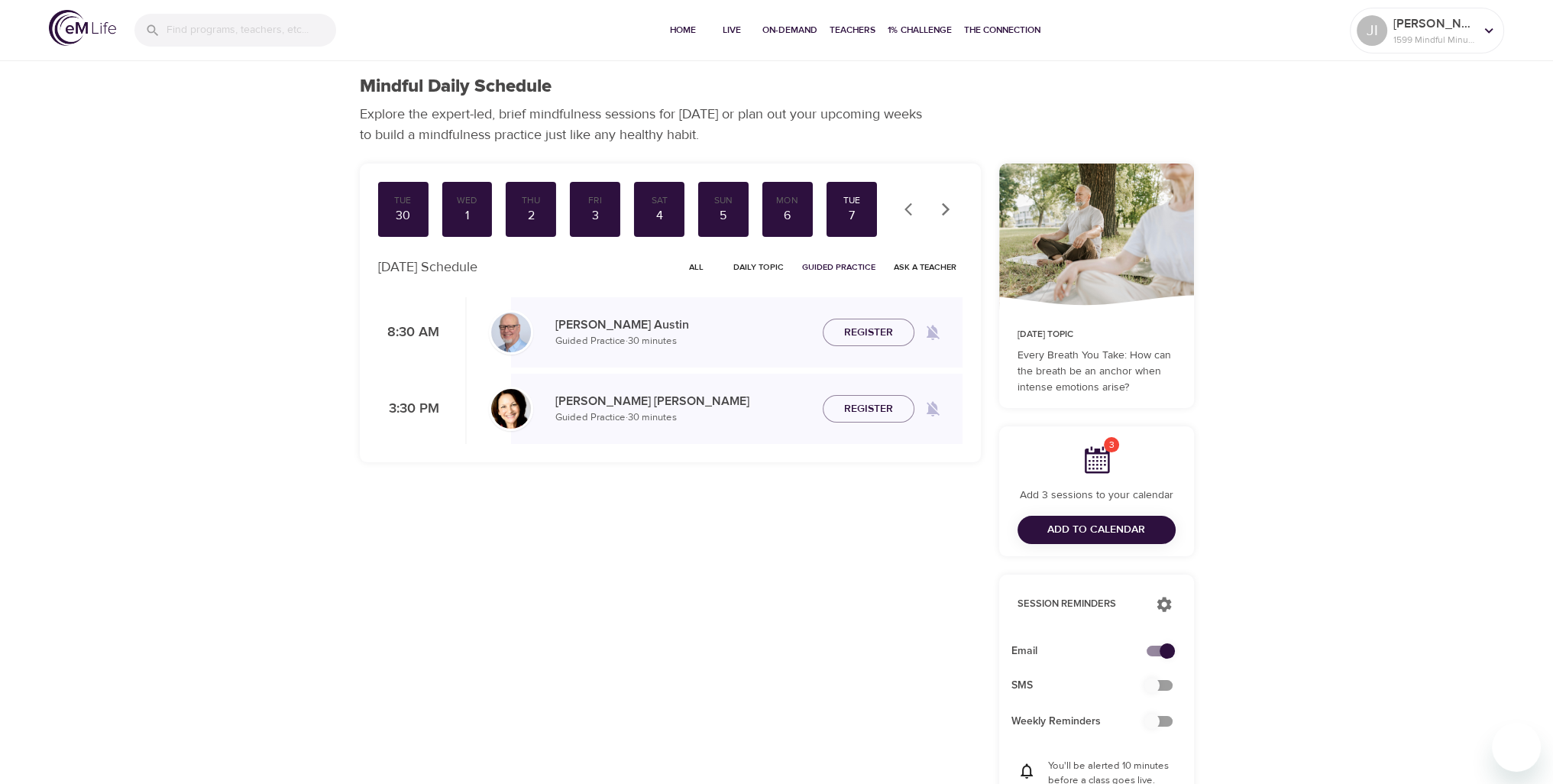
click at [855, 414] on span "Register" at bounding box center [868, 409] width 49 height 19
click at [952, 212] on icon "button" at bounding box center [945, 209] width 15 height 15
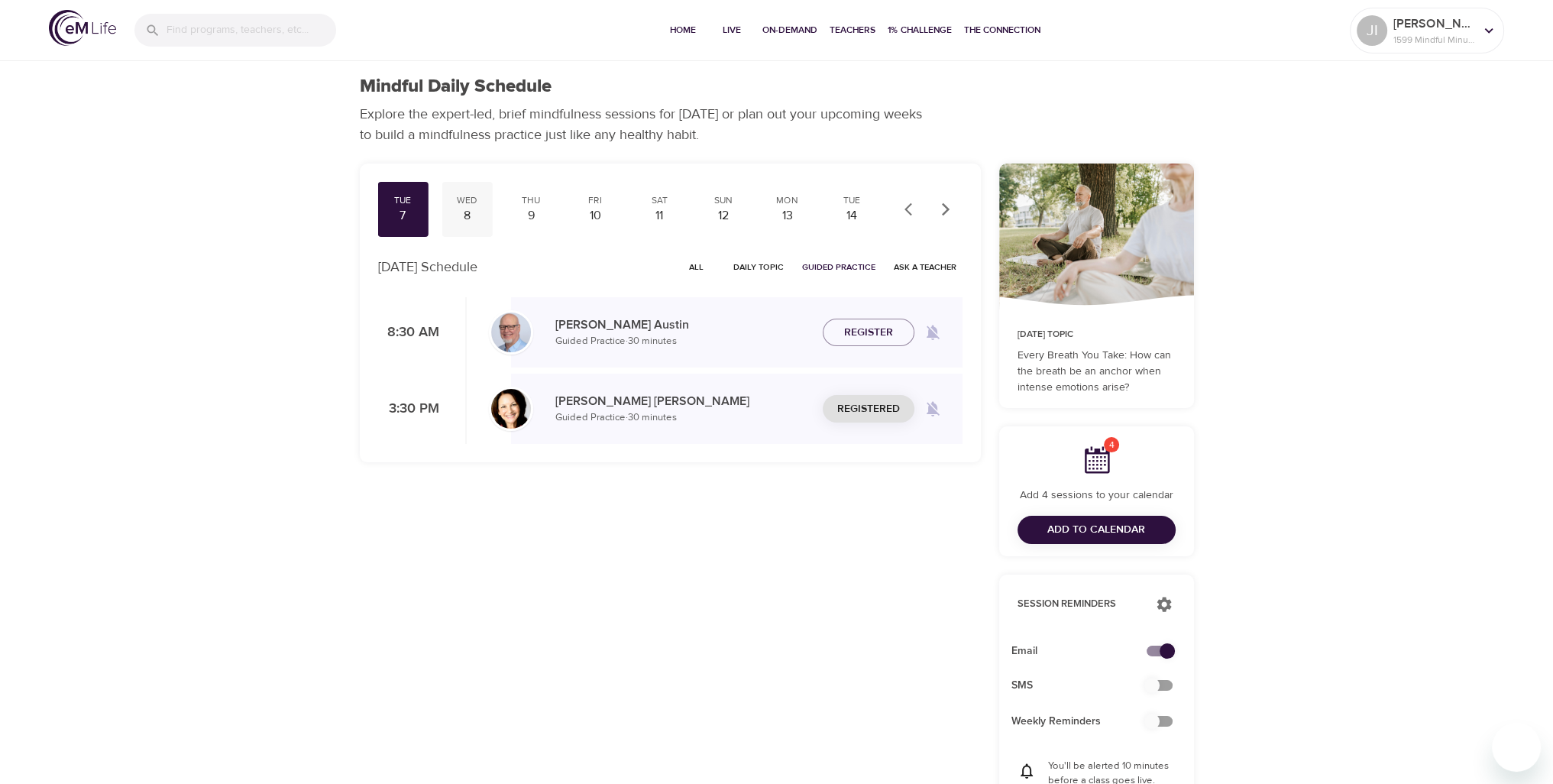
click at [471, 213] on div "8" at bounding box center [467, 216] width 38 height 18
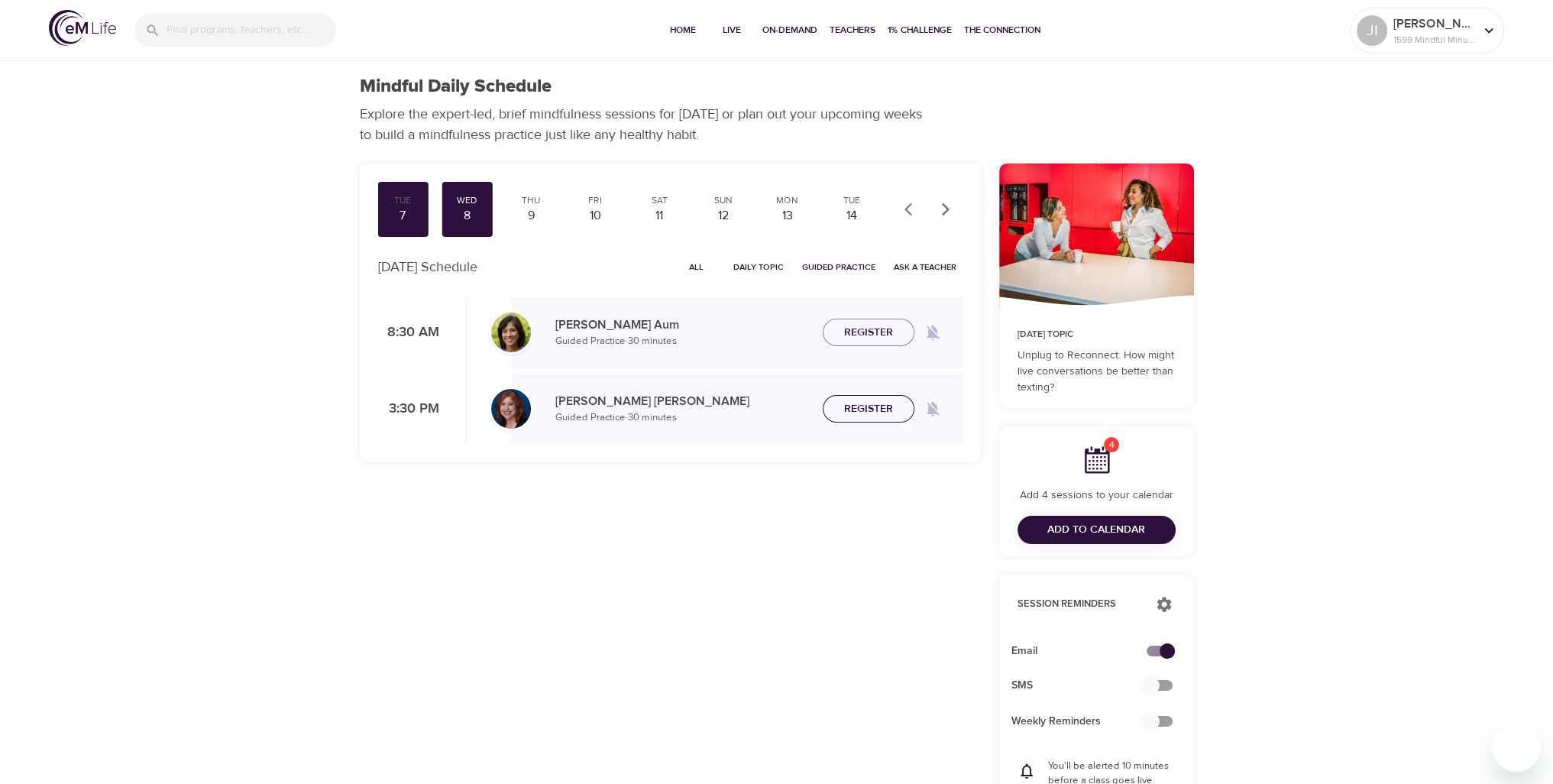
click at [855, 414] on span "Register" at bounding box center [868, 409] width 49 height 19
click at [536, 212] on div "9" at bounding box center [532, 216] width 38 height 18
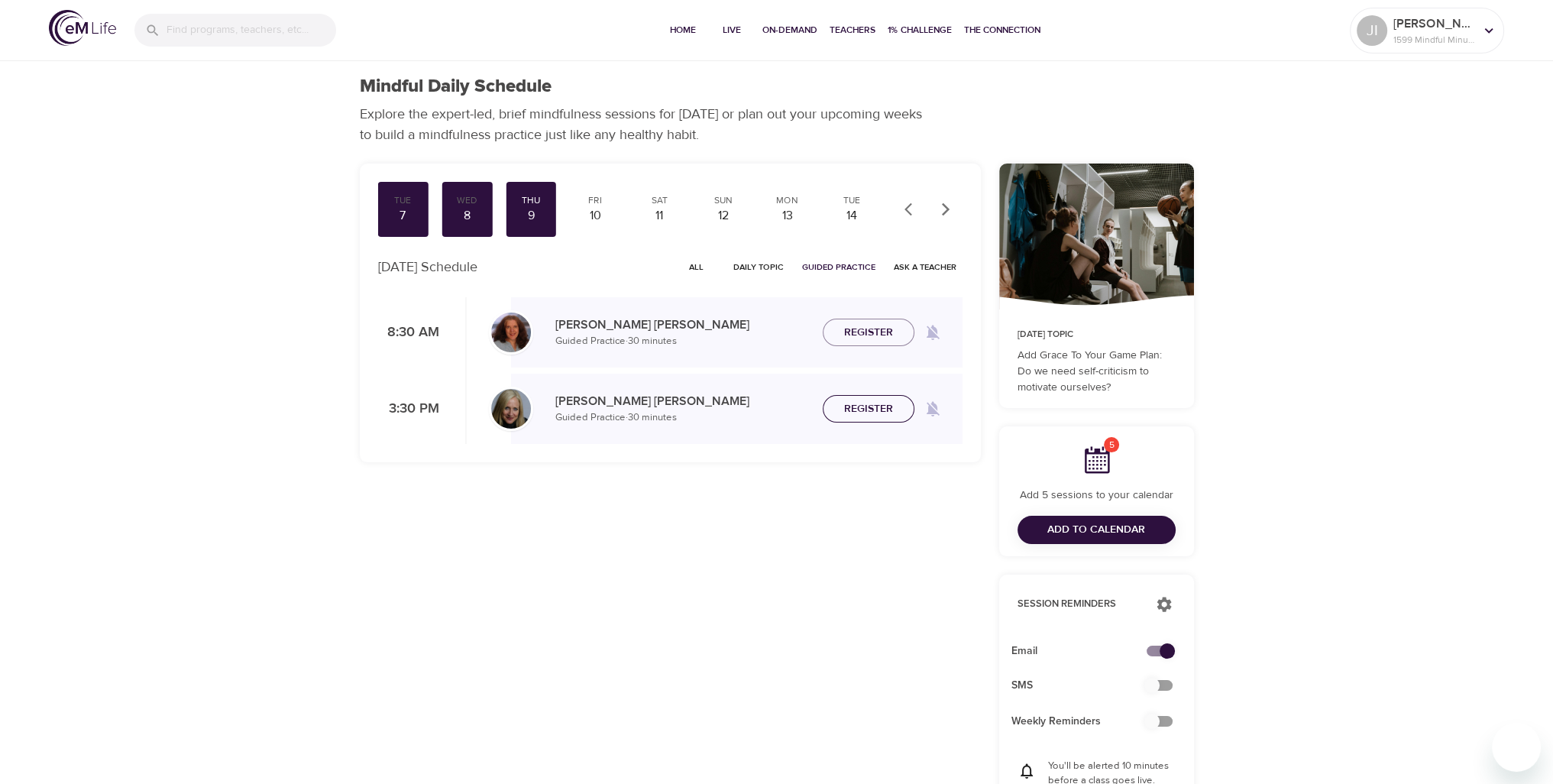
click at [886, 418] on button "Register" at bounding box center [868, 409] width 91 height 28
click at [593, 219] on div "10" at bounding box center [596, 216] width 38 height 18
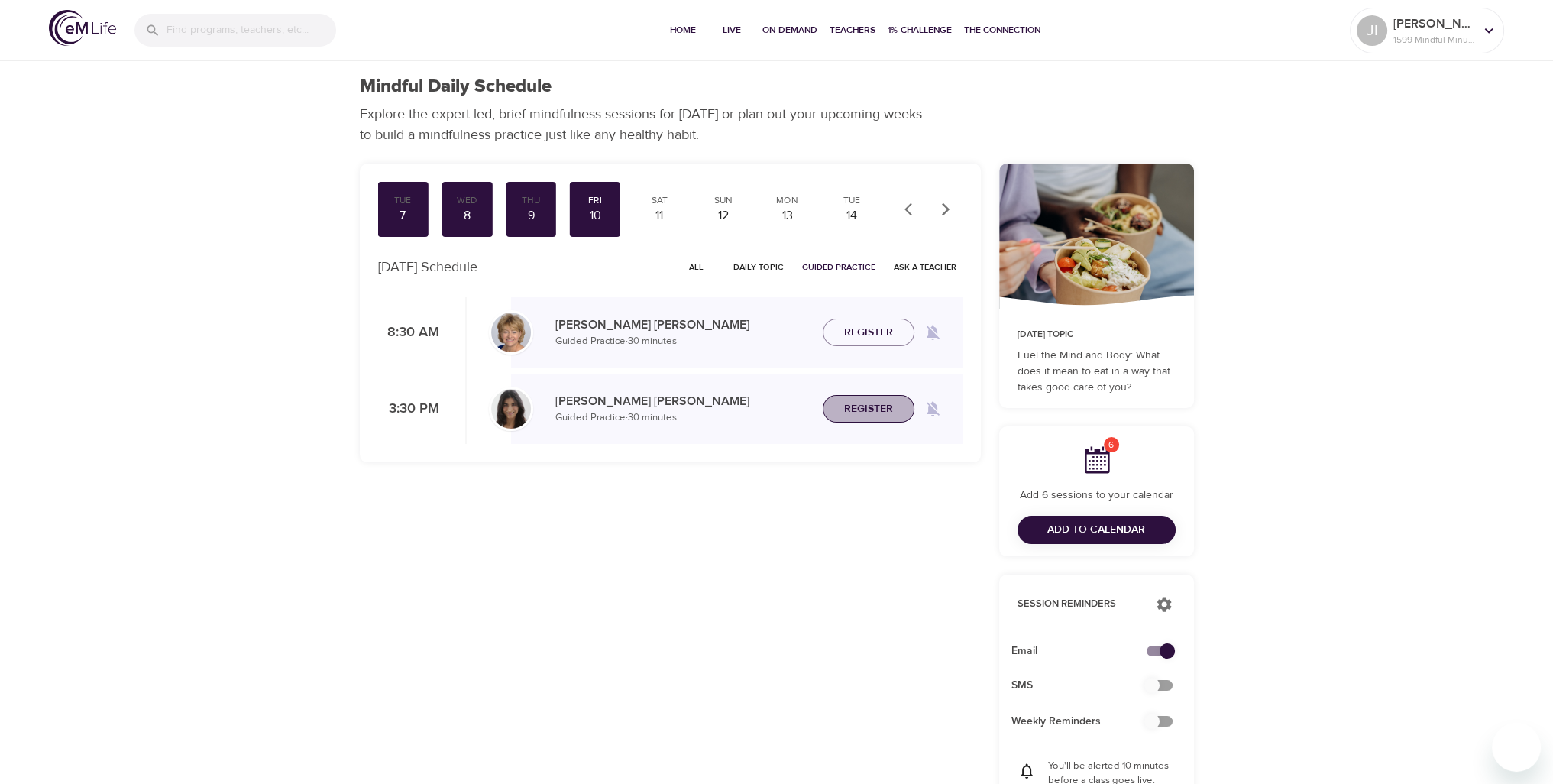
click at [875, 412] on span "Register" at bounding box center [868, 409] width 49 height 19
click at [798, 220] on div "13" at bounding box center [788, 216] width 38 height 18
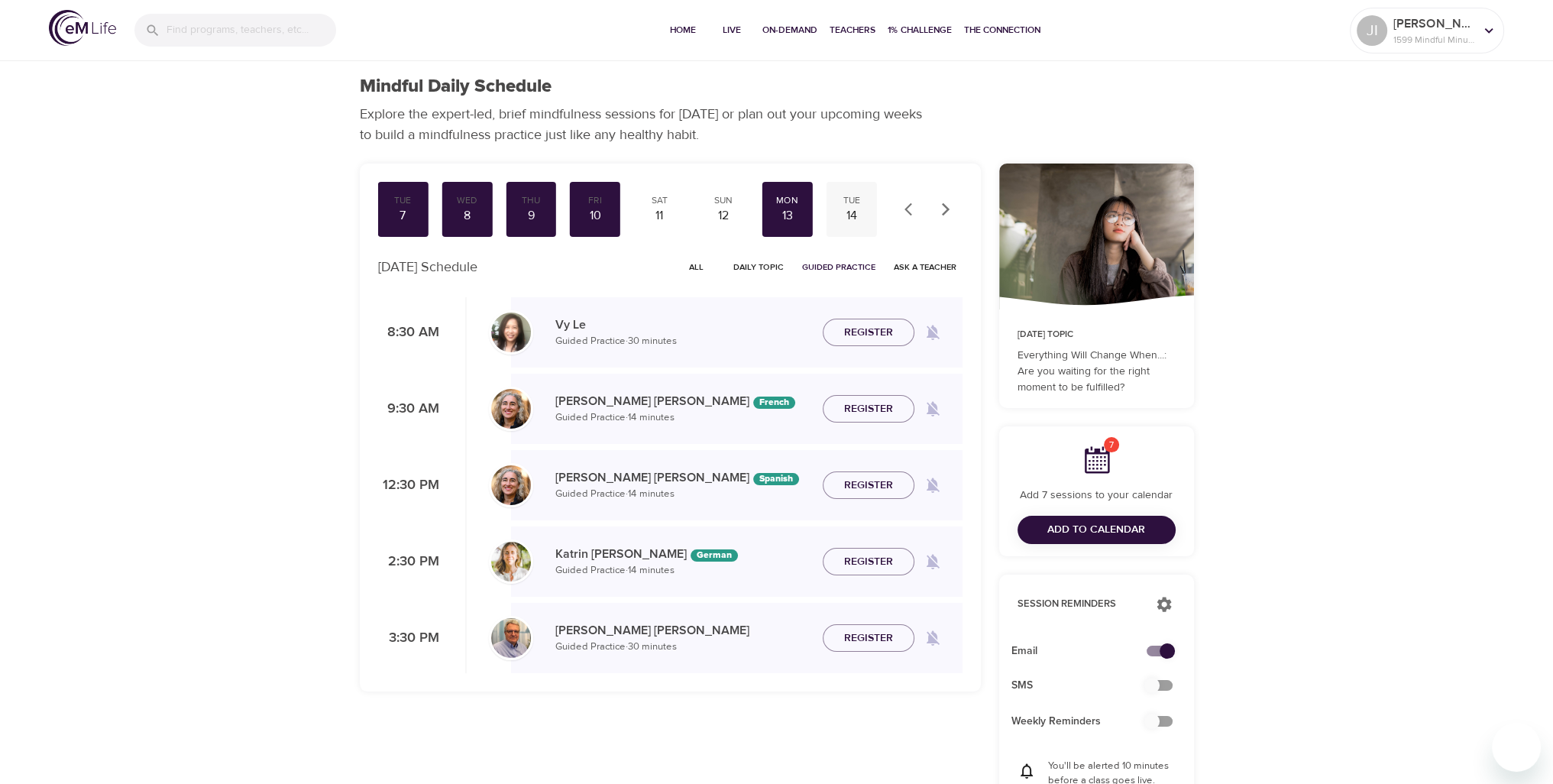
click at [842, 212] on div "14" at bounding box center [852, 216] width 38 height 18
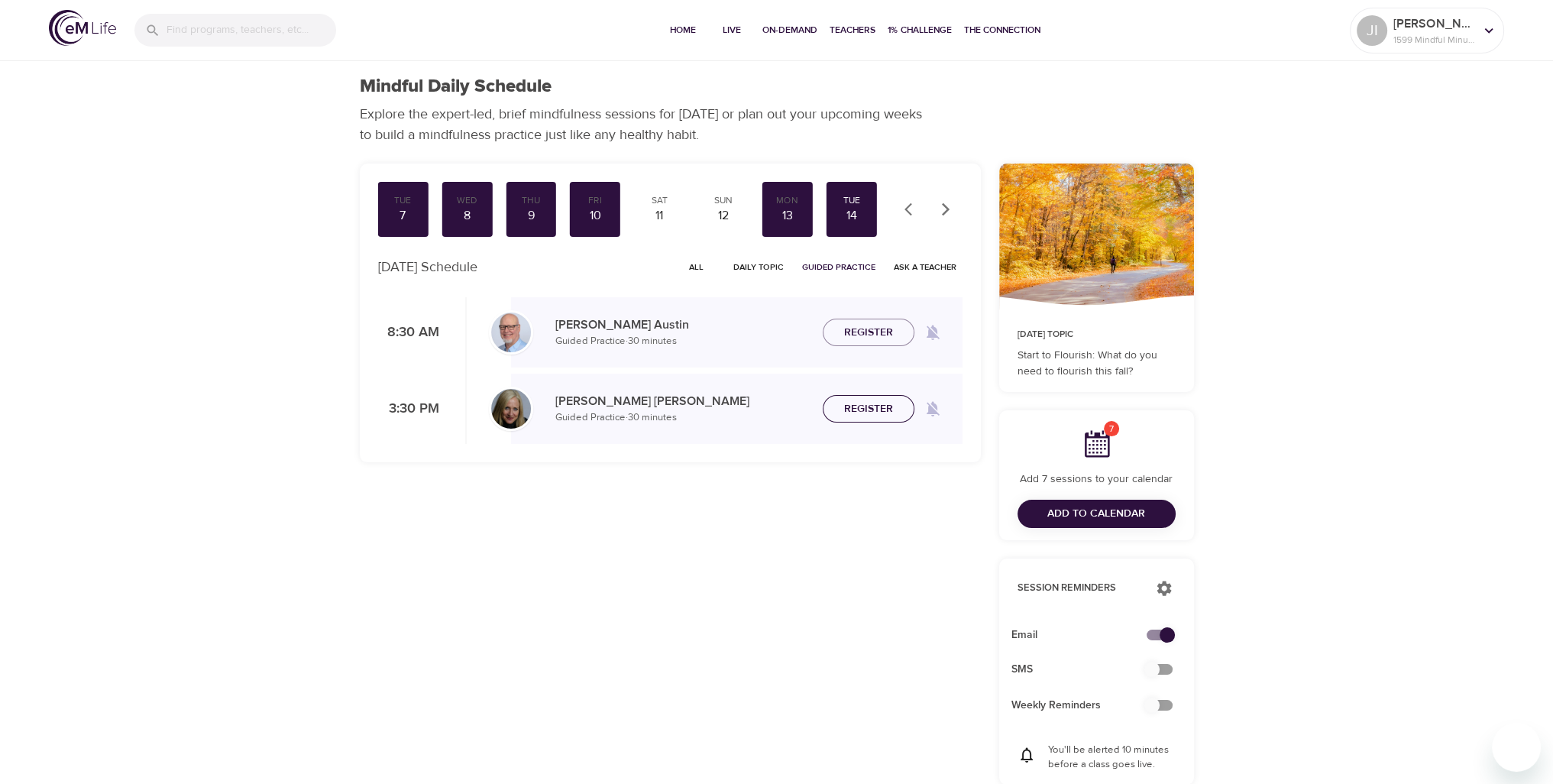
click at [861, 412] on span "Register" at bounding box center [868, 409] width 49 height 19
click at [944, 213] on icon "button" at bounding box center [945, 209] width 8 height 13
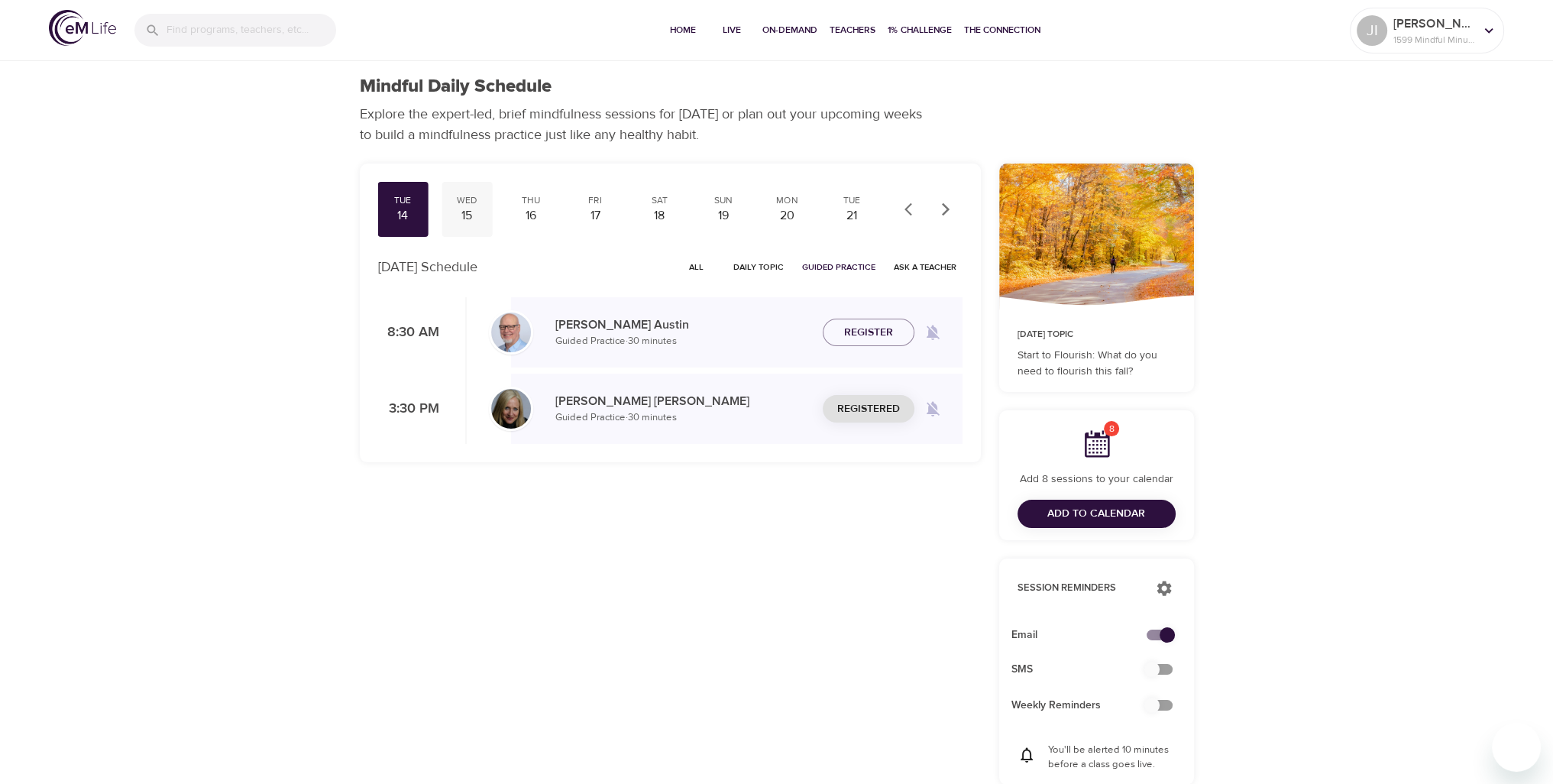
click at [476, 218] on div "15" at bounding box center [467, 216] width 38 height 18
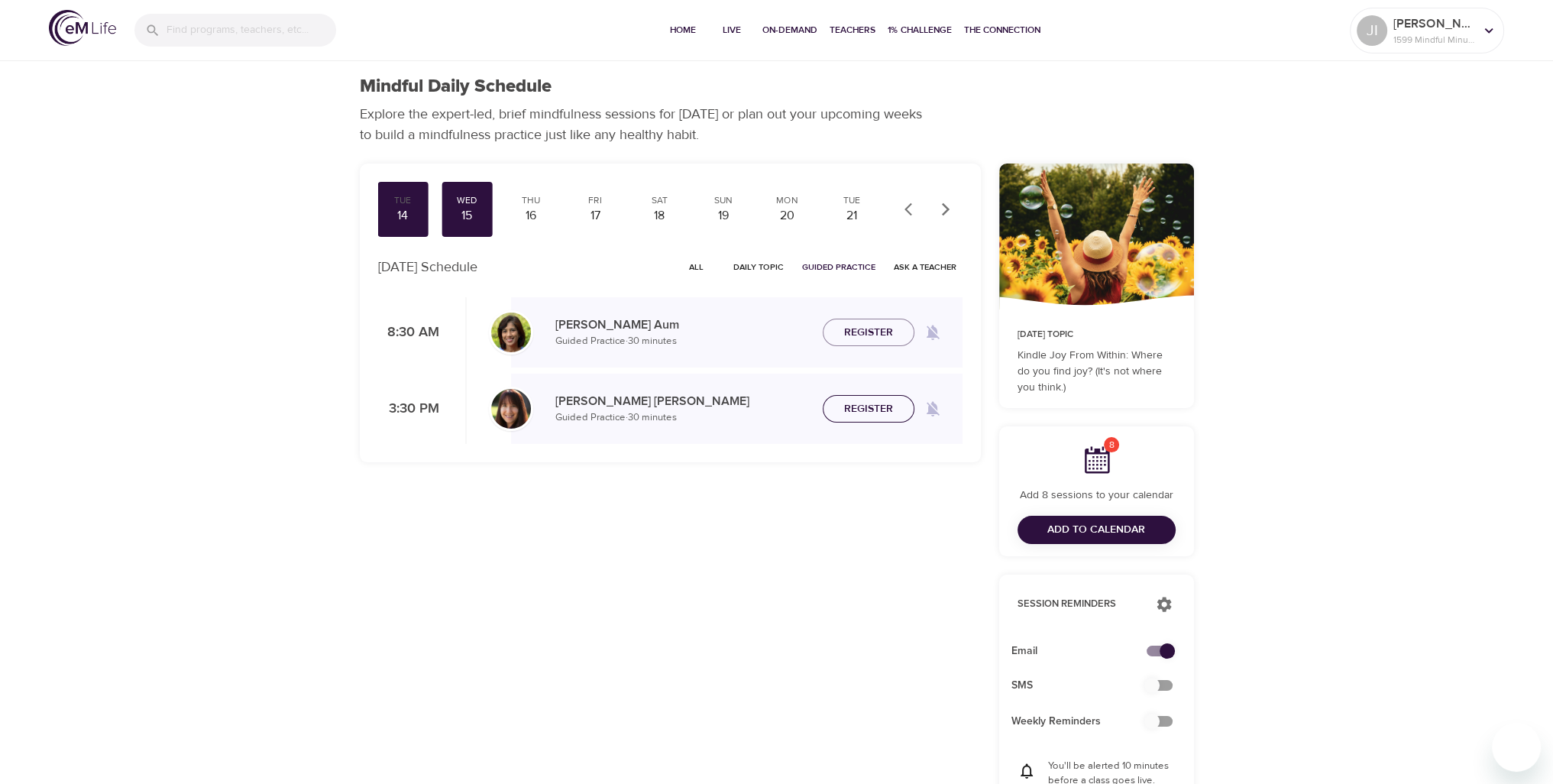
click at [851, 414] on span "Register" at bounding box center [868, 409] width 49 height 19
click at [532, 221] on div "16" at bounding box center [532, 216] width 38 height 18
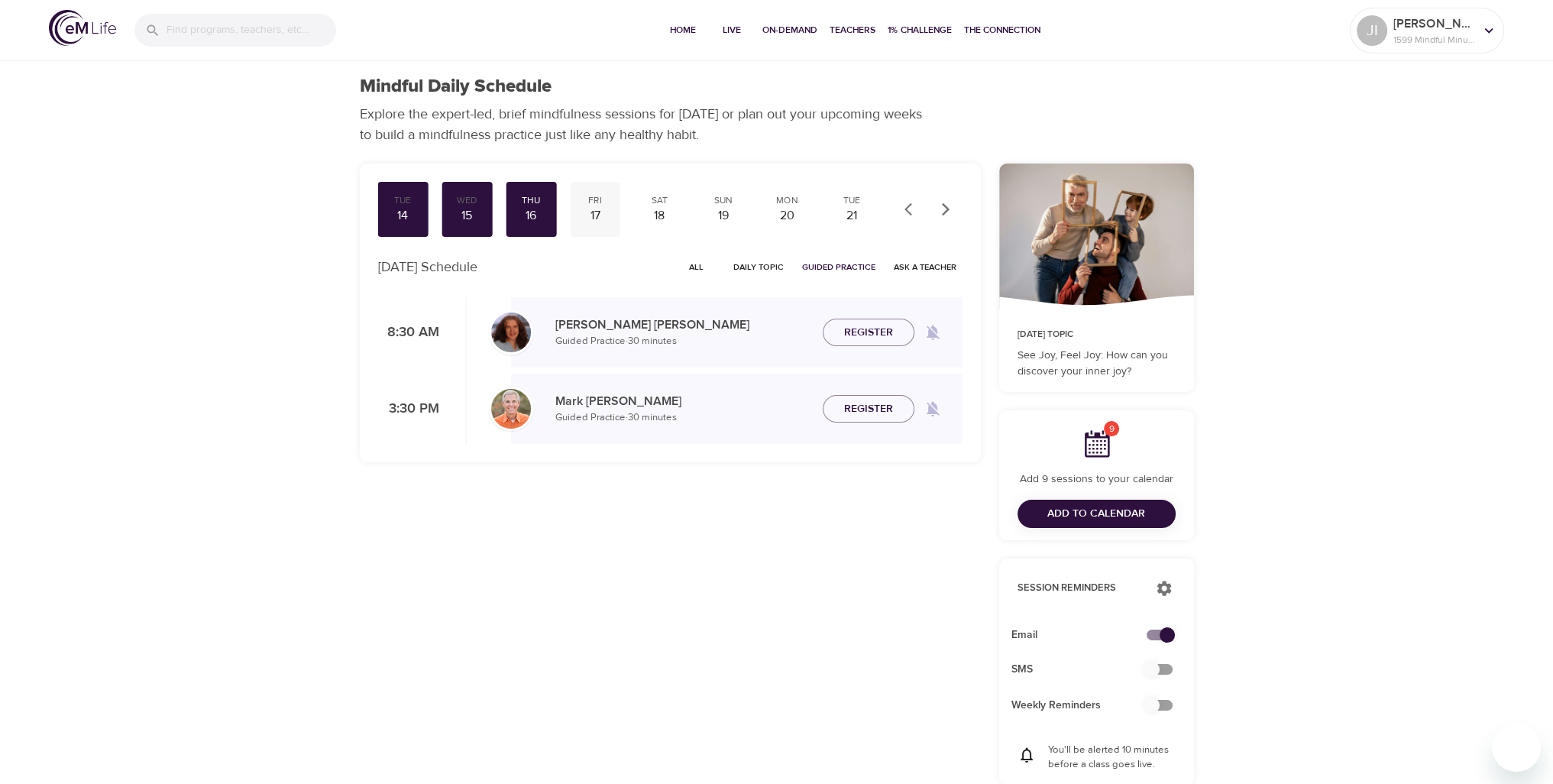
click at [593, 210] on div "17" at bounding box center [596, 216] width 38 height 18
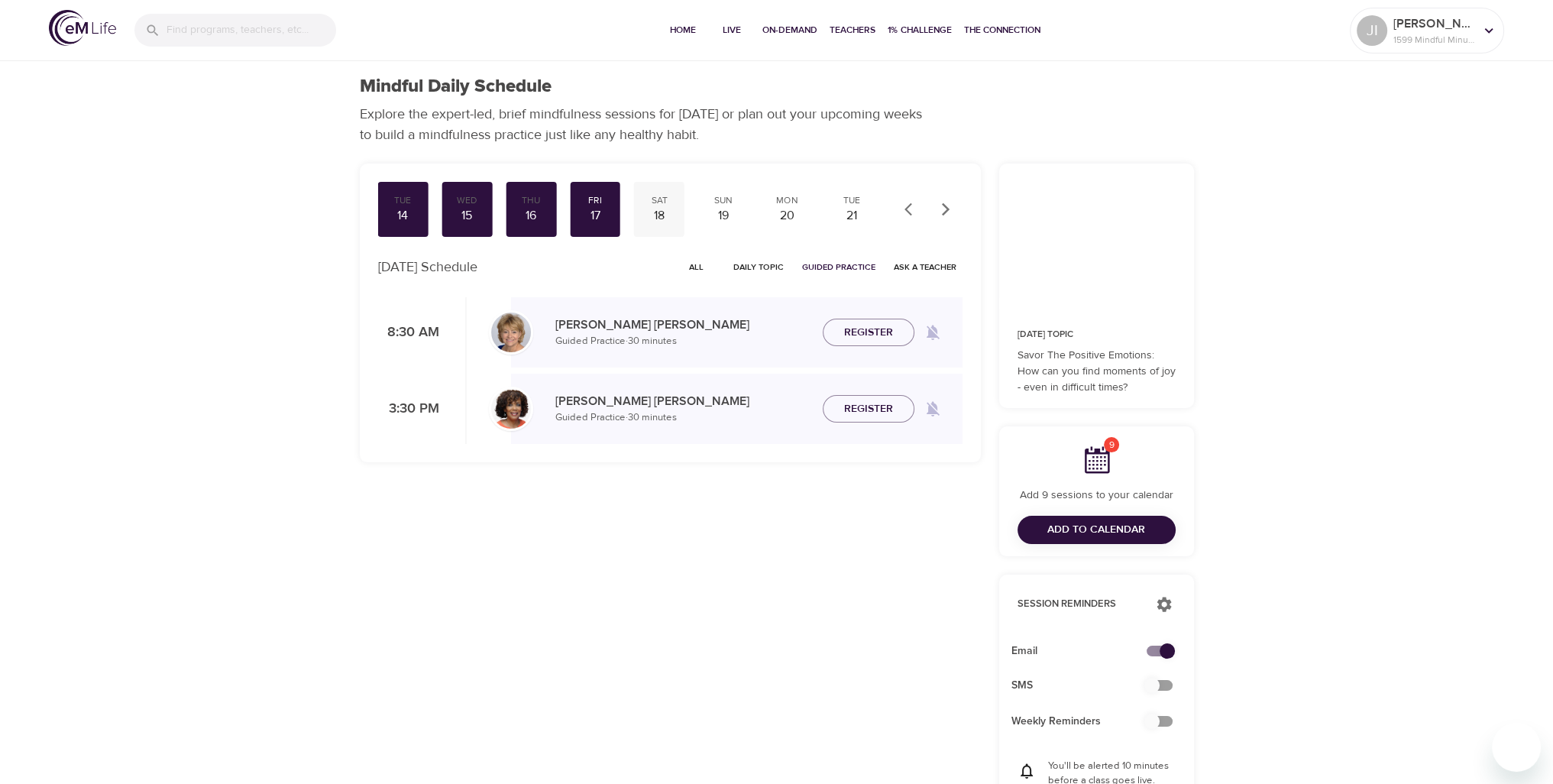
click at [642, 221] on div "18" at bounding box center [660, 216] width 38 height 18
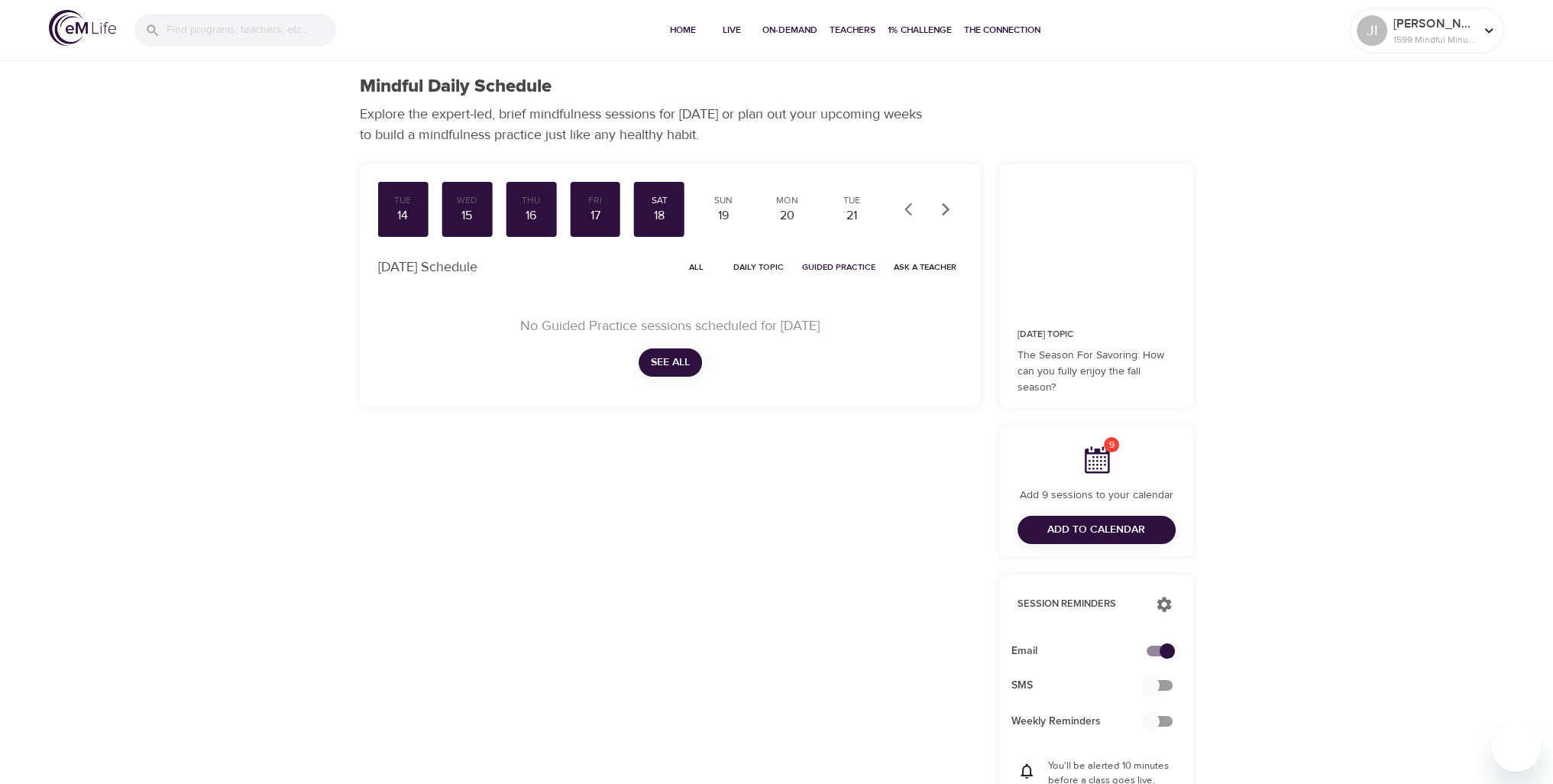
click at [815, 218] on div "Tue 23 Wed 24 Thu 25 Fri 26 Sat 27 Sun 28 Mon 29 Tue 30 Wed 1 Thu 2 Fri 3 Sat 4…" at bounding box center [628, 209] width 499 height 55
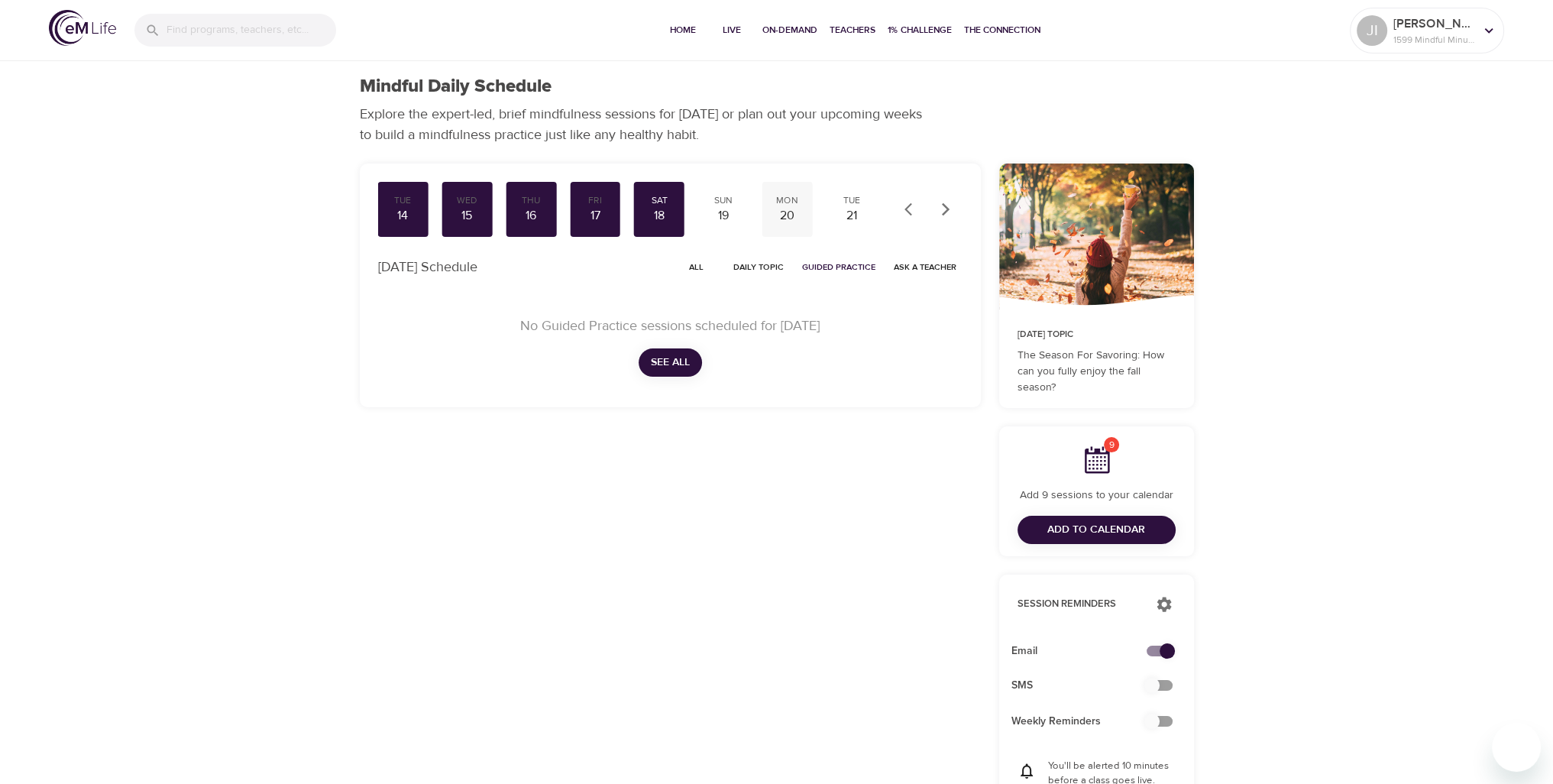
click at [788, 220] on div "20" at bounding box center [788, 216] width 38 height 18
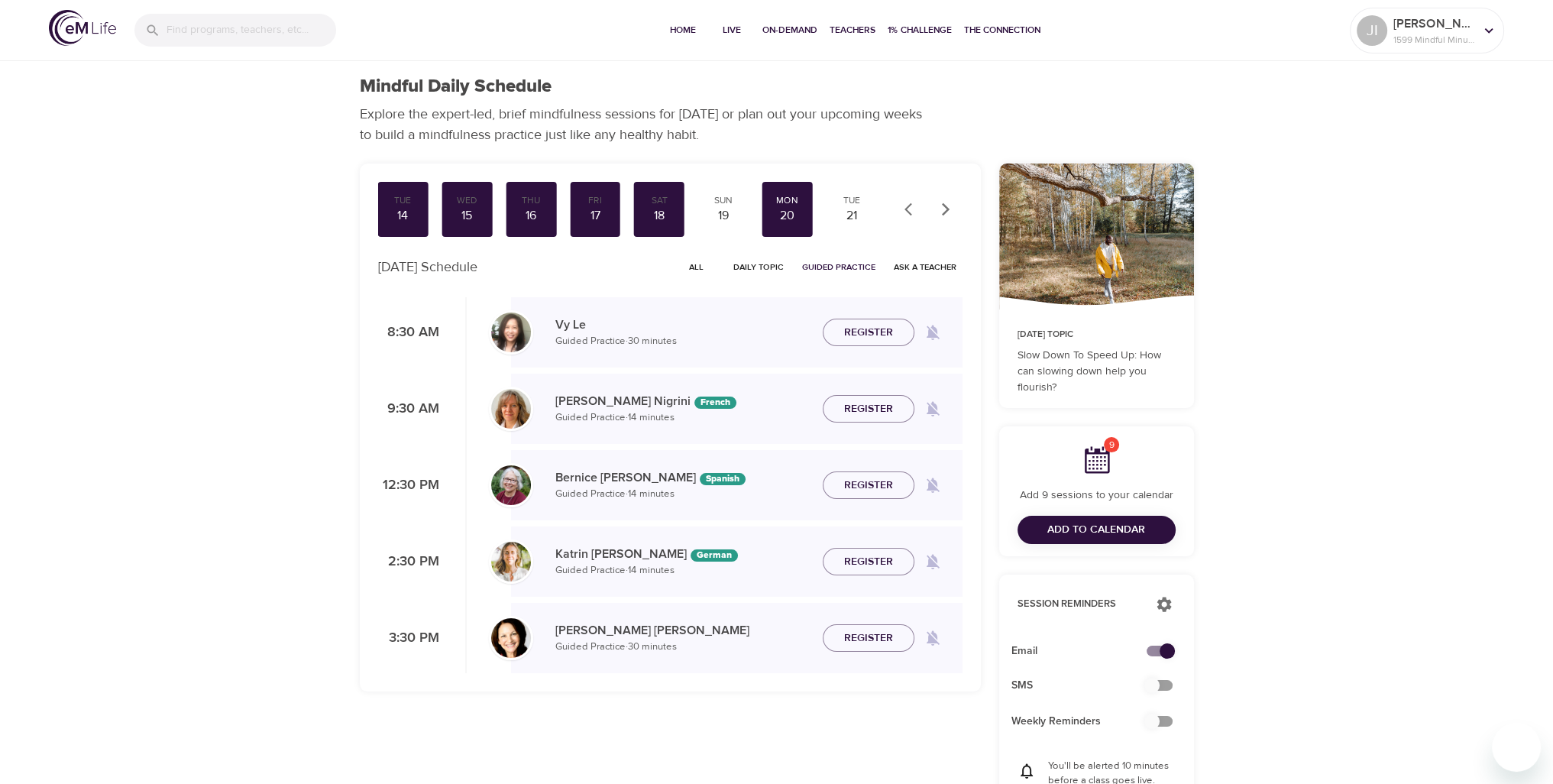
click at [867, 641] on span "Register" at bounding box center [868, 638] width 49 height 19
click at [853, 216] on div "21" at bounding box center [852, 216] width 38 height 18
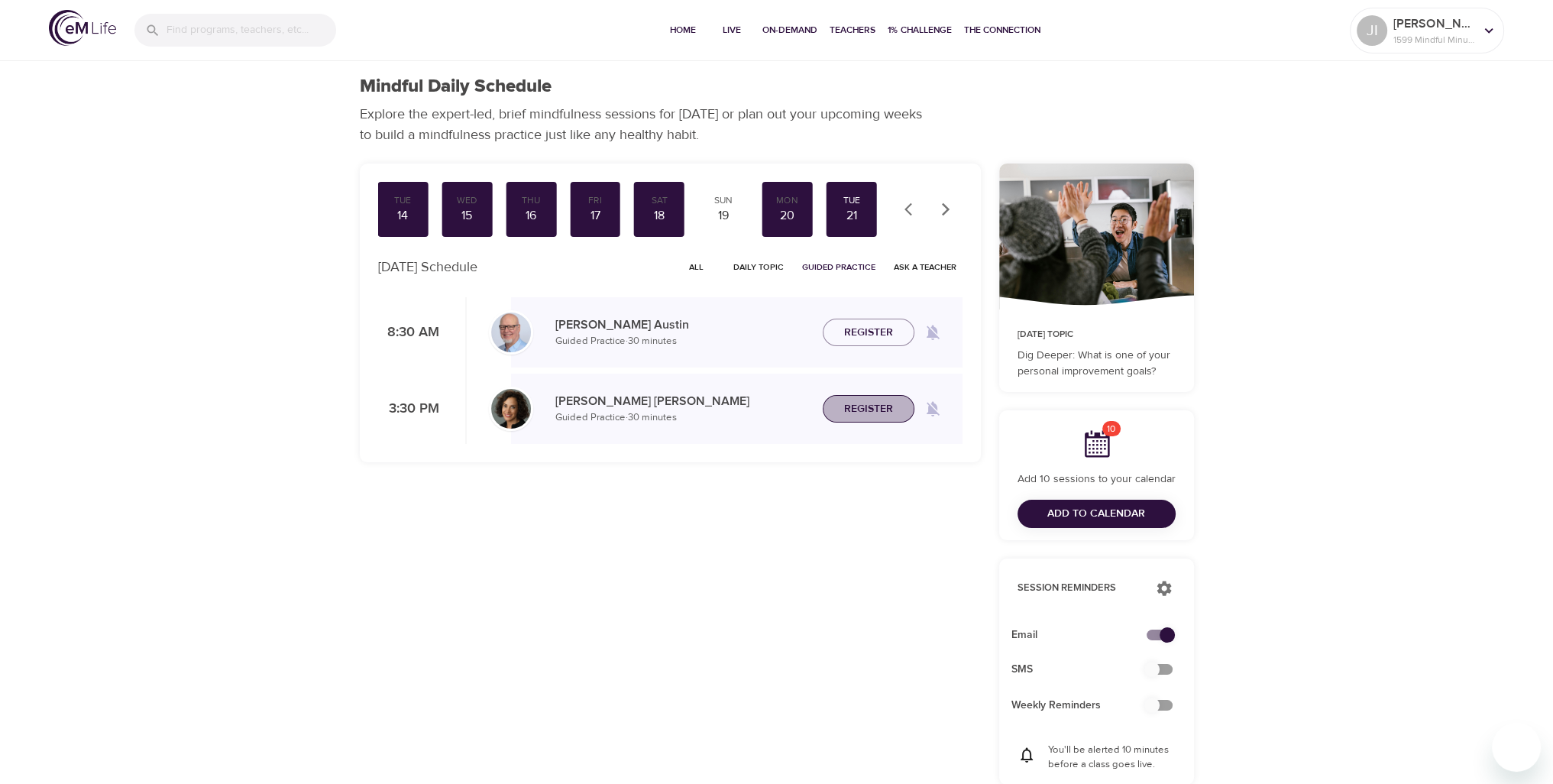
click at [881, 410] on span "Register" at bounding box center [868, 409] width 49 height 19
click at [940, 214] on icon "button" at bounding box center [945, 209] width 15 height 15
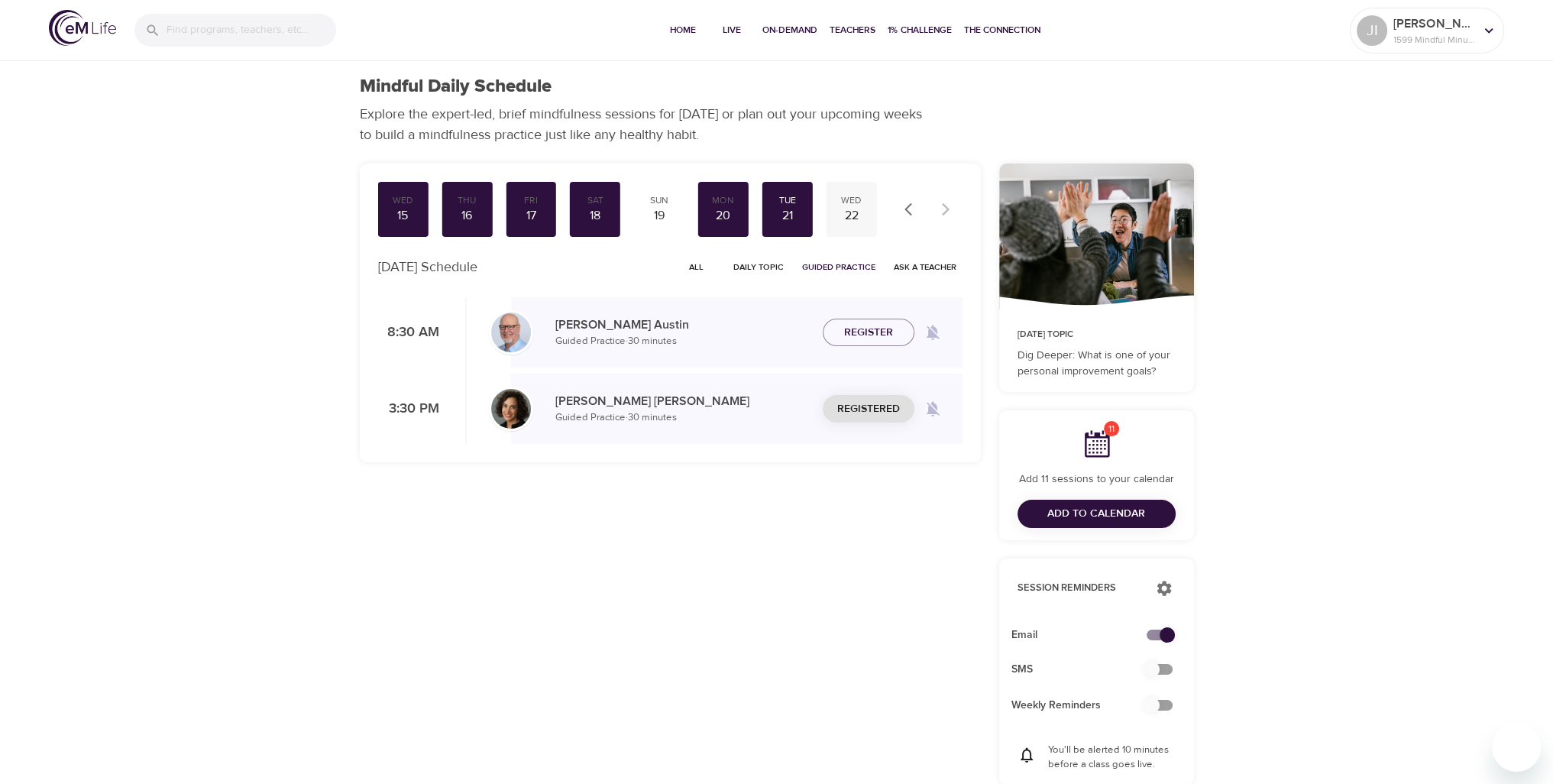
click at [836, 225] on div "Wed 22" at bounding box center [851, 209] width 51 height 55
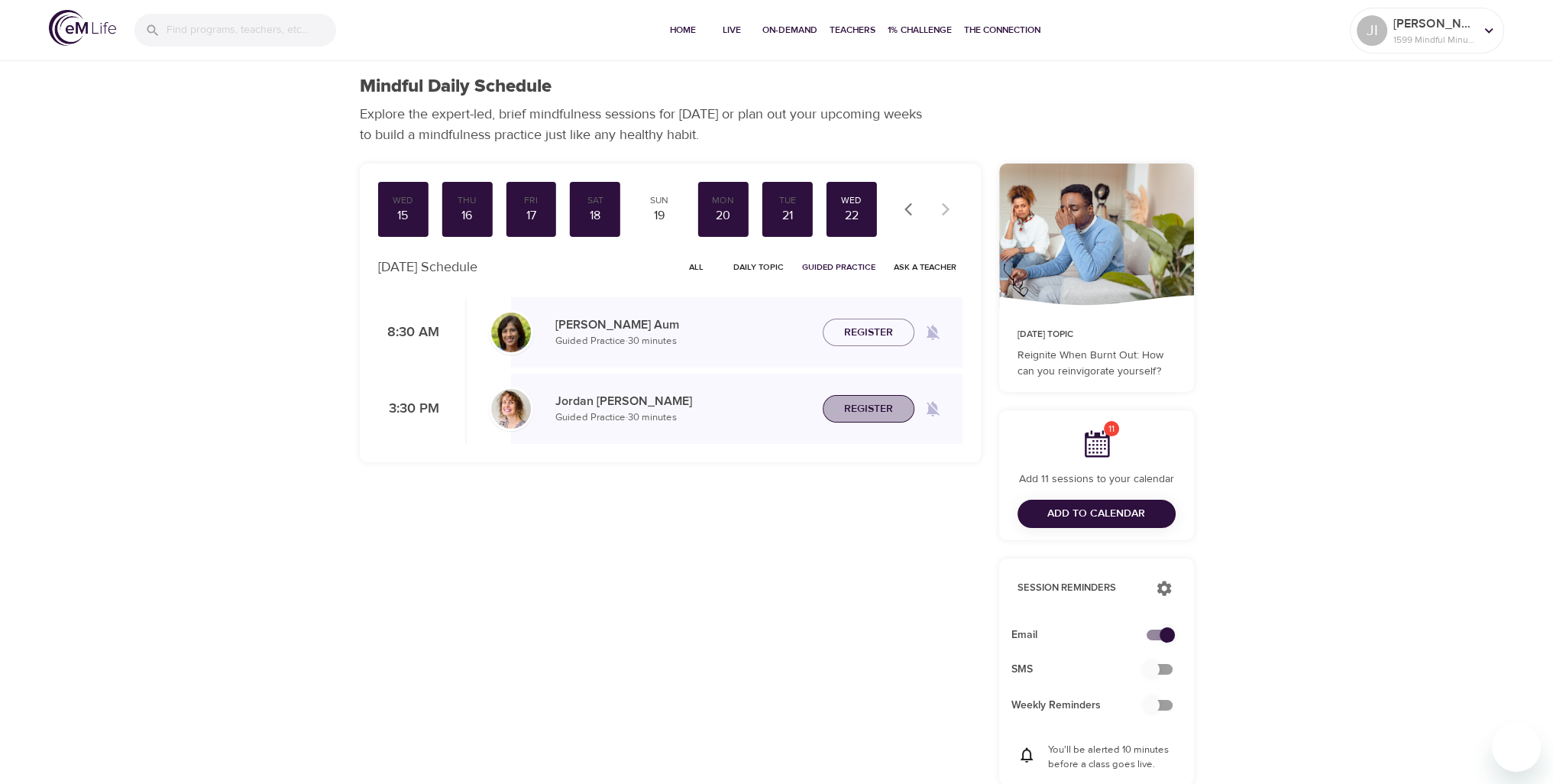
click at [858, 412] on span "Register" at bounding box center [868, 409] width 49 height 19
click at [1122, 515] on span "Add to Calendar" at bounding box center [1097, 514] width 98 height 19
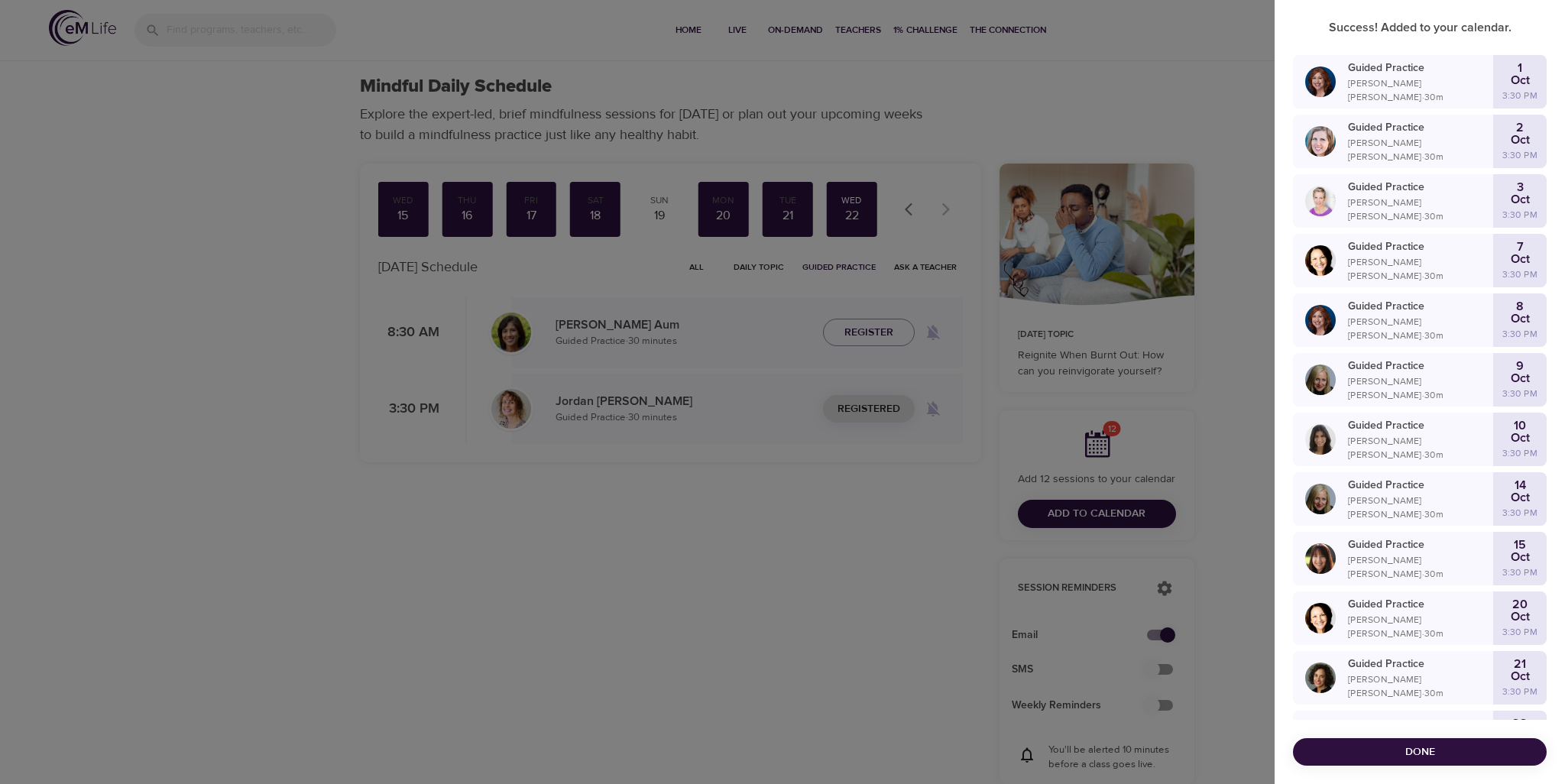
click at [1390, 744] on span "Done" at bounding box center [1420, 752] width 229 height 19
